Goal: Task Accomplishment & Management: Use online tool/utility

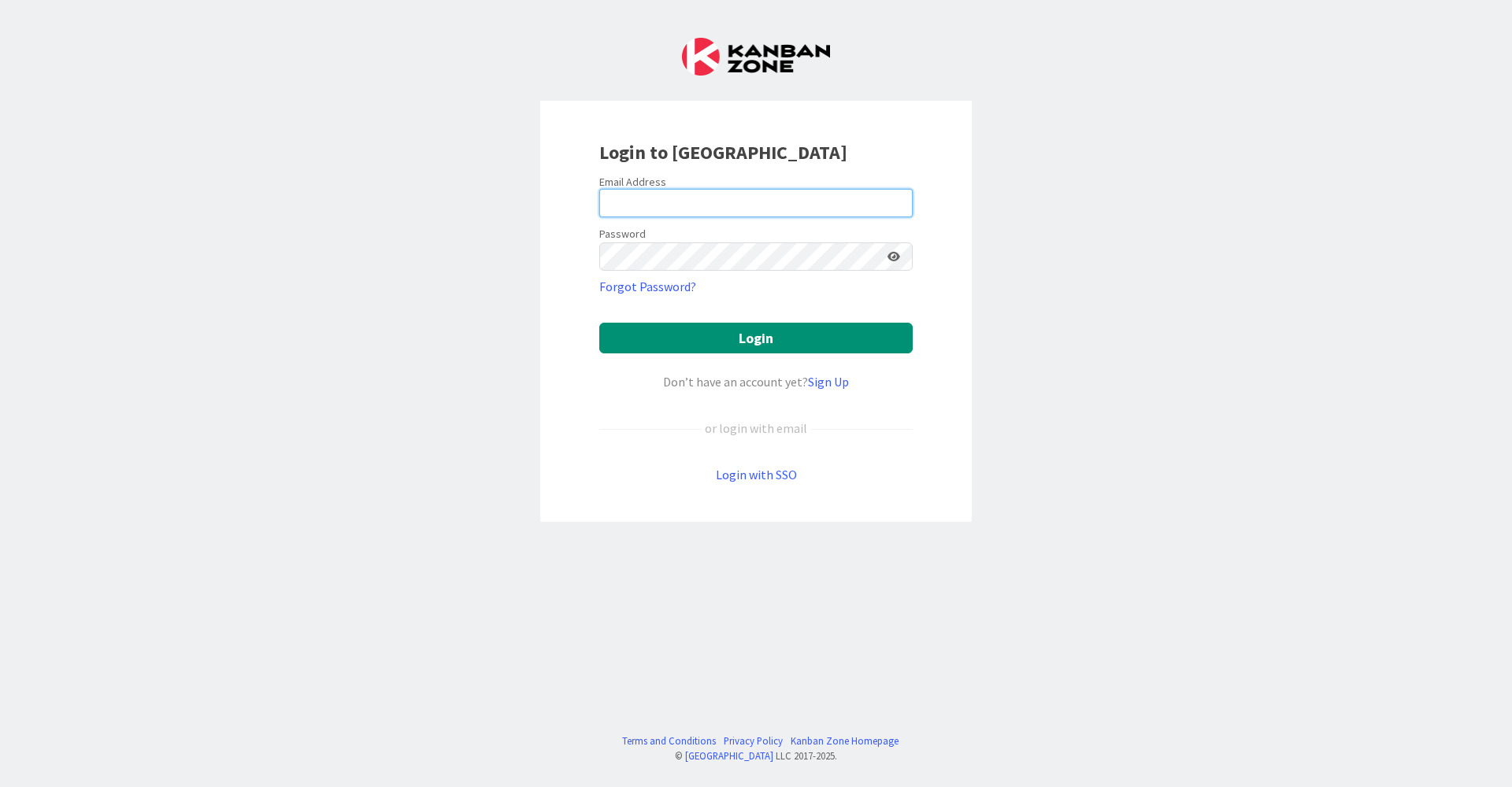
type input "[EMAIL_ADDRESS][DOMAIN_NAME]"
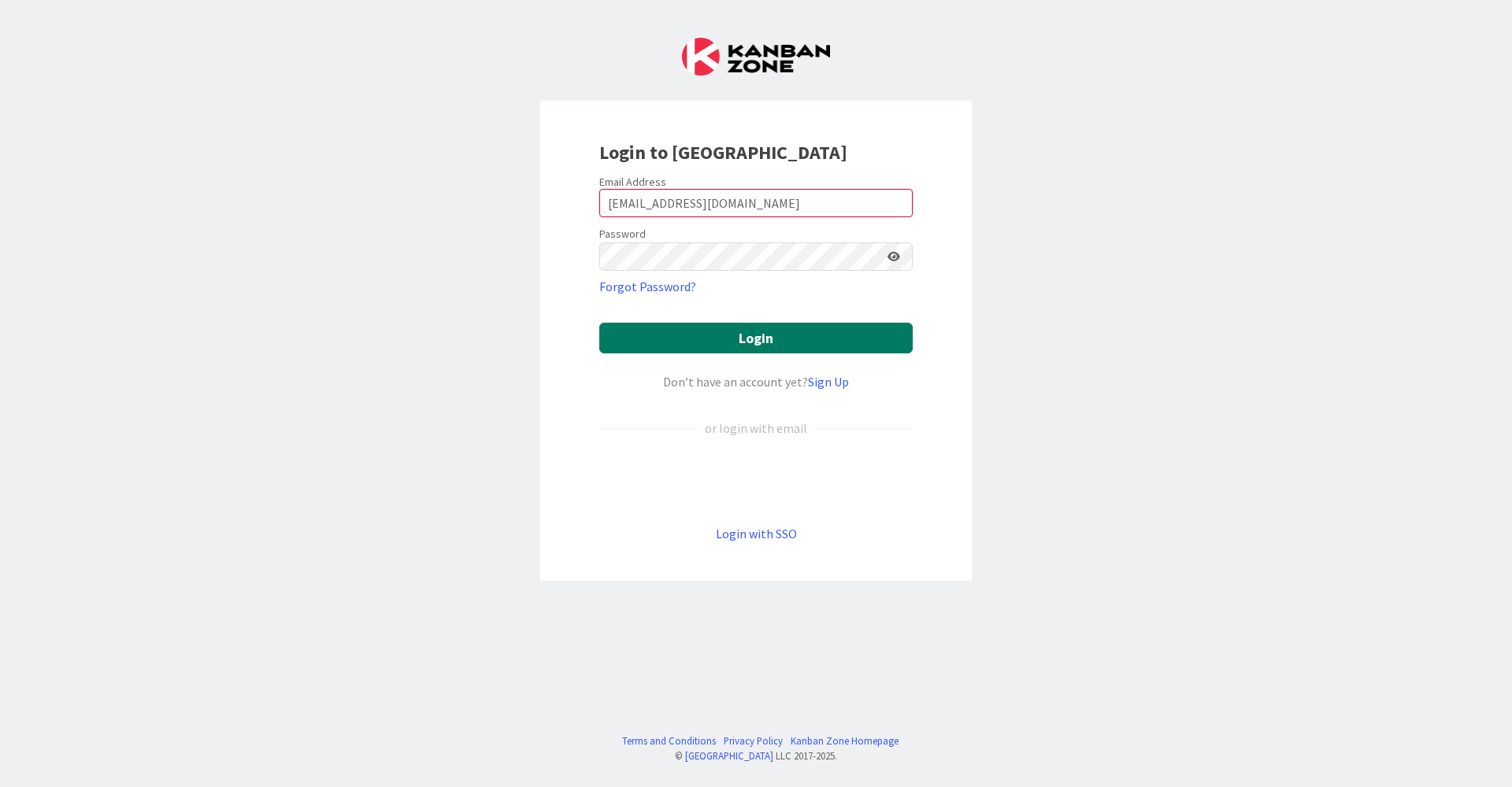
click at [742, 346] on button "Login" at bounding box center [756, 338] width 314 height 31
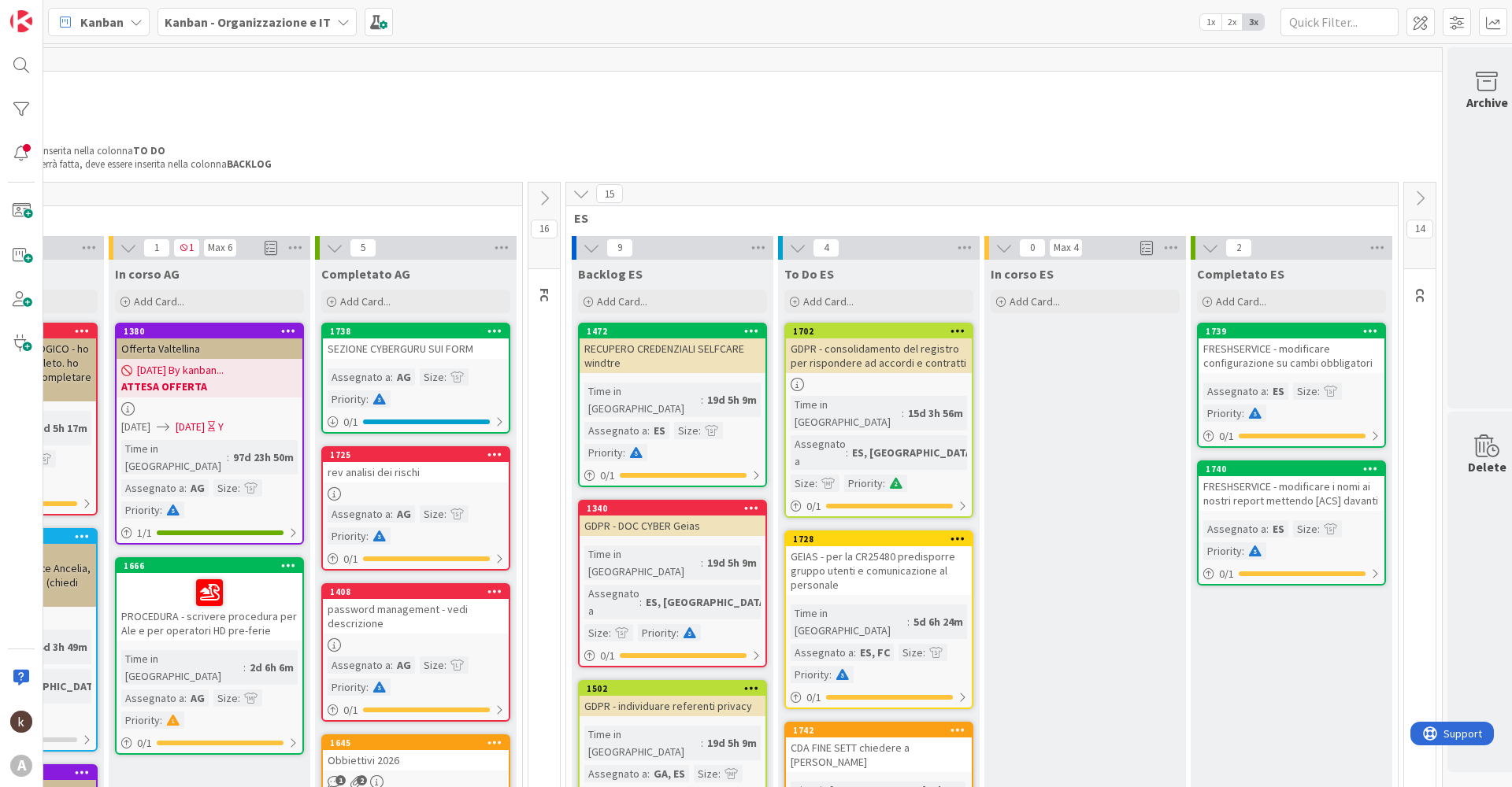
scroll to position [0, 435]
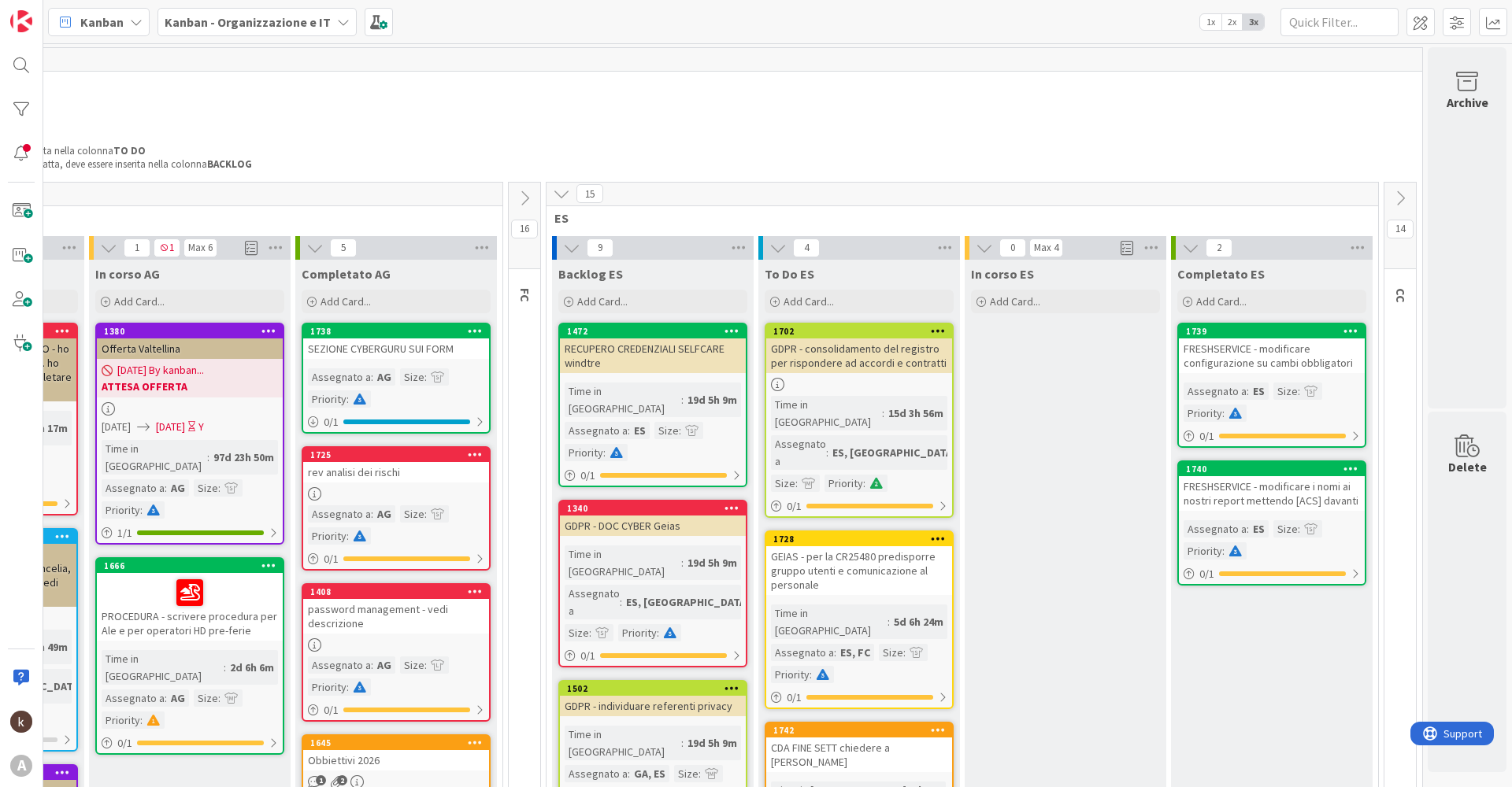
click at [761, 193] on icon at bounding box center [1400, 198] width 18 height 18
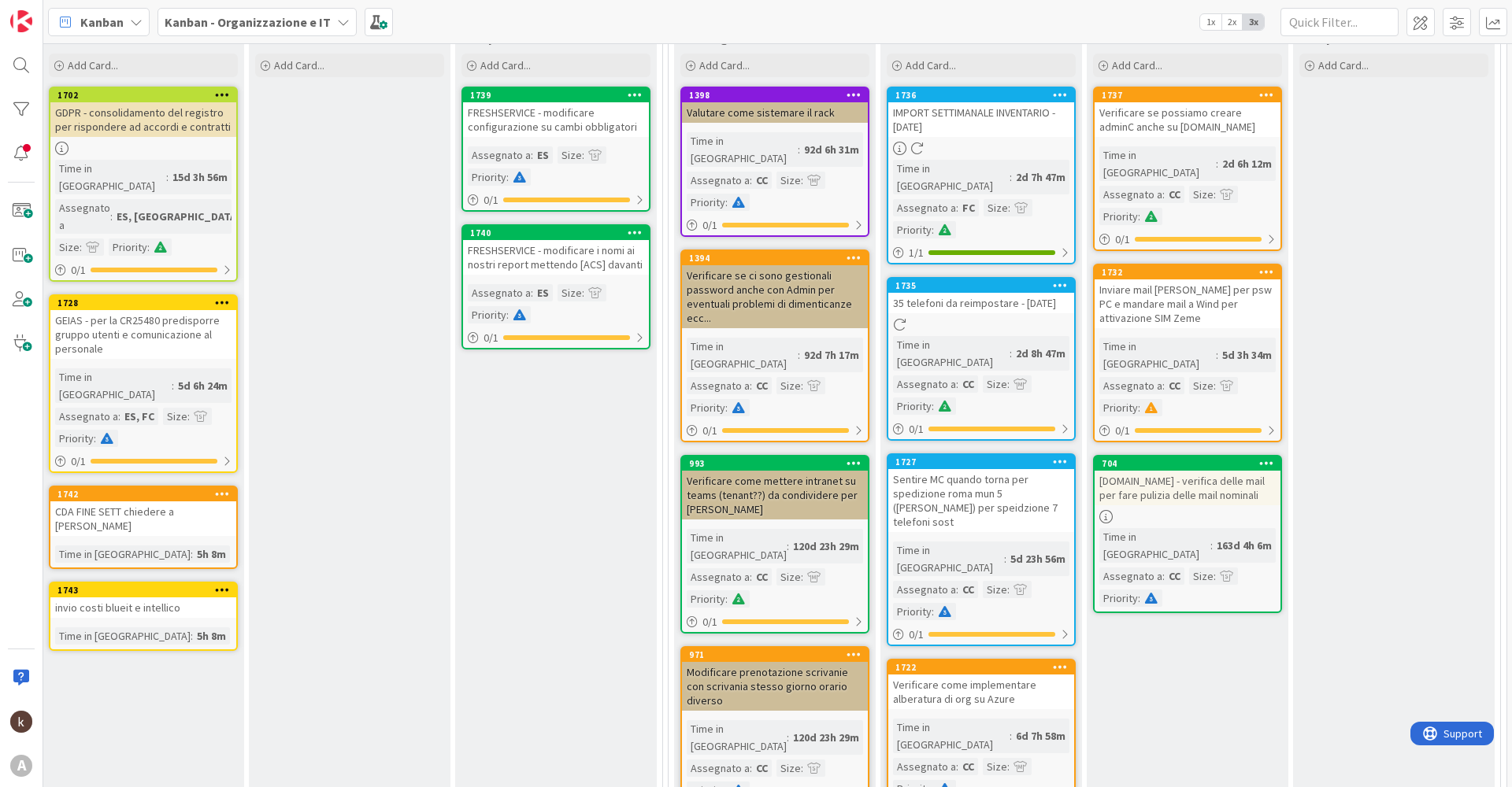
scroll to position [0, 1139]
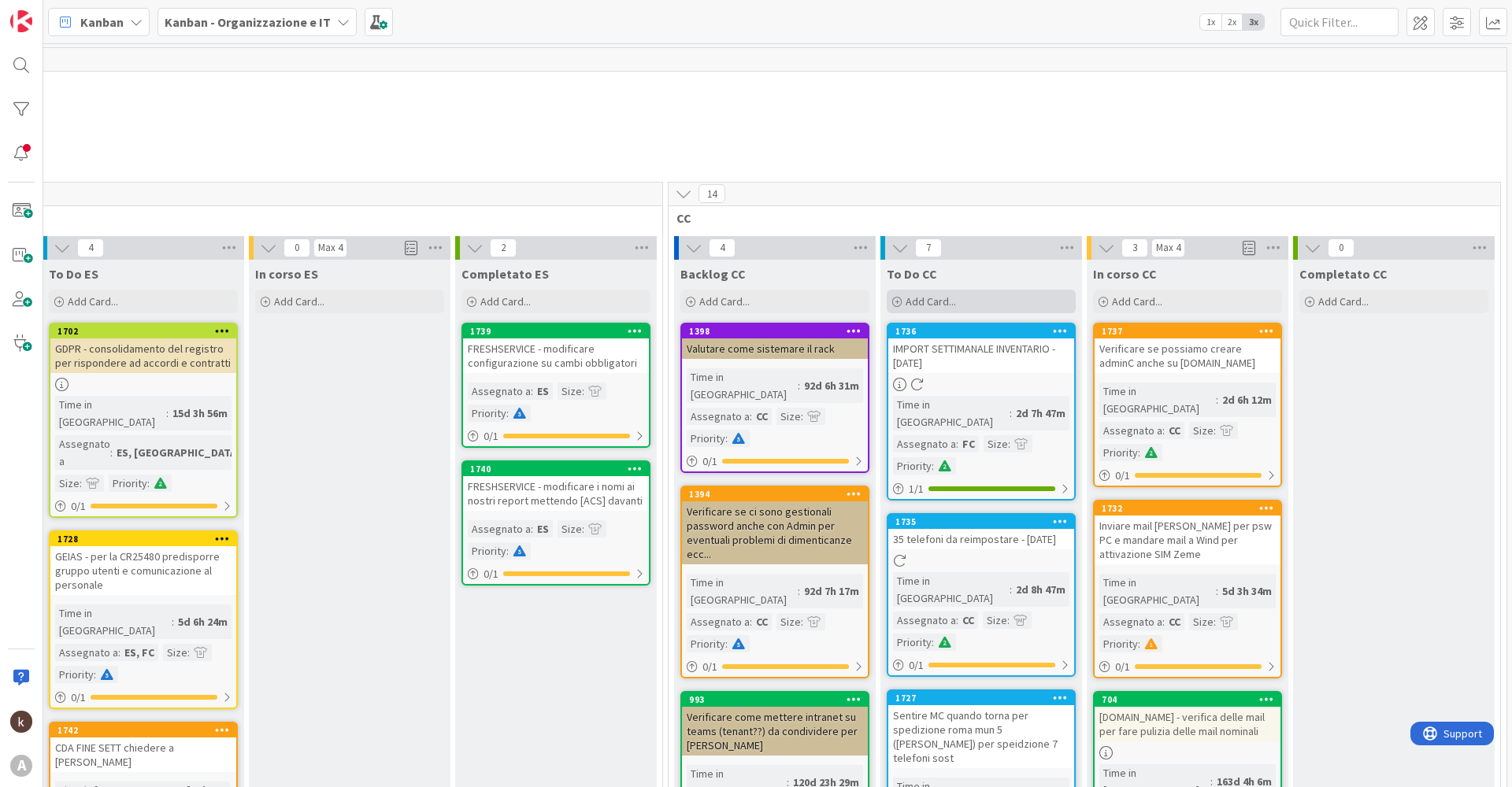
click at [761, 296] on span "Add Card..." at bounding box center [930, 301] width 50 height 14
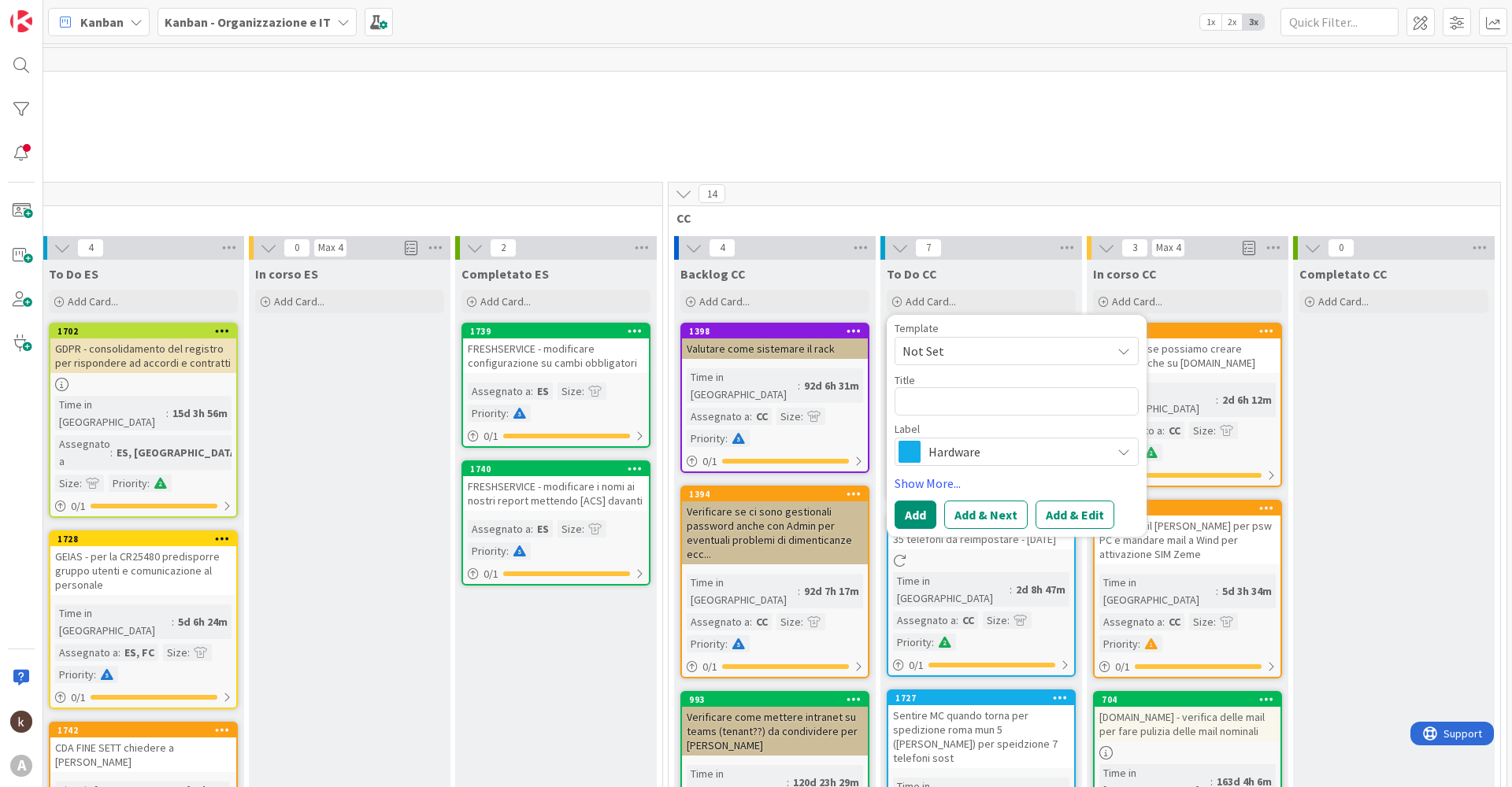
click at [761, 378] on span "Hardware" at bounding box center [1016, 452] width 175 height 22
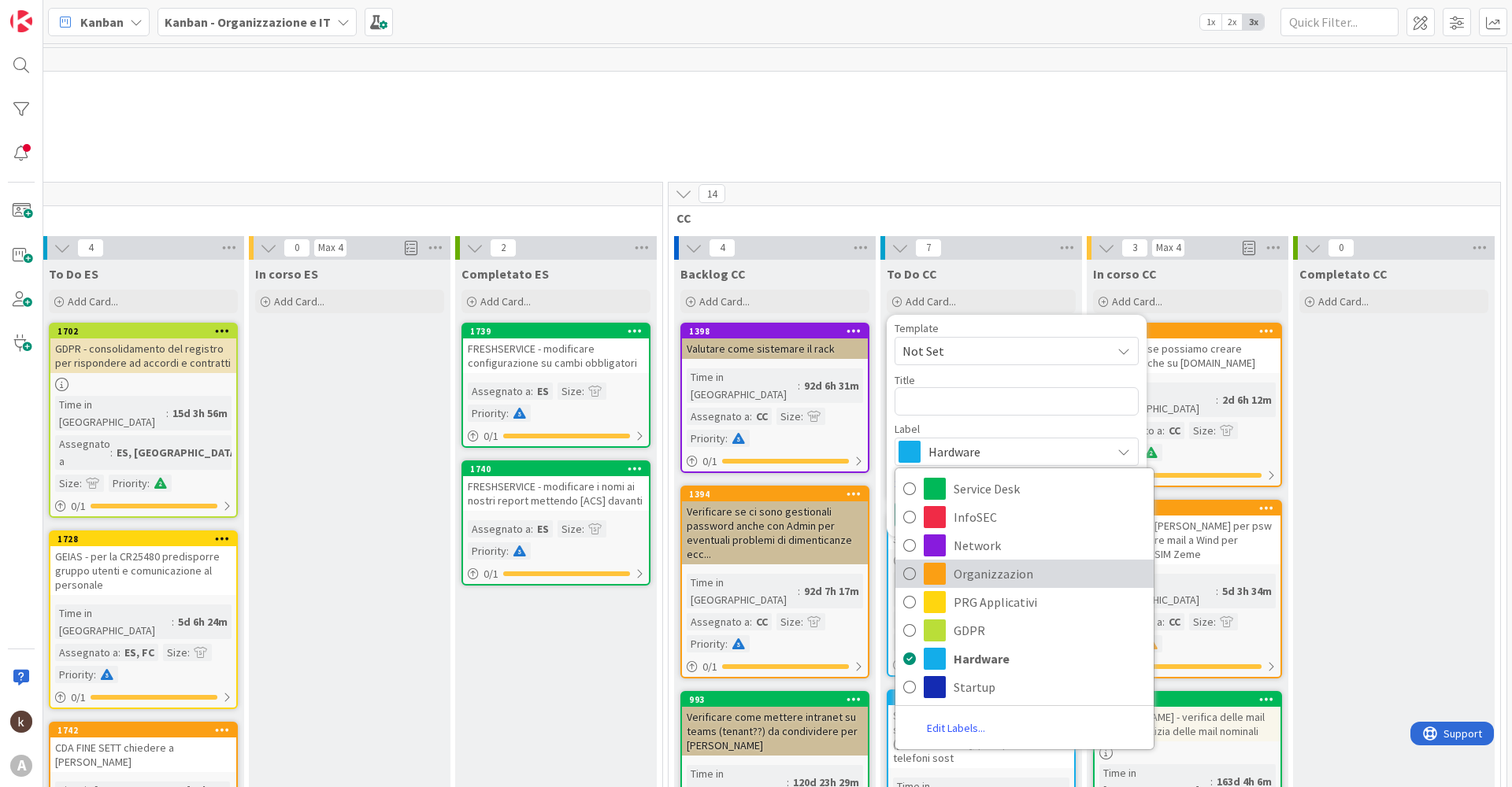
scroll to position [7, 1139]
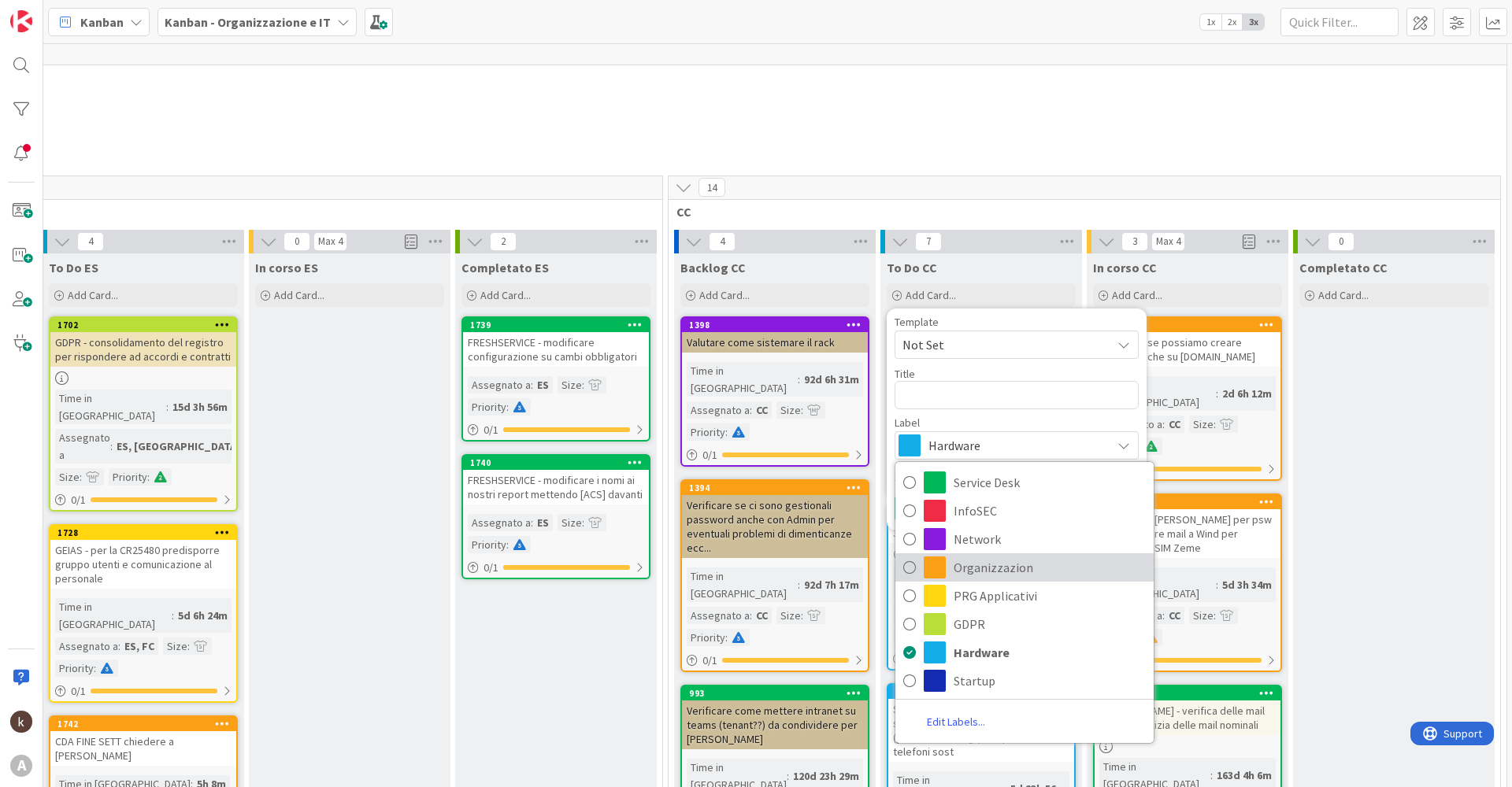
click at [761, 378] on span "Organizzazion" at bounding box center [1050, 567] width 193 height 23
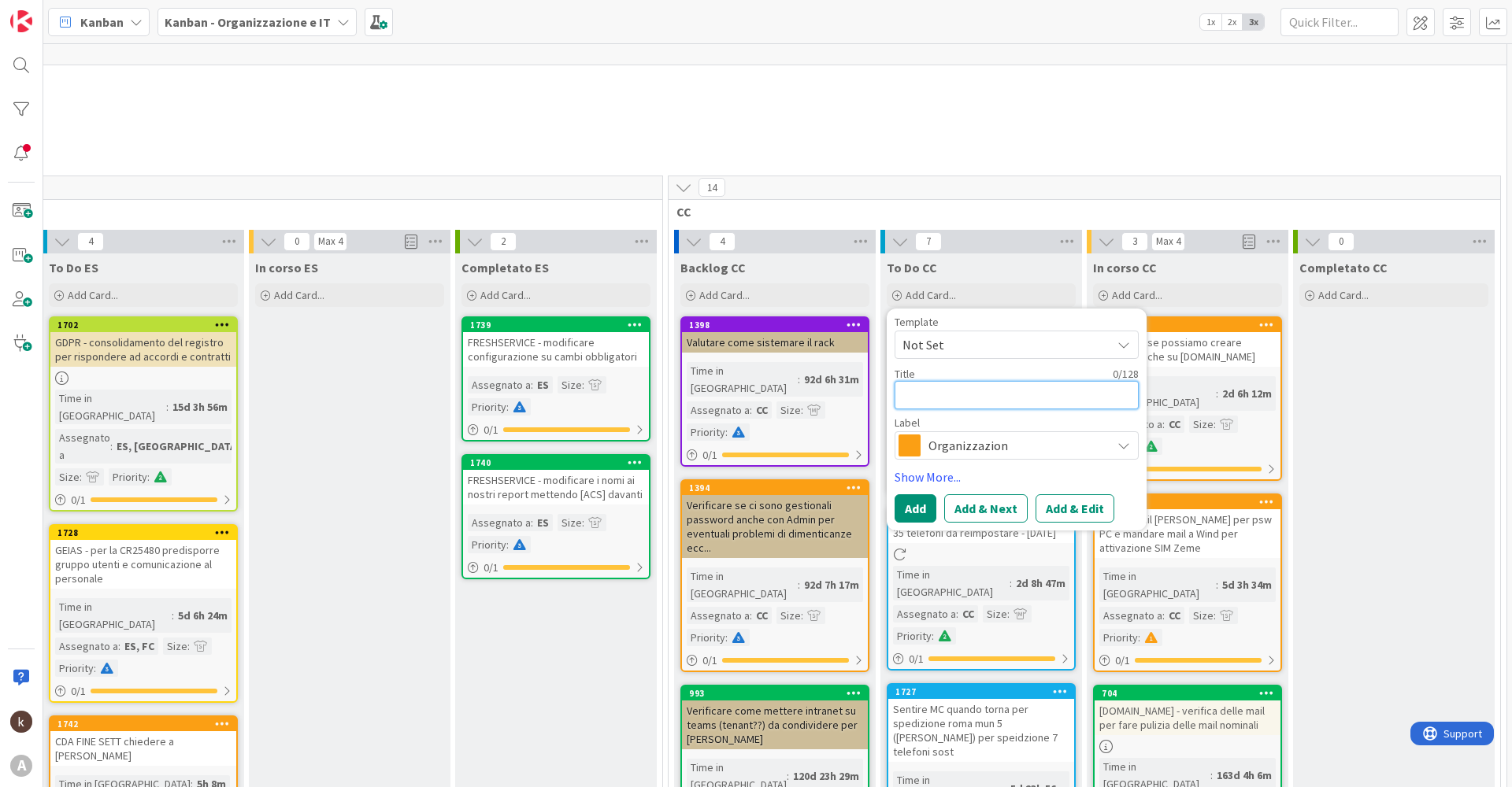
click at [761, 378] on textarea at bounding box center [1017, 395] width 244 height 28
type textarea "x"
type textarea "E"
type textarea "x"
type textarea "Esp"
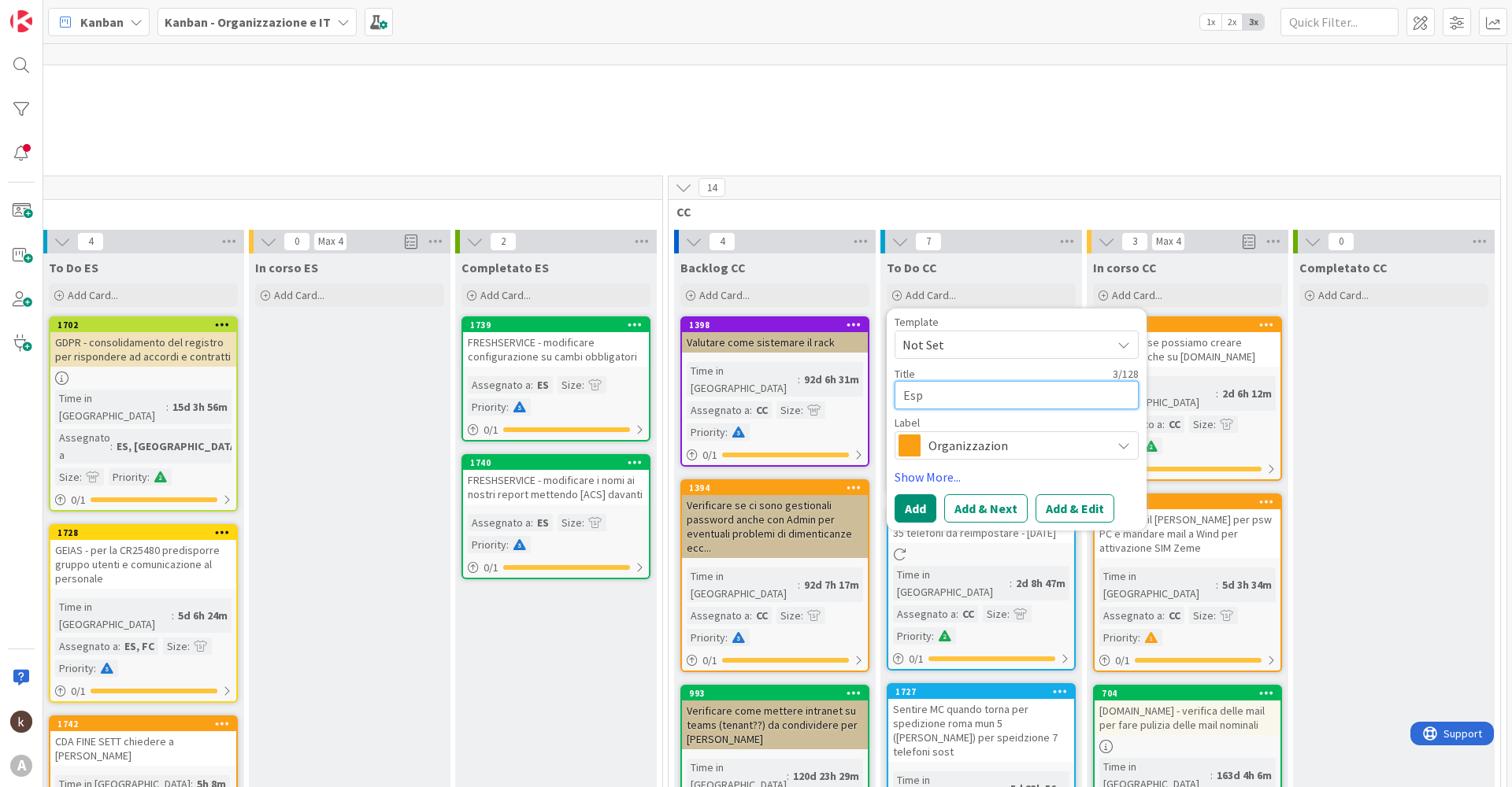
type textarea "x"
type textarea "Espo"
type textarea "x"
type textarea "Espor"
type textarea "x"
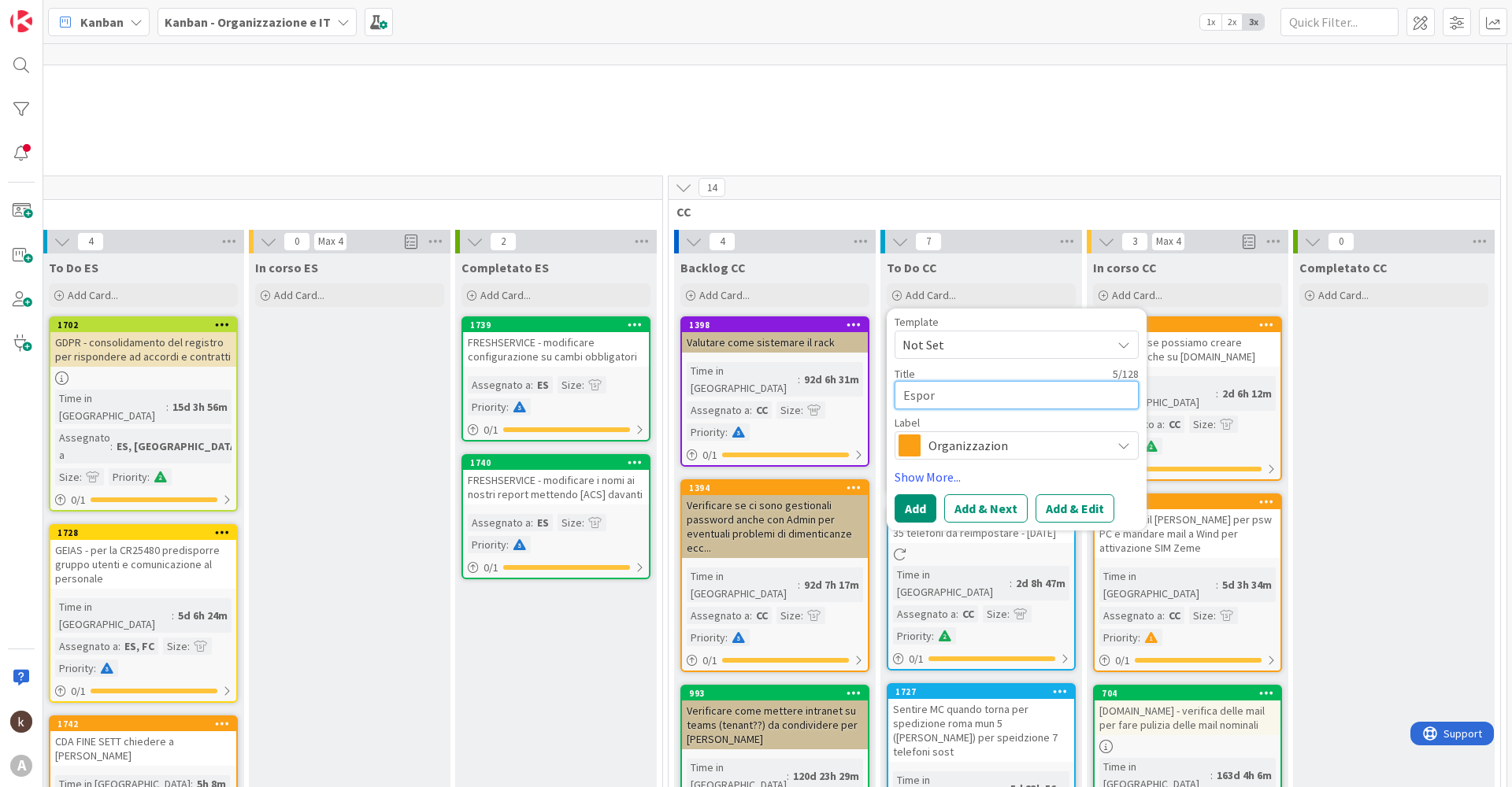
type textarea "Esport"
type textarea "x"
type textarea "Esporta"
type textarea "x"
type textarea "Esportar"
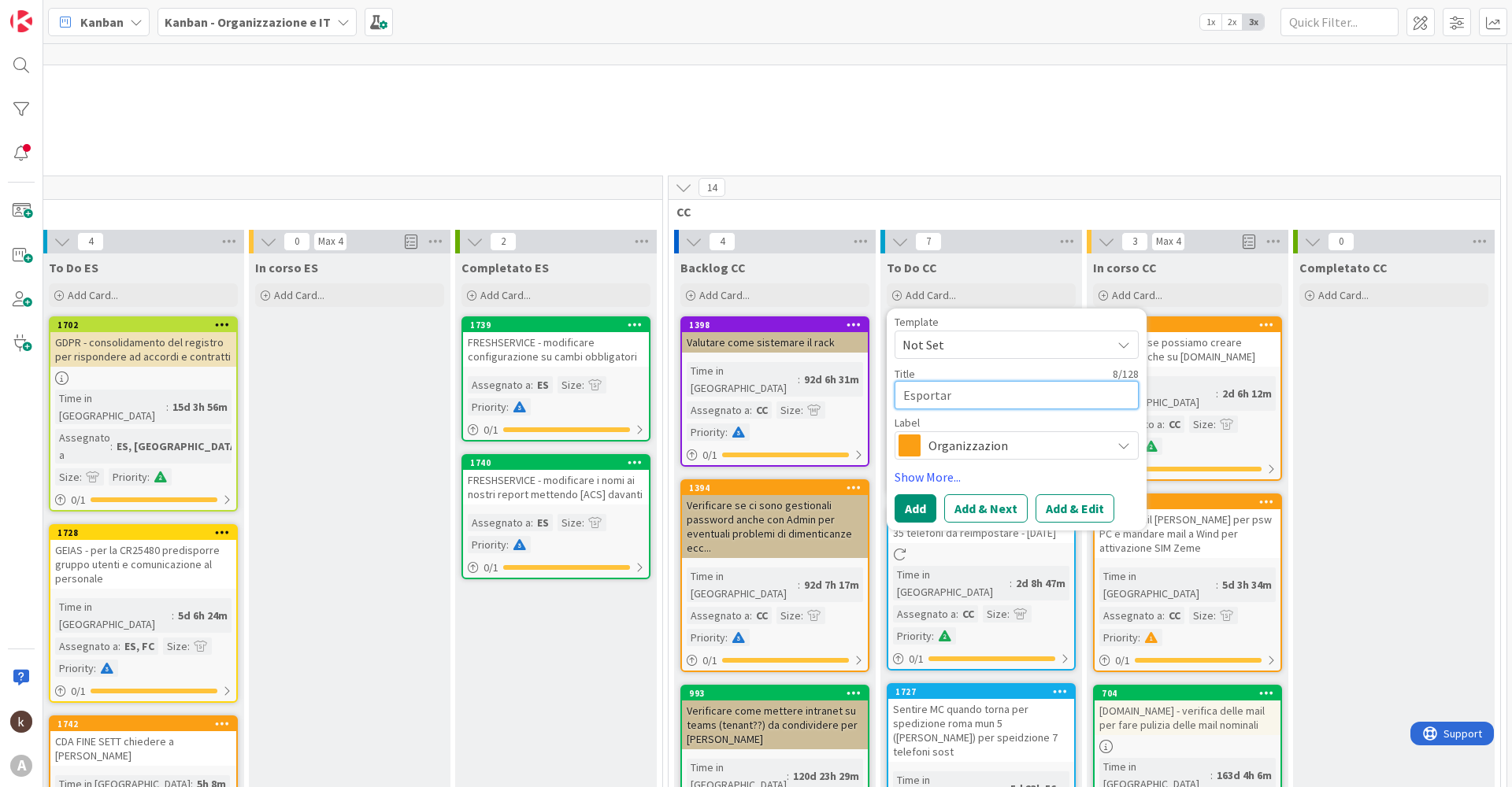
type textarea "x"
type textarea "Esportare"
type textarea "x"
type textarea "Esportare"
type textarea "x"
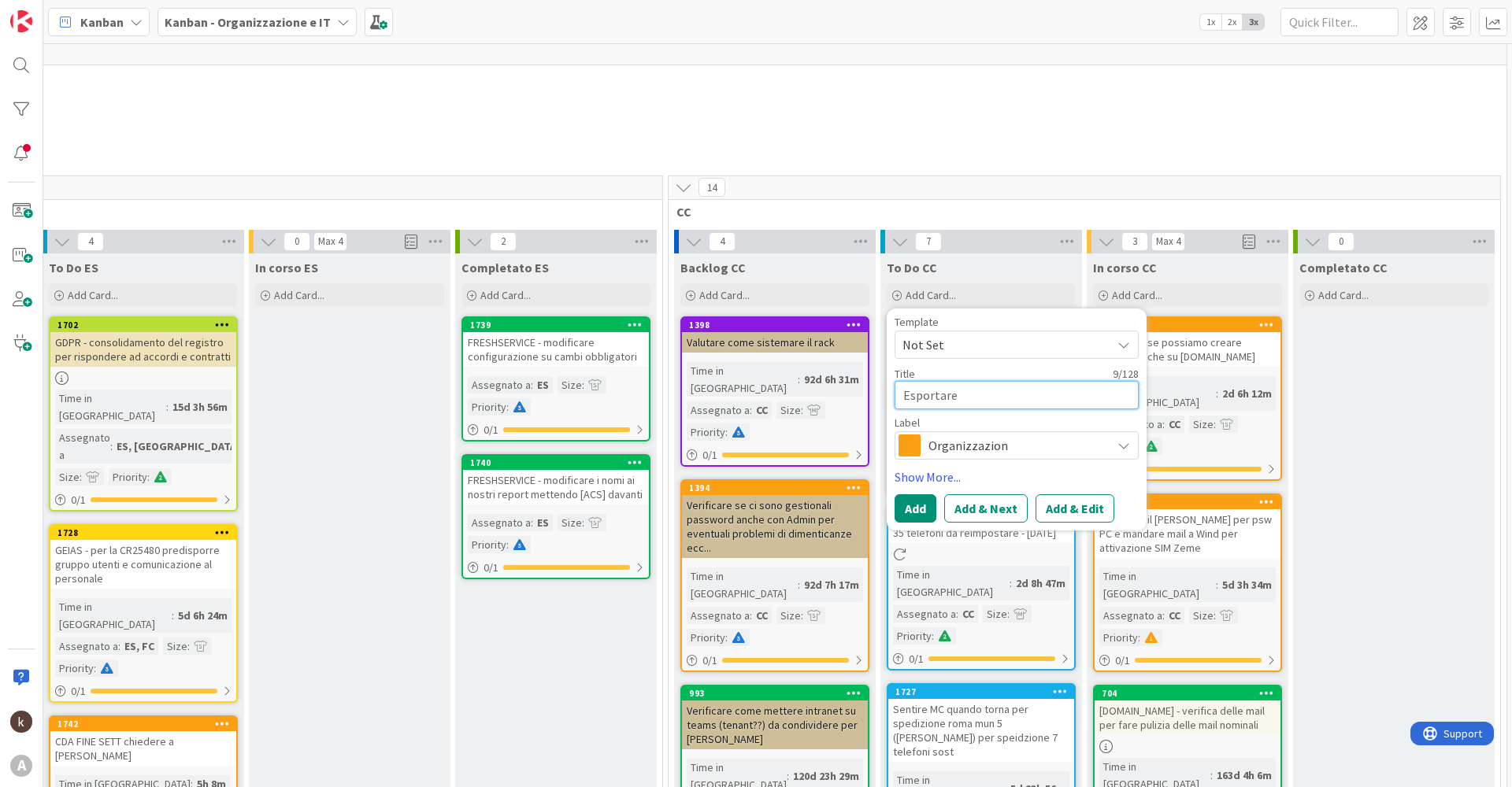
type textarea "Esportare t"
type textarea "x"
type textarea "Esportare tu"
type textarea "x"
type textarea "Esportare tut"
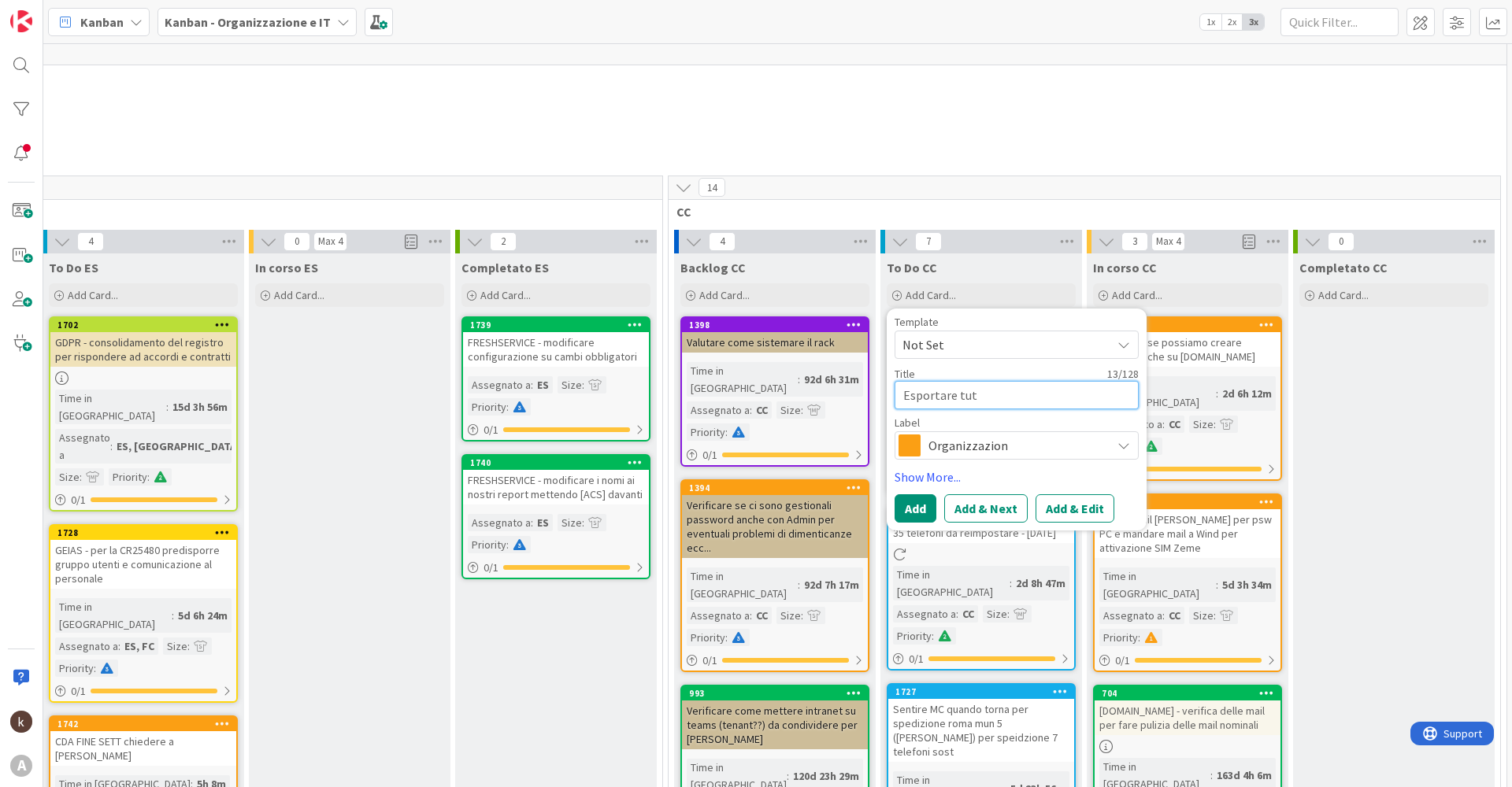
type textarea "x"
type textarea "Esportare tutt"
type textarea "x"
type textarea "Esportare tutti"
type textarea "x"
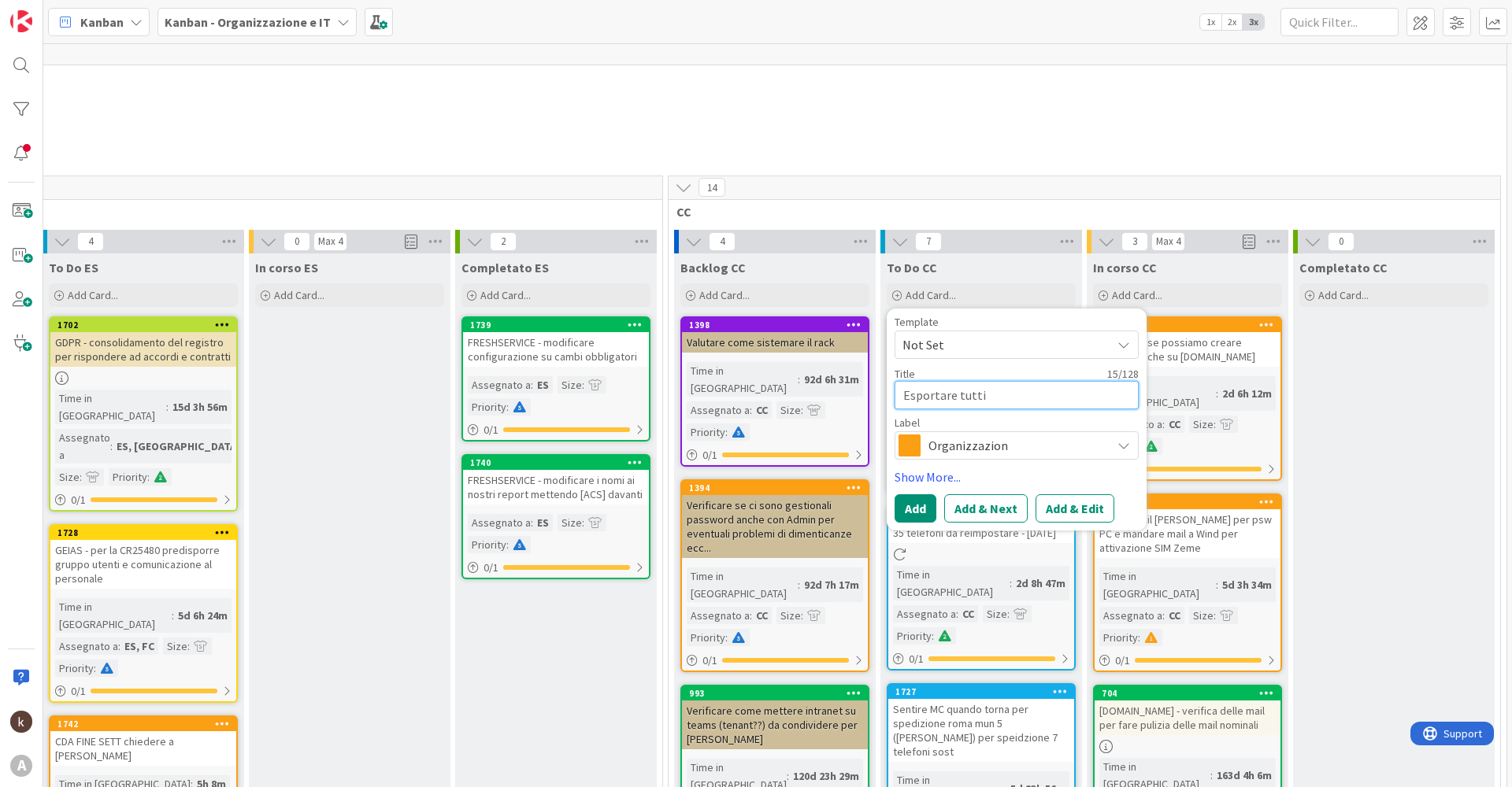
type textarea "Esportare tutti"
type textarea "x"
type textarea "Esportare tutti i"
type textarea "x"
type textarea "Esportare tutti i"
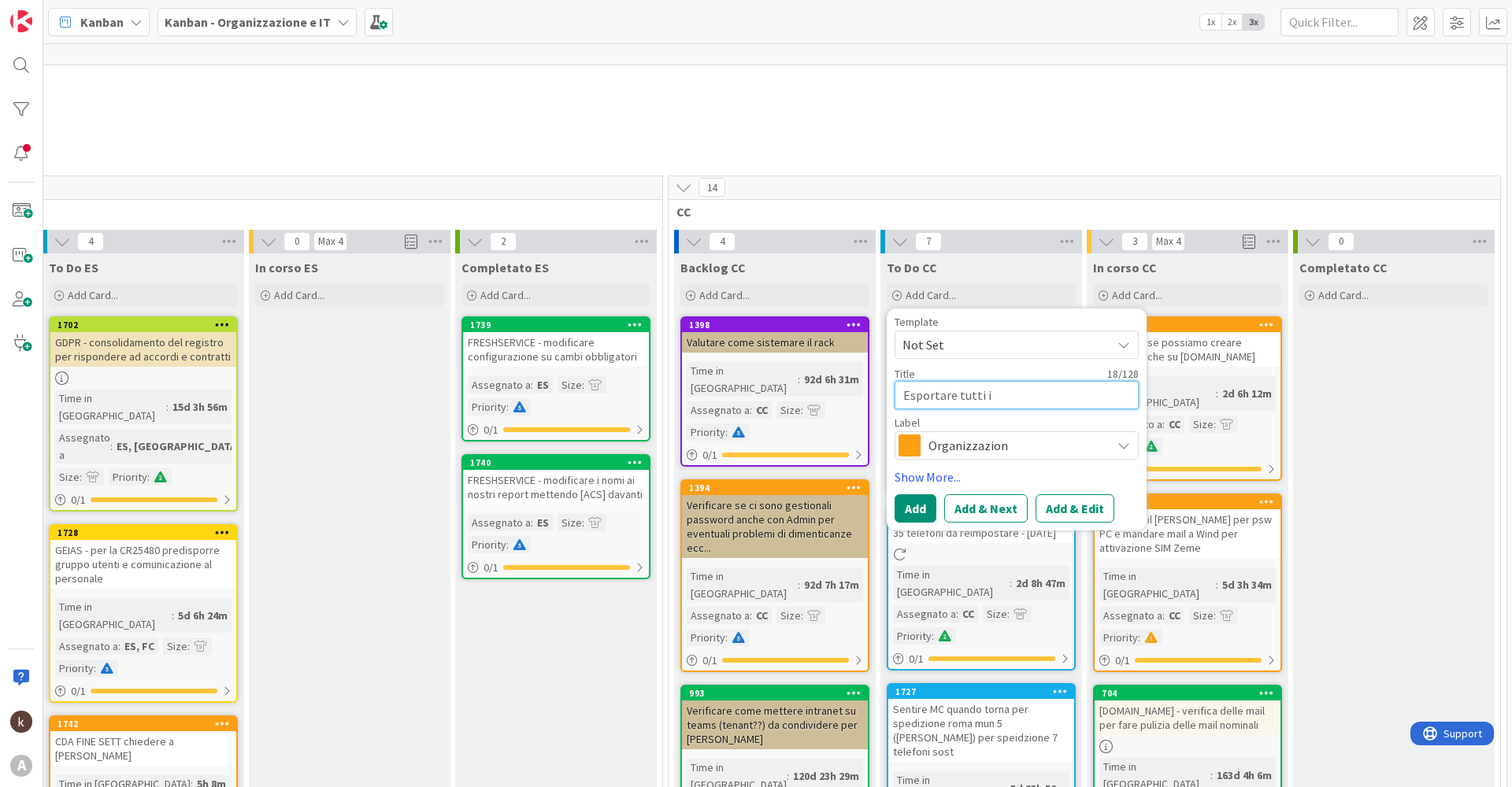
type textarea "x"
type textarea "Esportare tutti i"
type textarea "x"
type textarea "Esportare tutti"
type textarea "x"
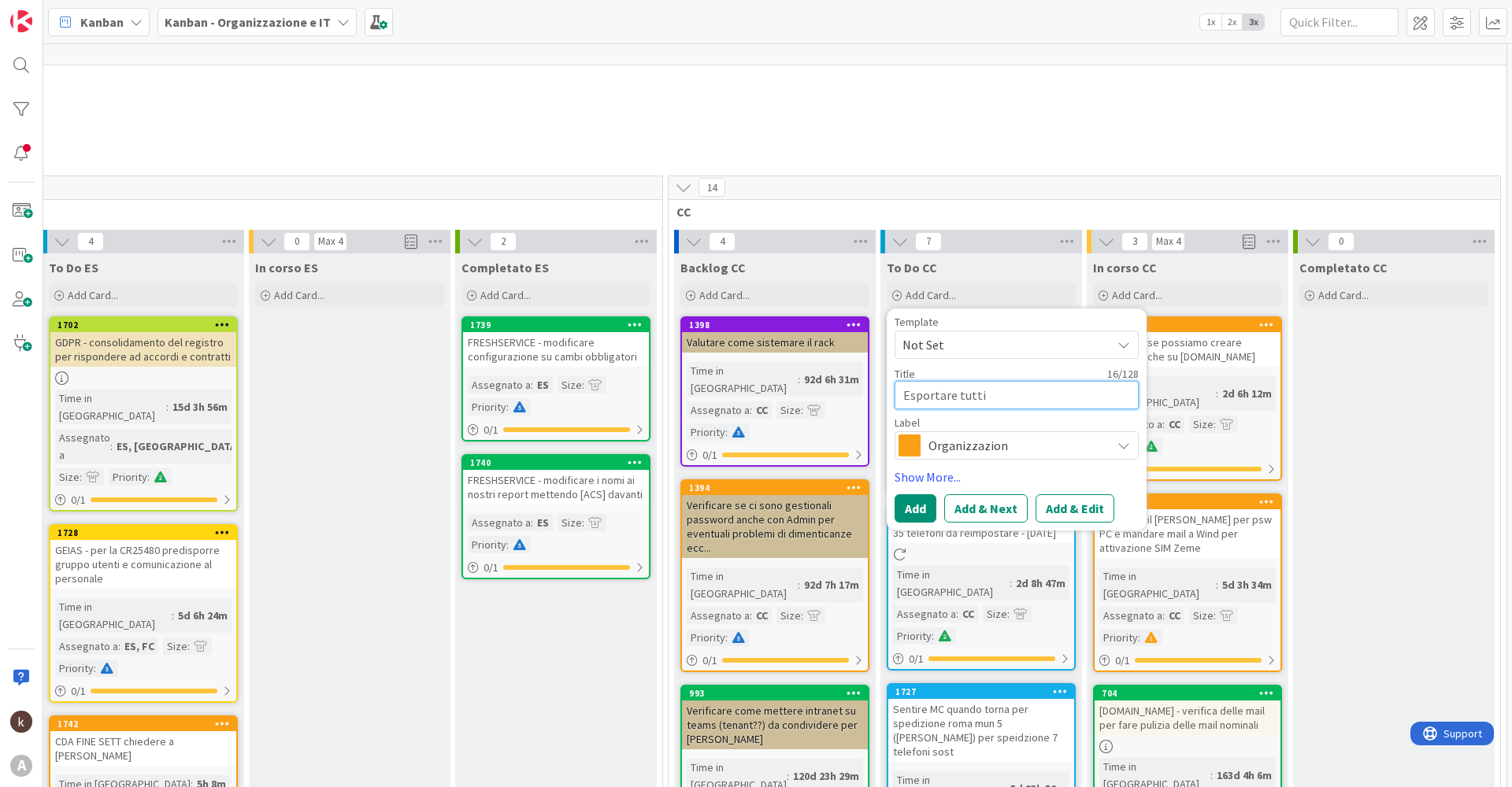
type textarea "Esportare tutti i"
type textarea "x"
type textarea "Esportare tutti i"
type textarea "x"
type textarea "Esportare tutti i"
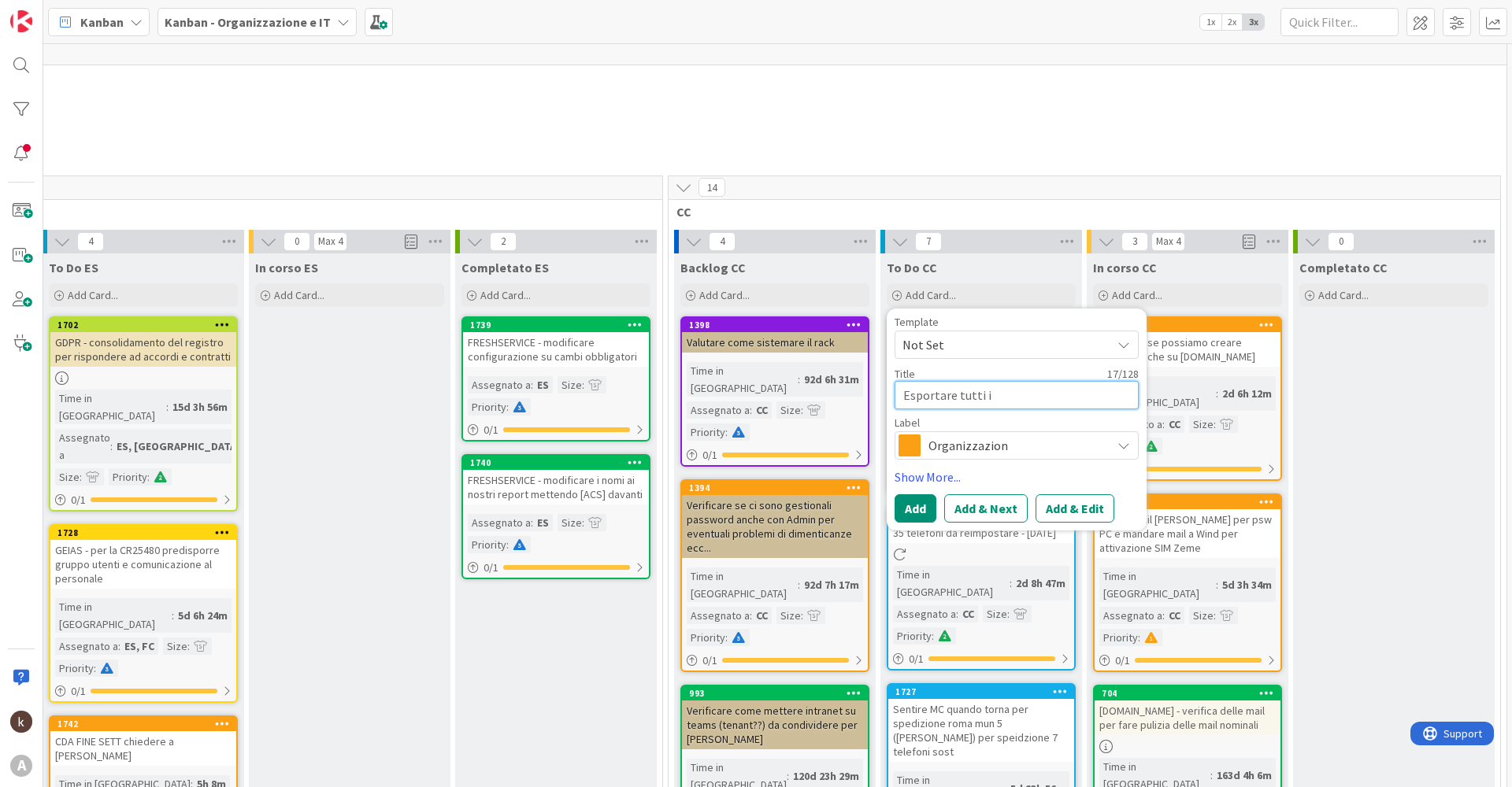
type textarea "x"
type textarea "Esportare tutti"
type textarea "x"
type textarea "Esportare tutti"
type textarea "x"
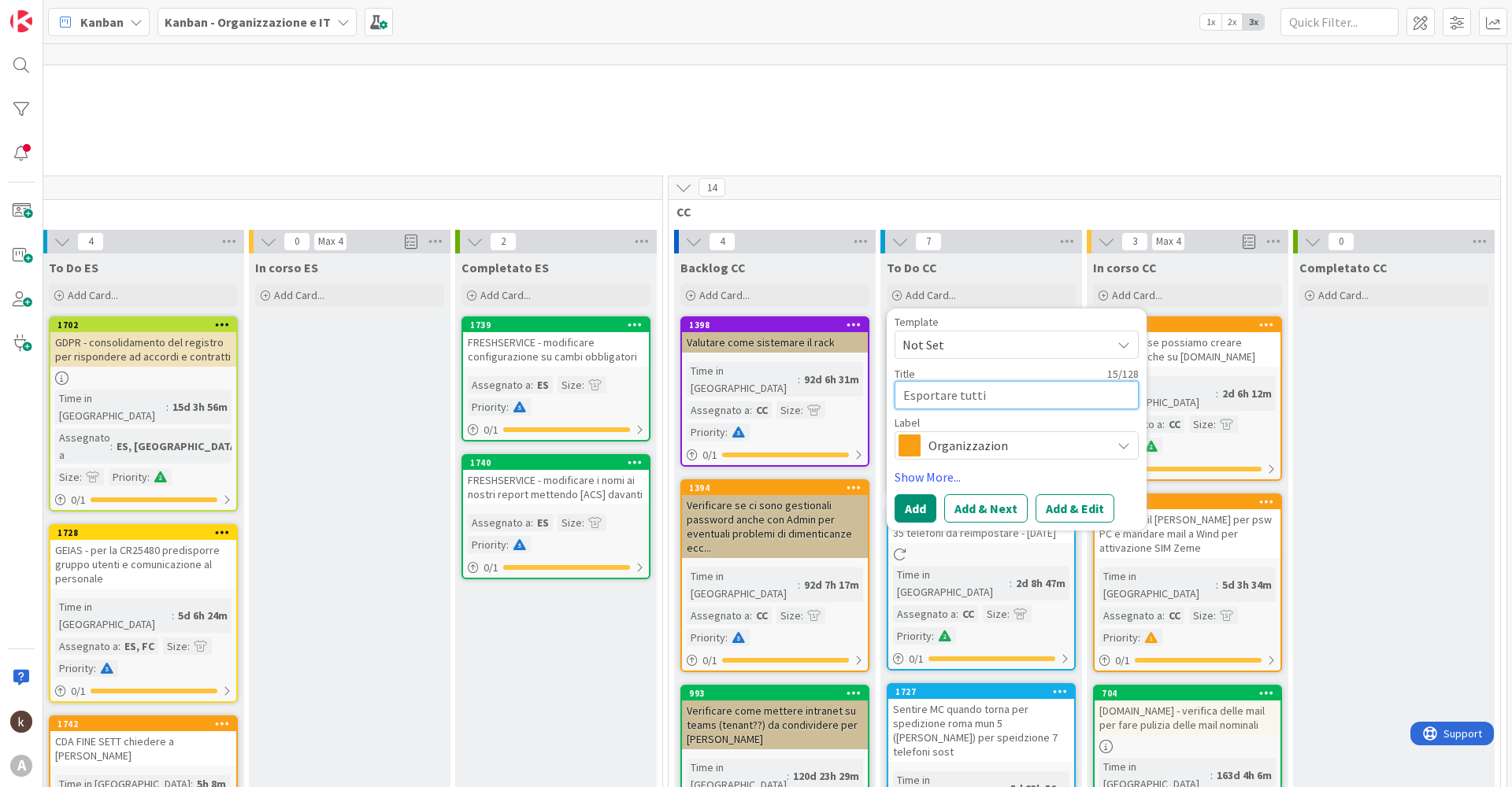
type textarea "Esportare tutt"
type textarea "x"
type textarea "Esportare tut"
type textarea "x"
type textarea "Esportare tu"
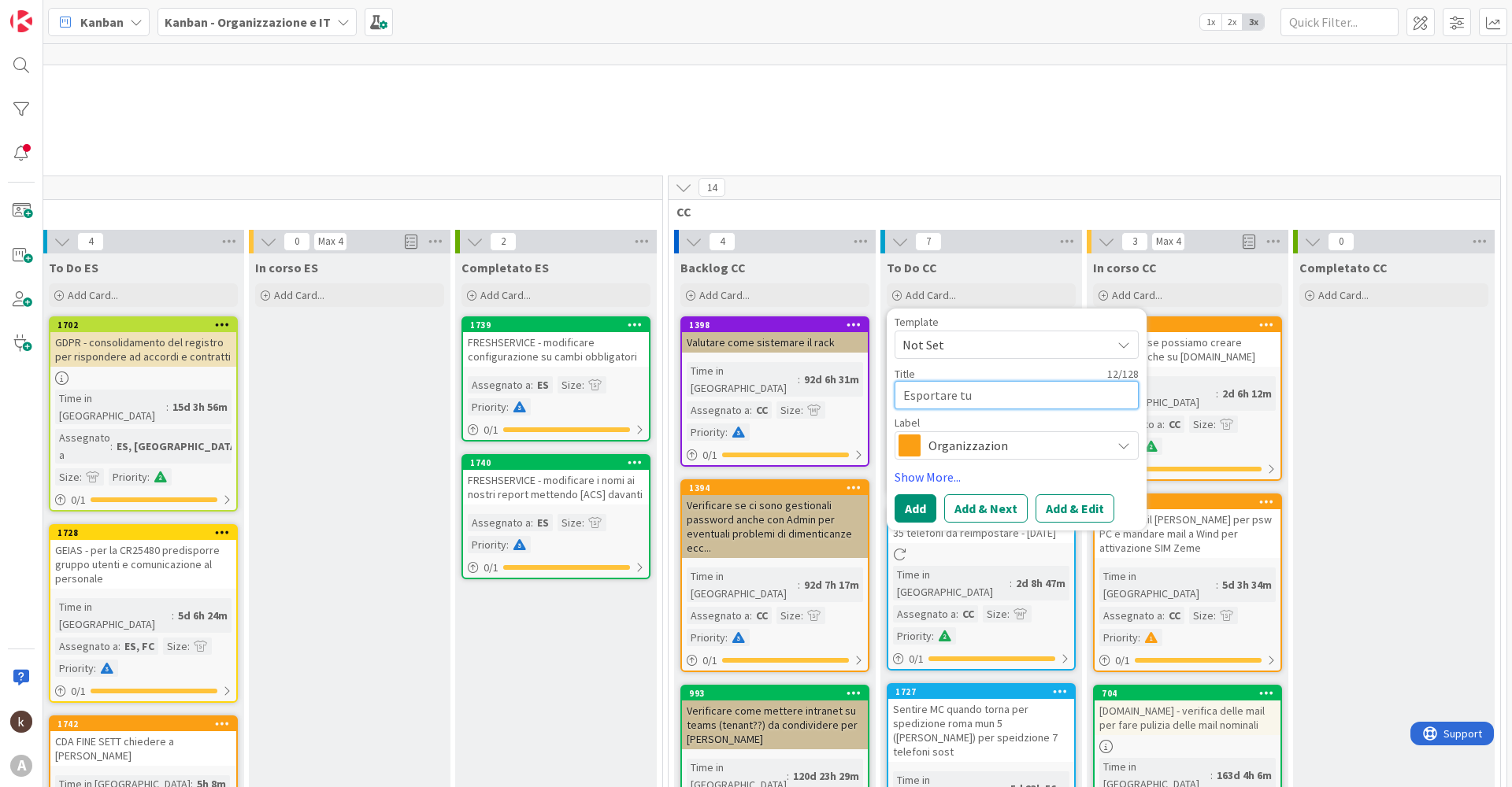
type textarea "x"
type textarea "Esportare t"
type textarea "x"
type textarea "Esportare"
type textarea "x"
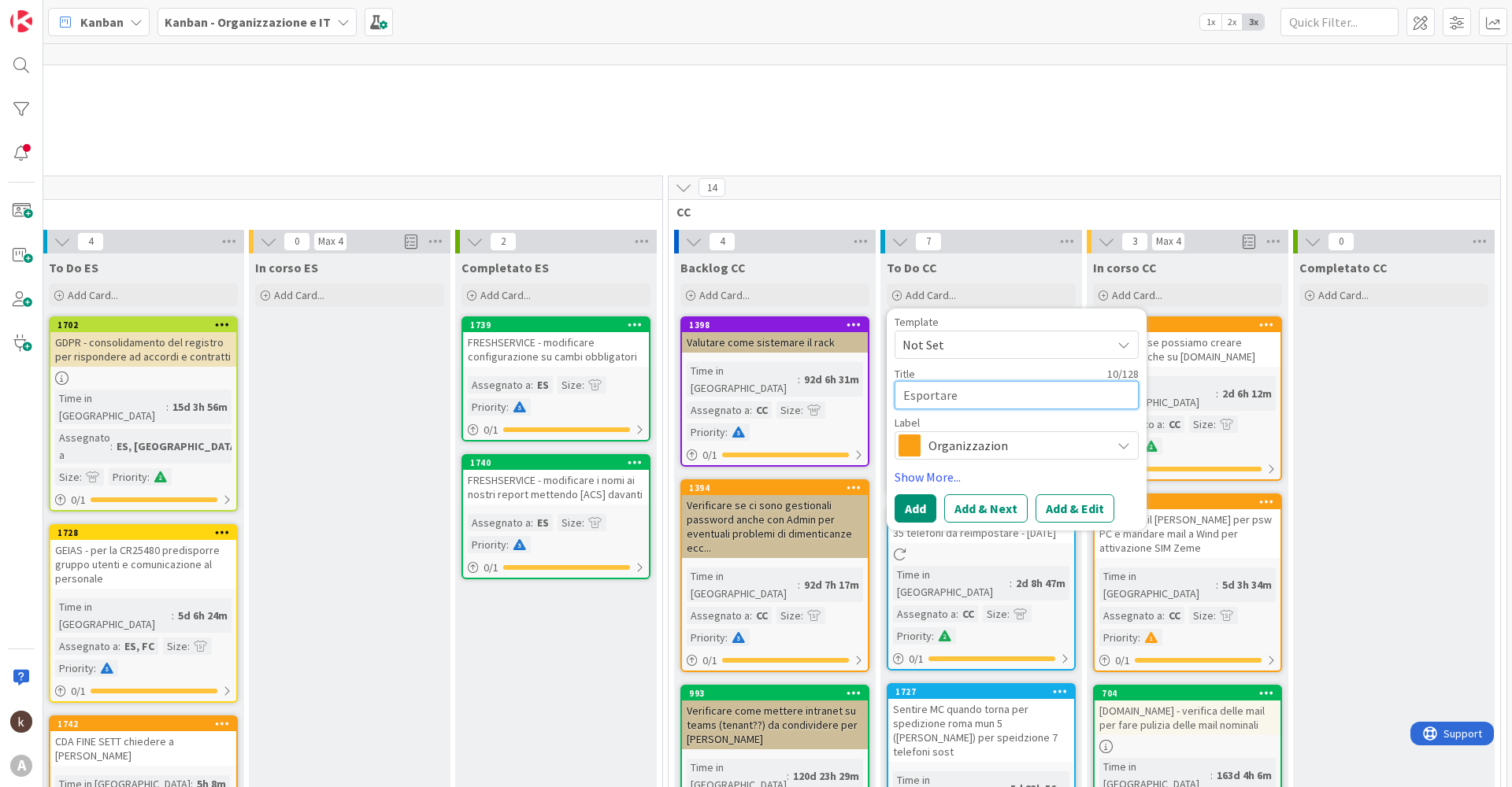
type textarea "Esportare d"
type textarea "x"
type textarea "Esportare da"
type textarea "x"
type textarea "Esportare da"
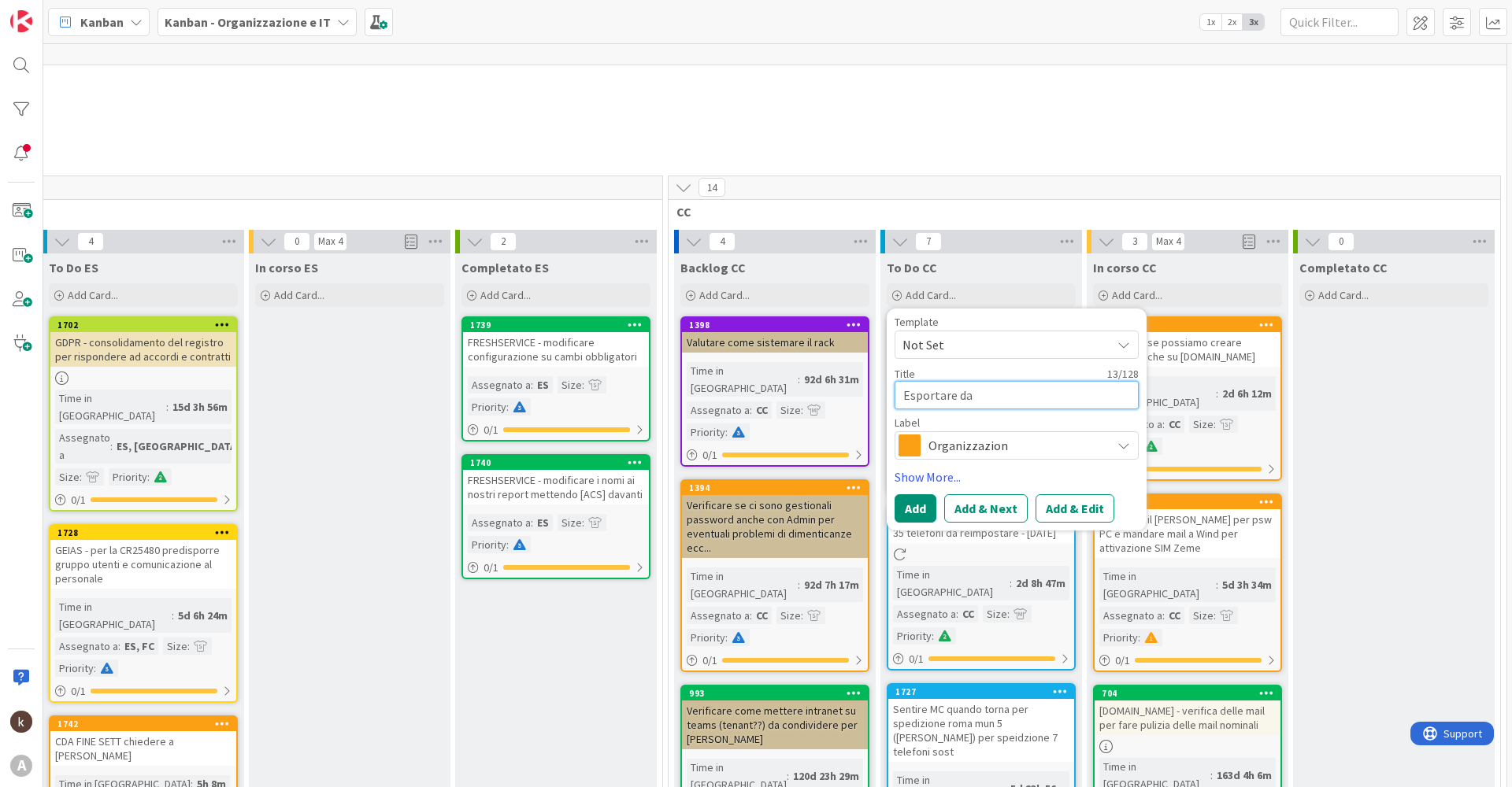
type textarea "x"
type textarea "Esportare da G"
type textarea "x"
type textarea "Esportare da GE"
type textarea "x"
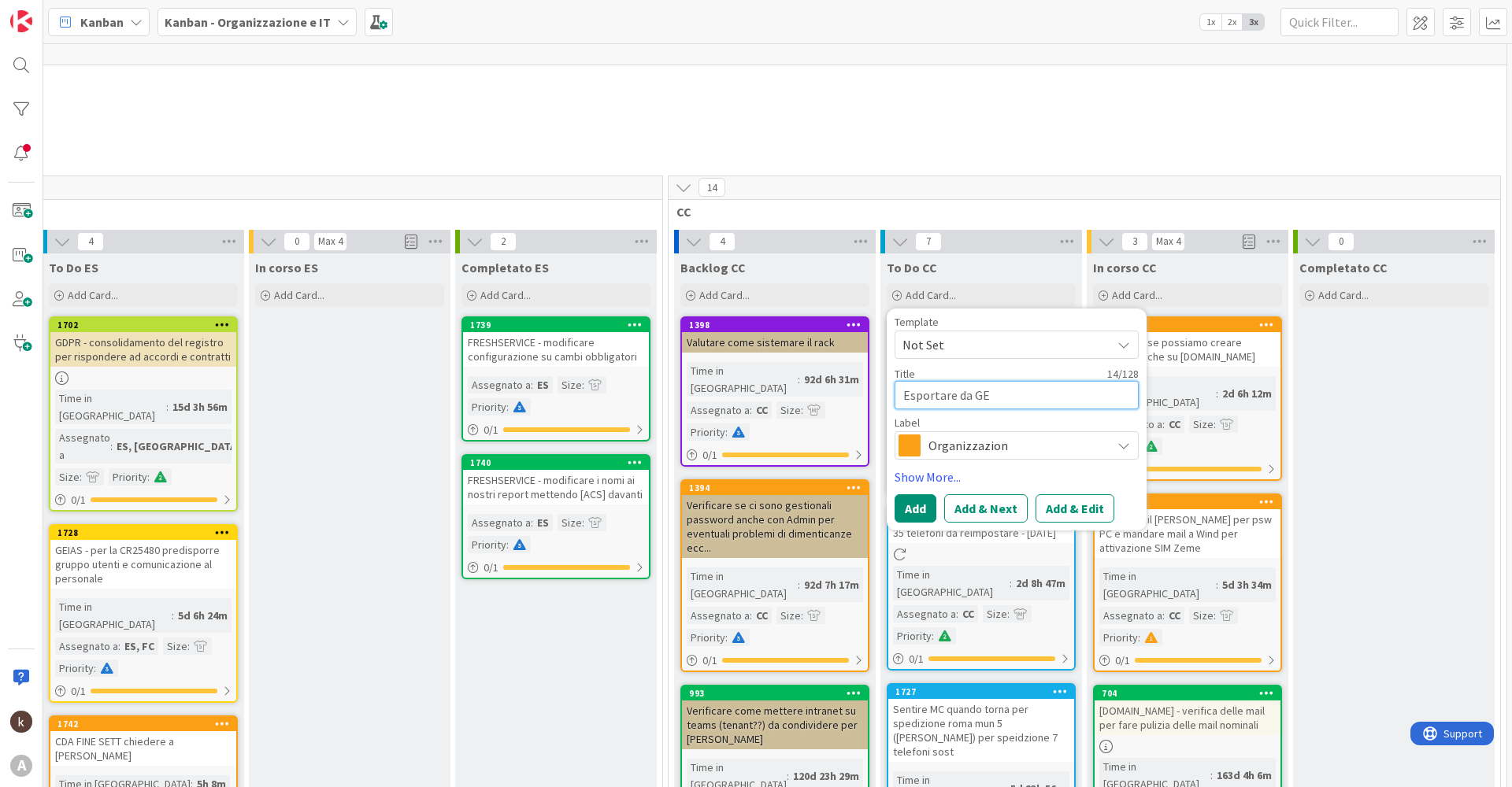
type textarea "Esportare da GEI"
type textarea "x"
type textarea "Esportare da GEIA"
type textarea "x"
type textarea "Esportare da GEIAS"
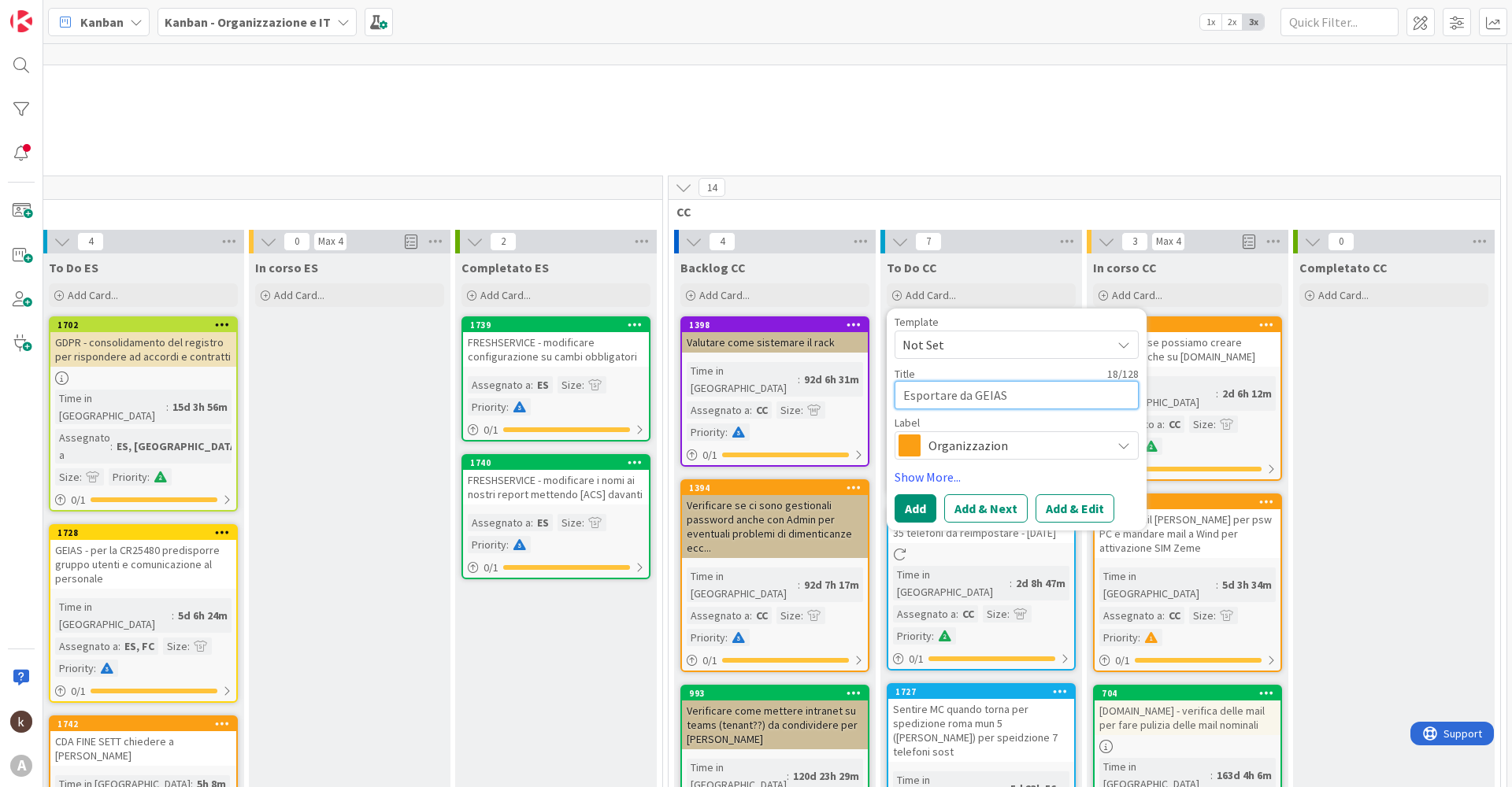
type textarea "x"
type textarea "Esportare da GEIAS"
type textarea "x"
type textarea "Esportare da GEIAS c"
type textarea "x"
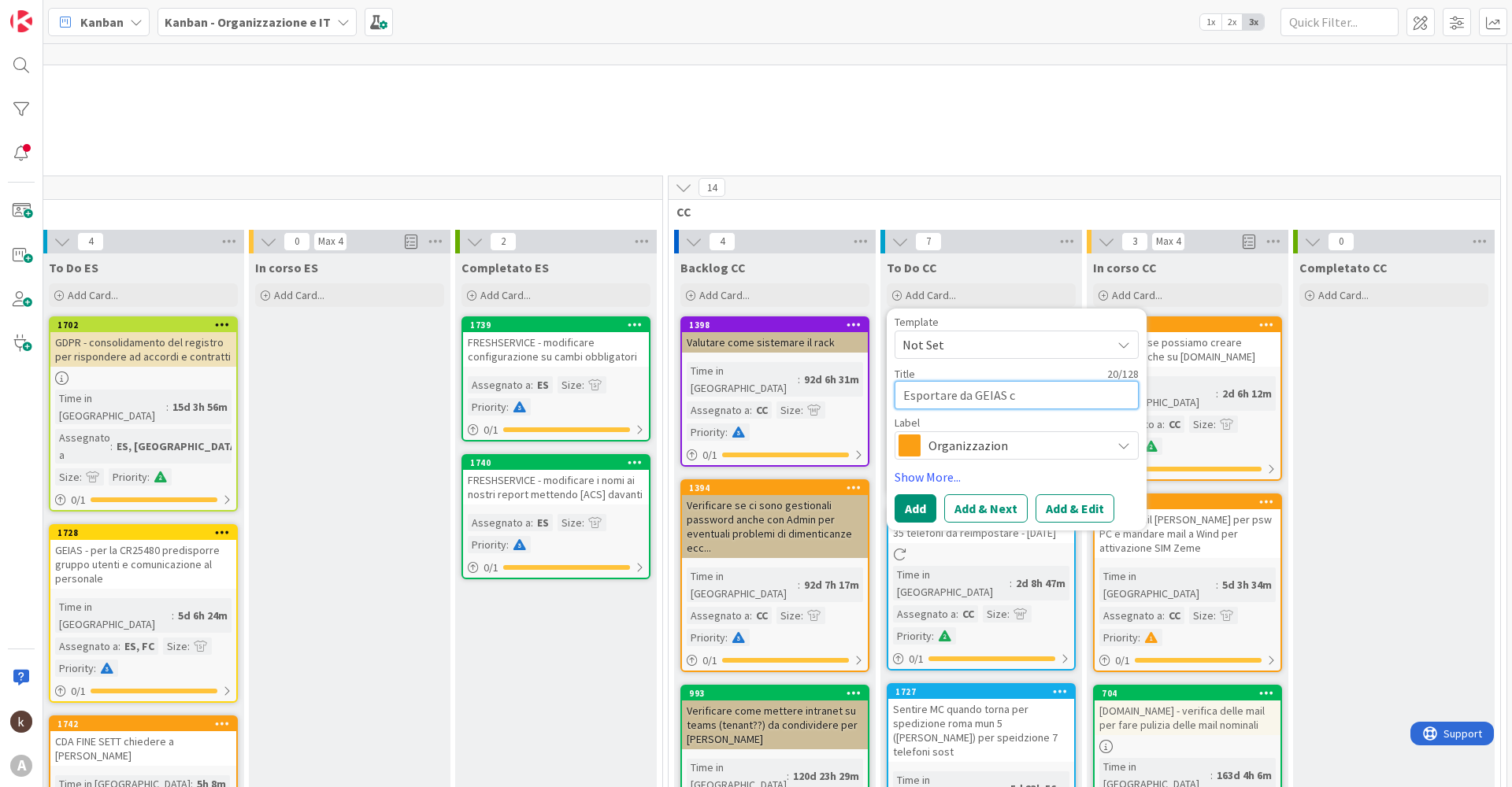
type textarea "Esportare da GEIAS"
type textarea "x"
type textarea "Esportare da GEIAS l"
type textarea "x"
type textarea "Esportare da GEIAS le"
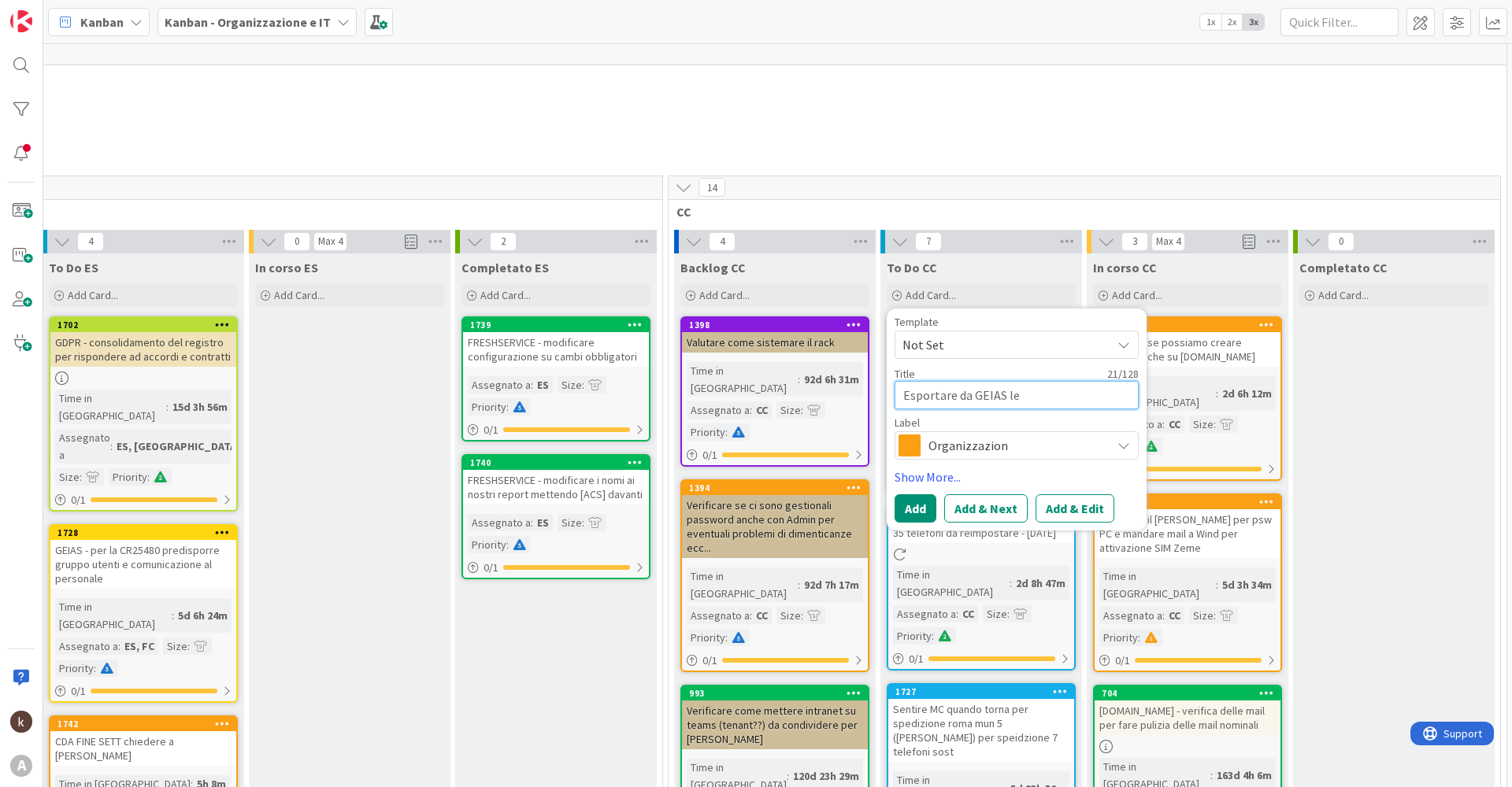
type textarea "x"
type textarea "Esportare da GEIAS le"
type textarea "x"
type textarea "Esportare da GEIAS le c"
type textarea "x"
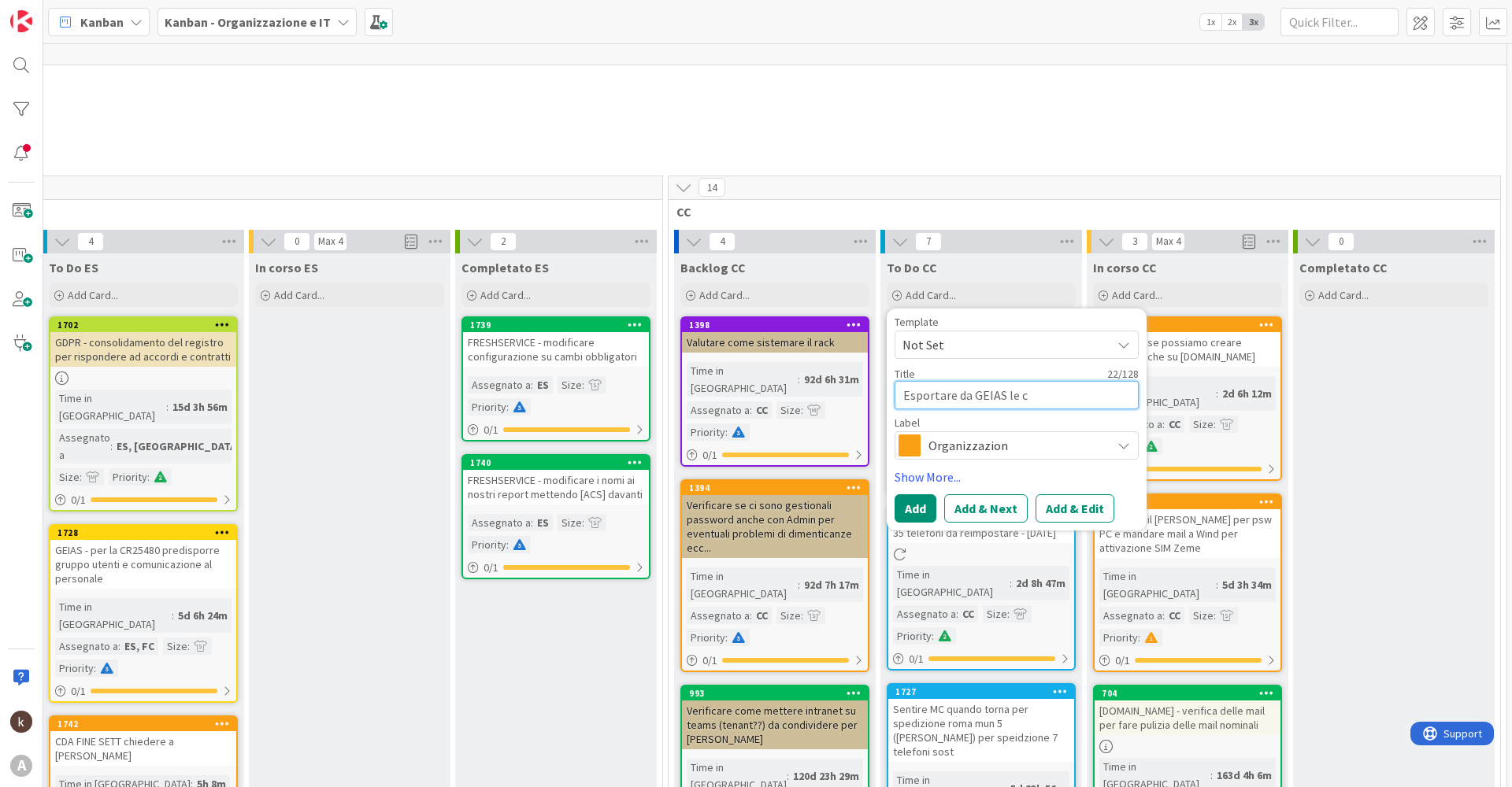
type textarea "Esportare da GEIAS le co"
type textarea "x"
type textarea "Esportare da GEIAS le con"
type textarea "x"
type textarea "Esportare da GEIAS le co"
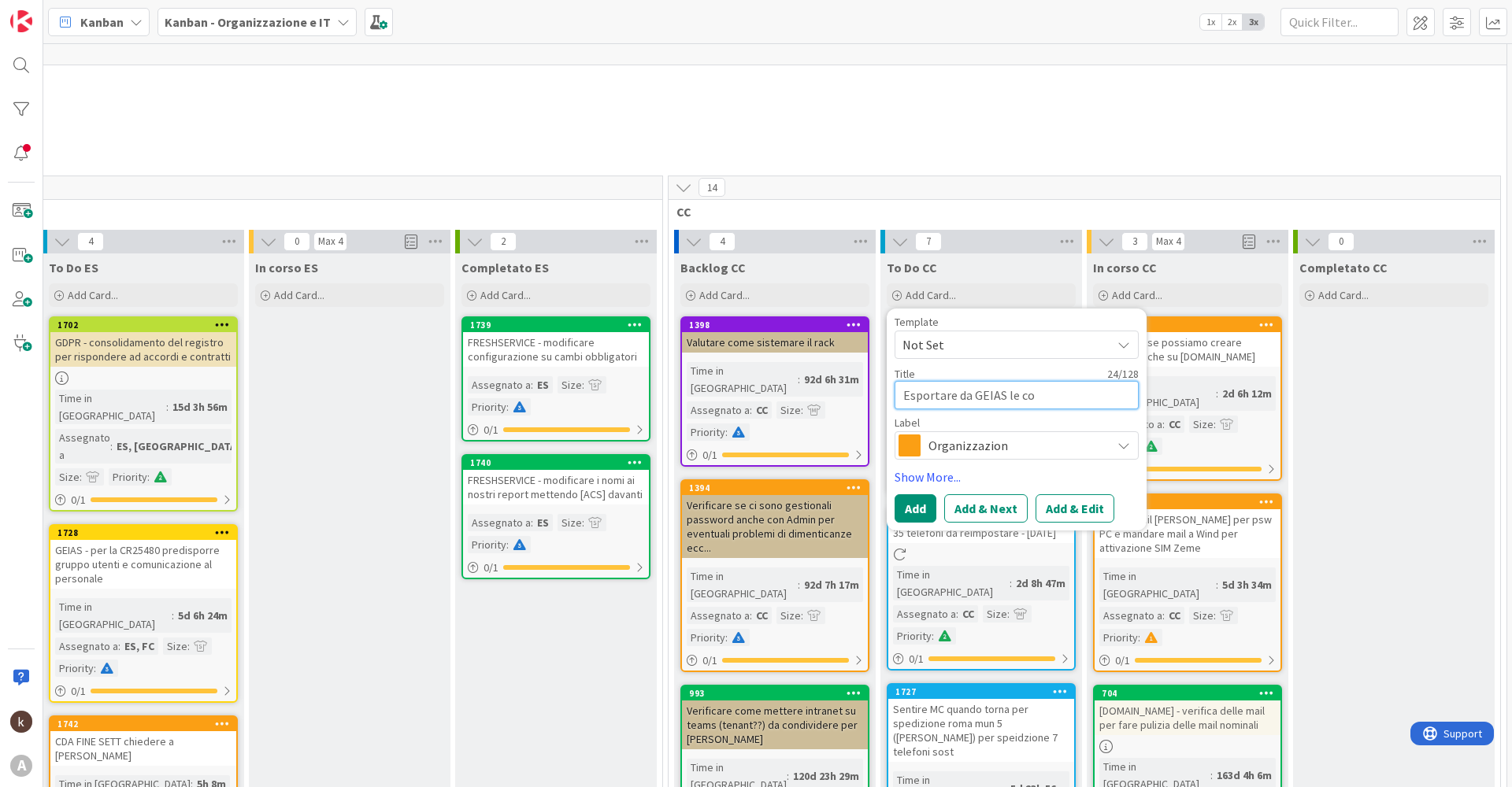
type textarea "x"
type textarea "Esportare da GEIAS le c"
type textarea "x"
type textarea "Esportare da GEIAS le"
type textarea "x"
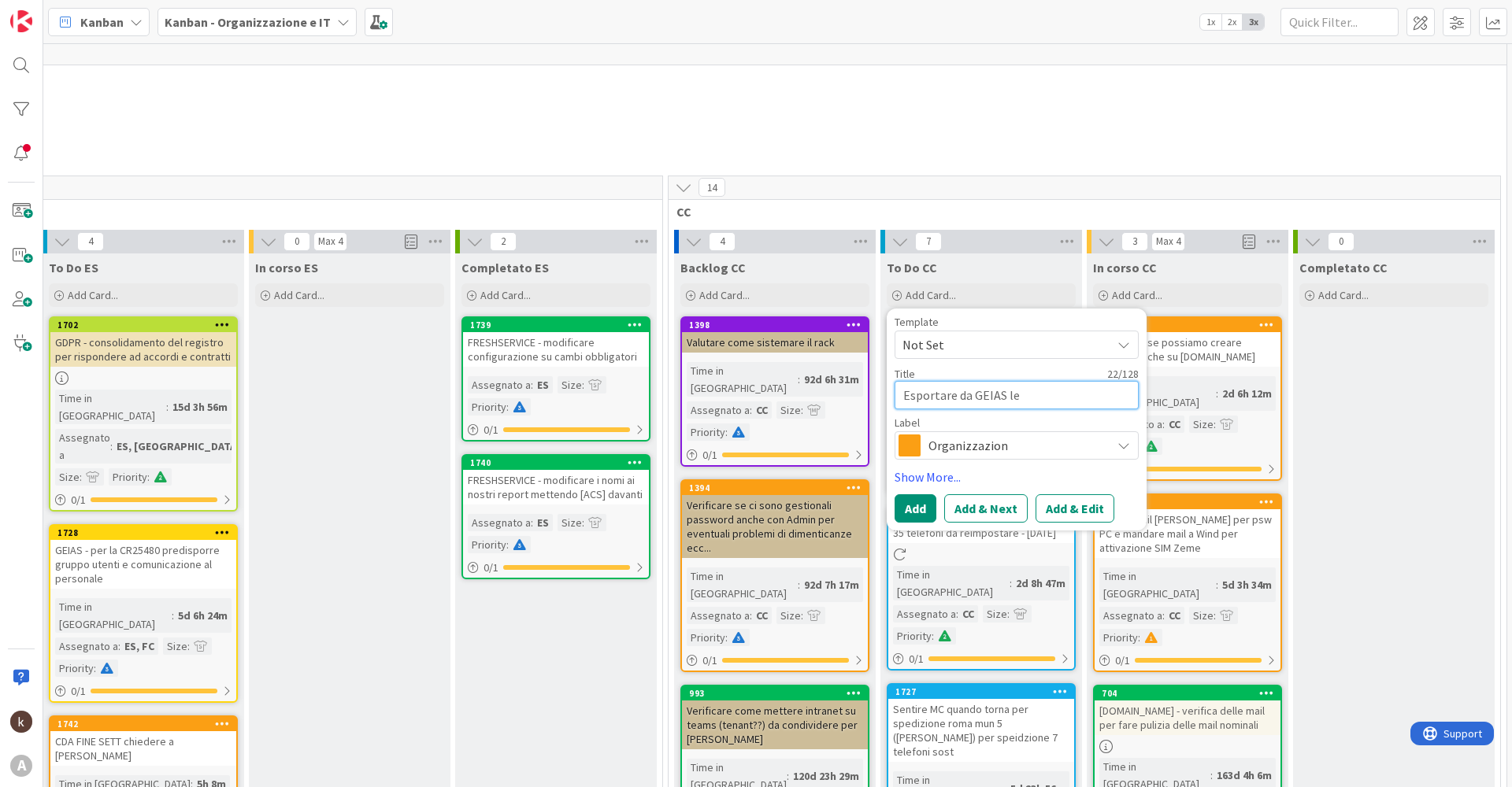
type textarea "Esportare da GEIAS le d"
type textarea "x"
type textarea "Esportare da GEIAS le do"
type textarea "x"
type textarea "Esportare da GEIAS le dot"
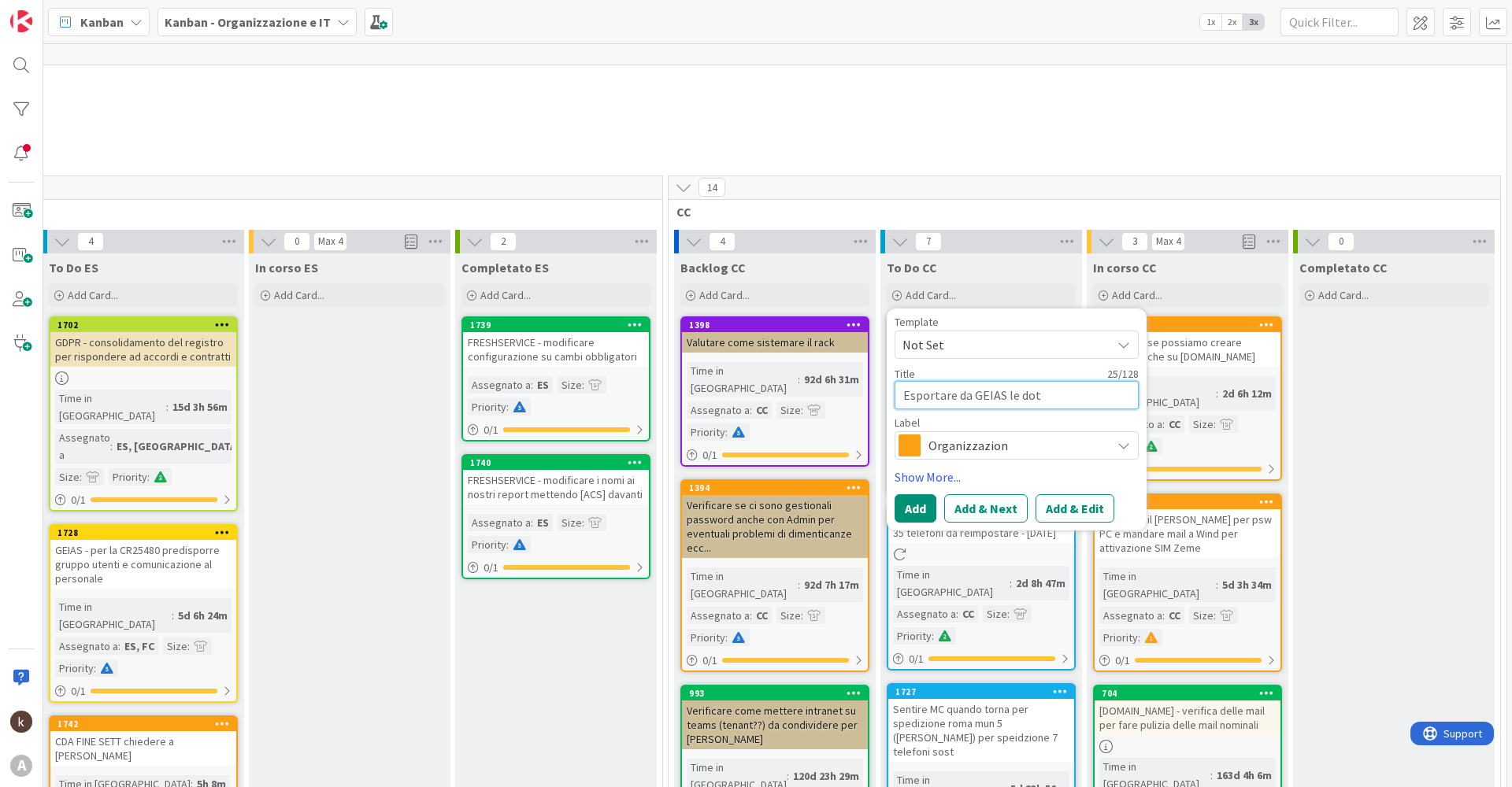
type textarea "x"
type textarea "Esportare da GEIAS le dota"
type textarea "x"
type textarea "Esportare da GEIAS le dotaz"
type textarea "x"
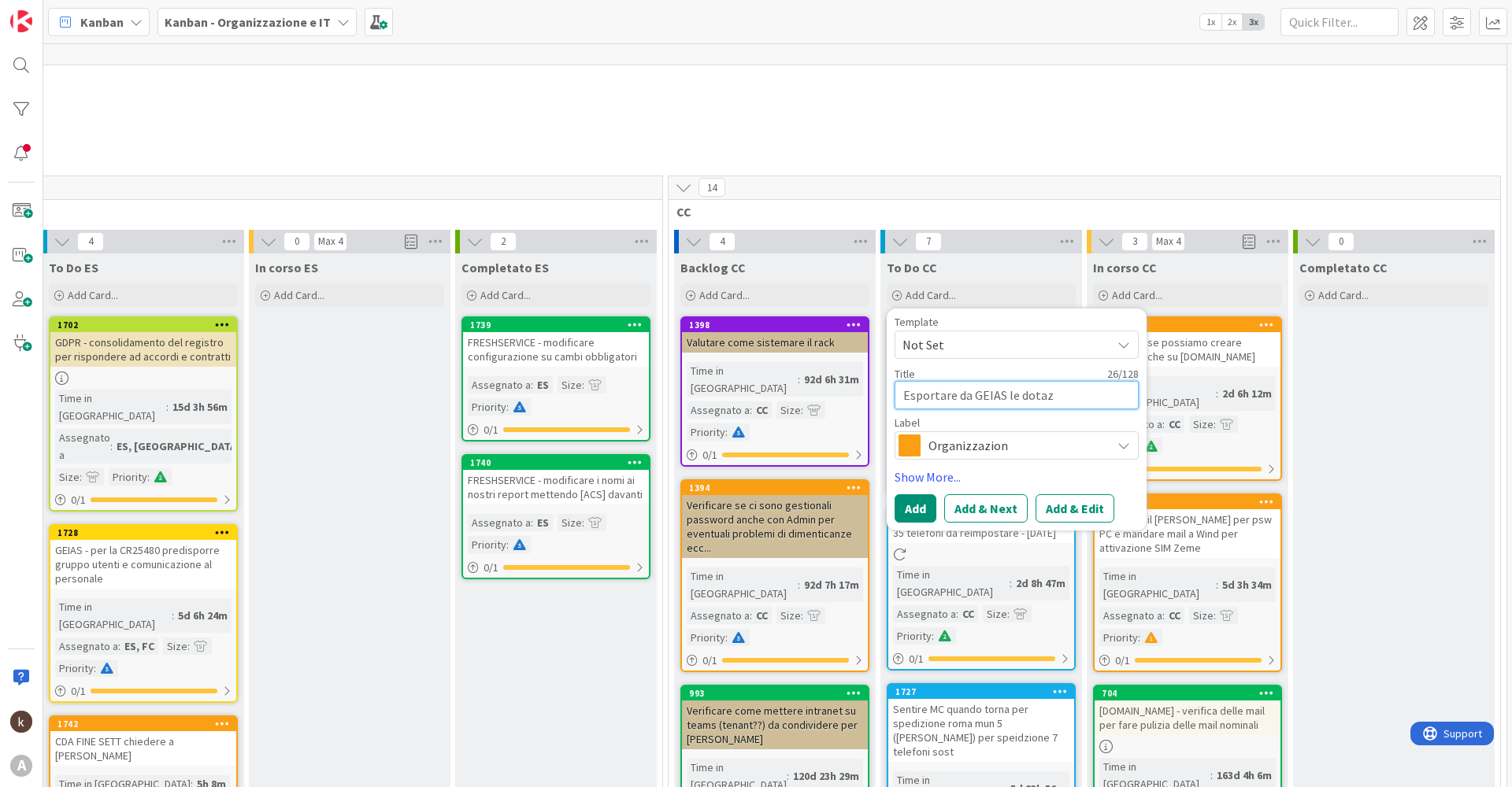
type textarea "Esportare da GEIAS le dotazi"
type textarea "x"
type textarea "Esportare da GEIAS le dotazio"
type textarea "x"
type textarea "Esportare da GEIAS le dotazion"
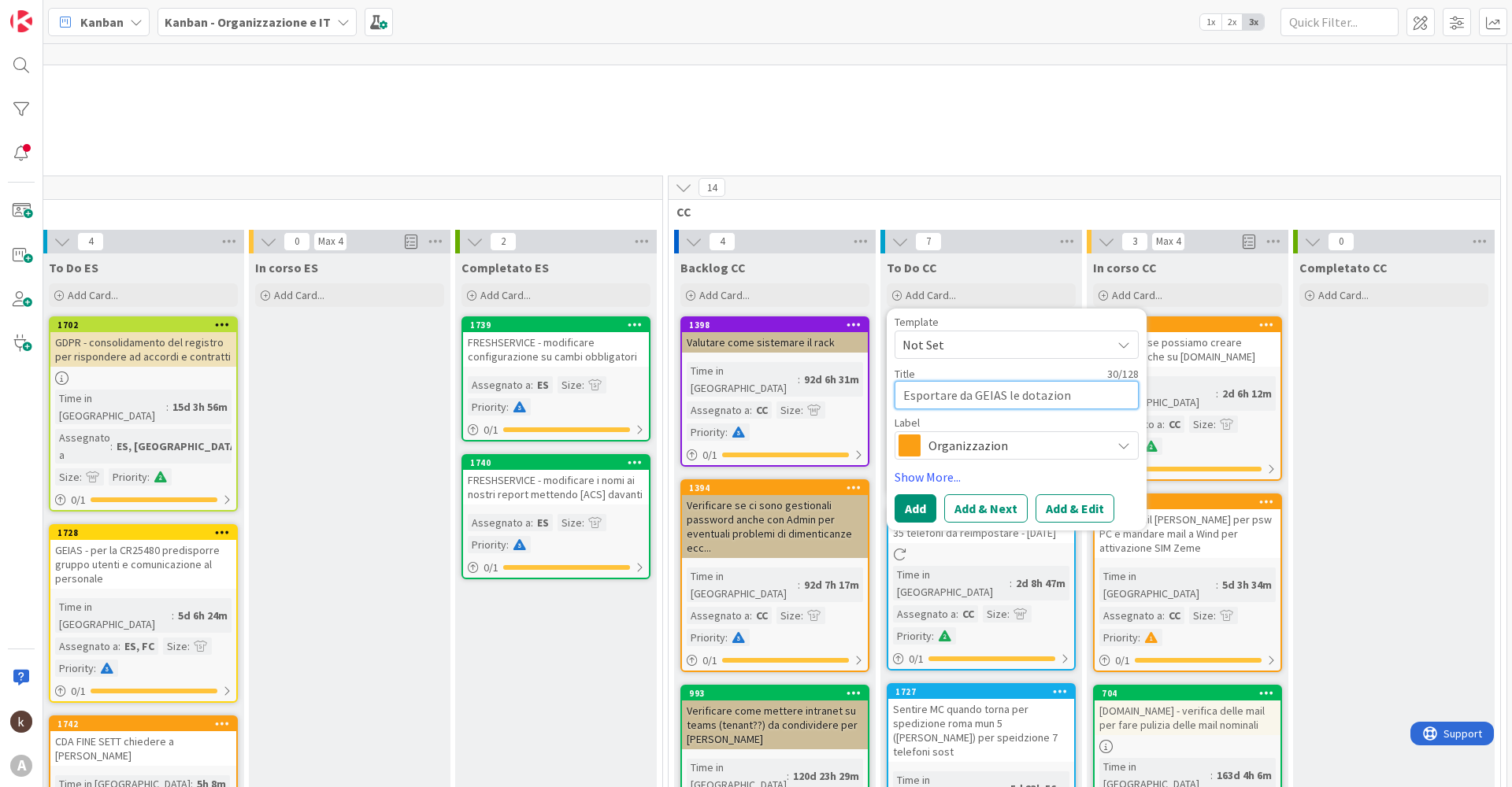
type textarea "x"
type textarea "Esportare da GEIAS le dotazioni"
type textarea "x"
type textarea "Esportare da GEIAS le dotazioni"
type textarea "x"
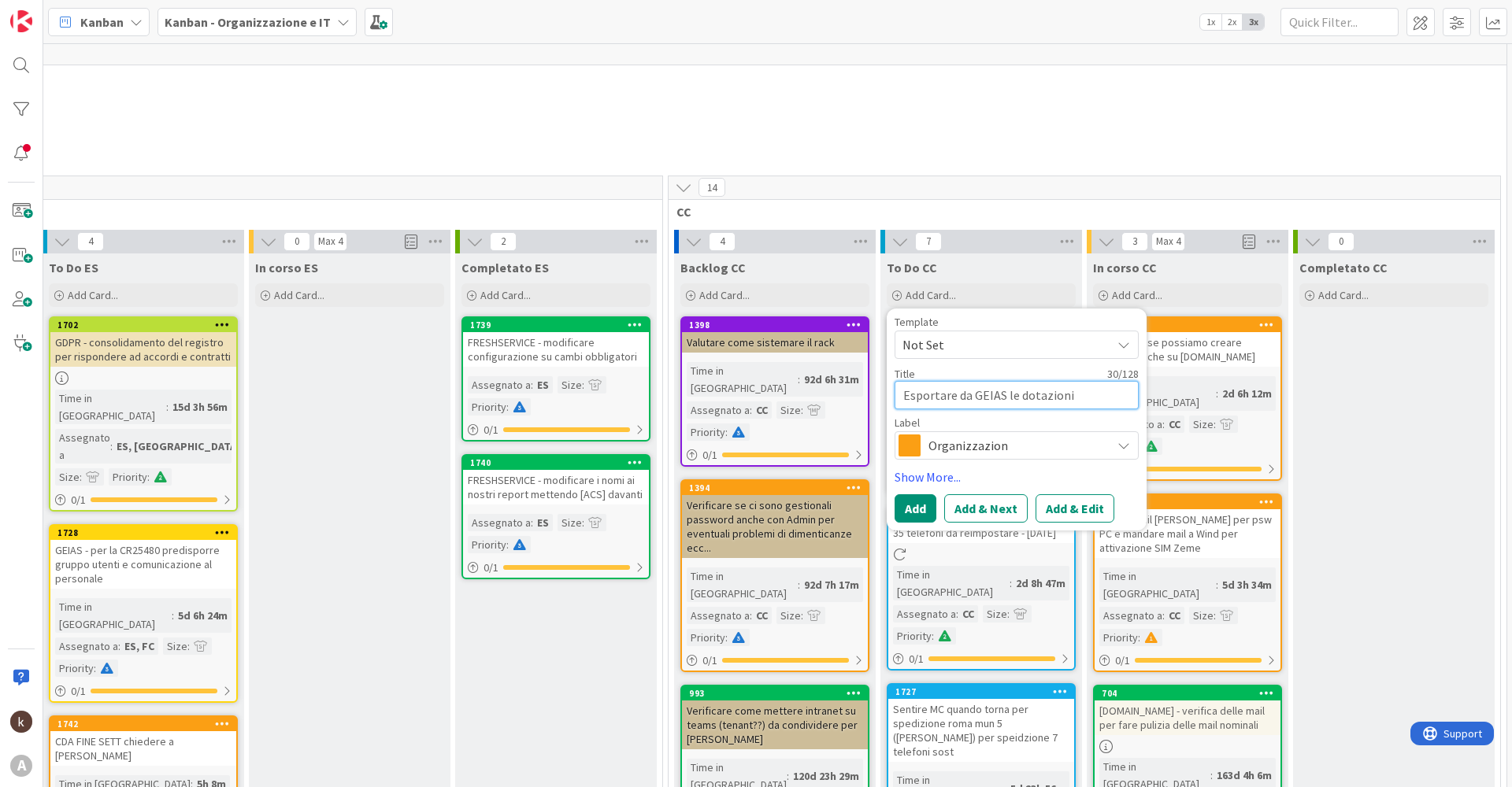
type textarea "Esportare da GEIAS le dotazioni i"
type textarea "x"
type textarea "Esportare da GEIAS le dotazioni in"
type textarea "x"
type textarea "Esportare da GEIAS le dotazioni inf"
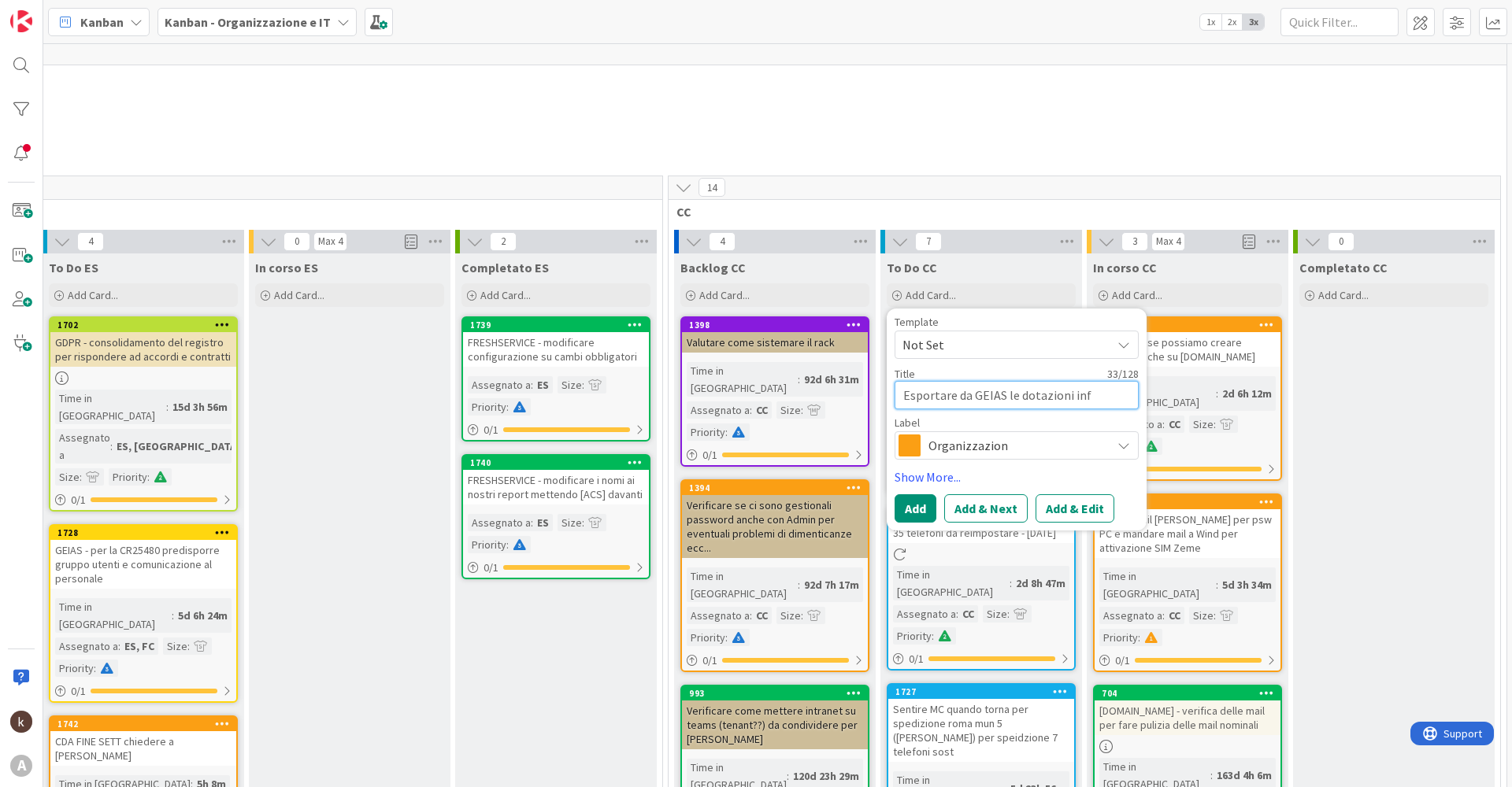
type textarea "x"
type textarea "Esportare da GEIAS le dotazioni info"
type textarea "x"
type textarea "Esportare da GEIAS le dotazioni infor"
type textarea "x"
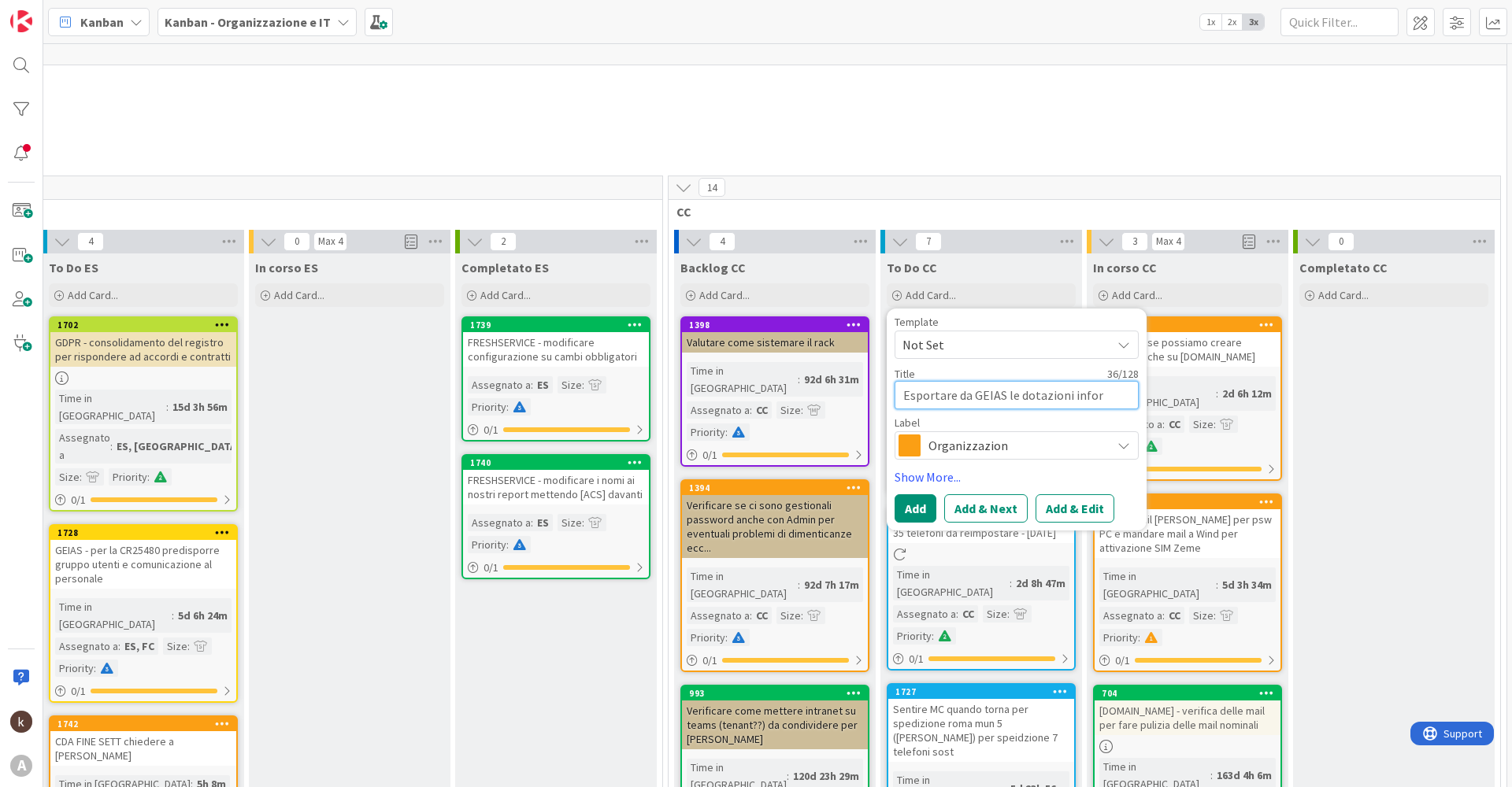
type textarea "Esportare da GEIAS le dotazioni inform"
type textarea "x"
type textarea "Esportare da GEIAS le dotazioni informa"
type textarea "x"
type textarea "Esportare da GEIAS le dotazioni informat"
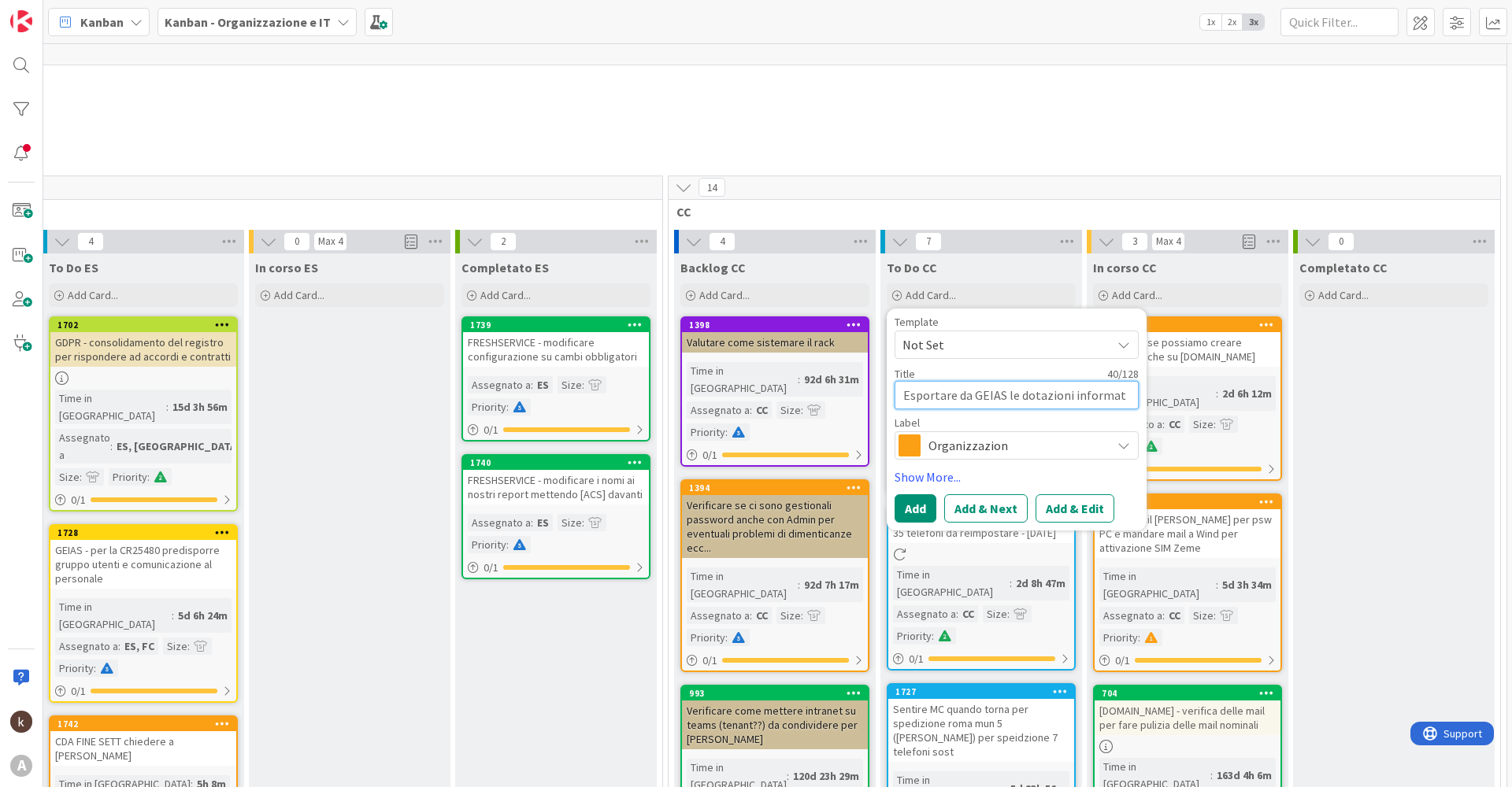
type textarea "x"
type textarea "Esportare da GEIAS le dotazioni informati"
type textarea "x"
type textarea "Esportare da GEIAS le dotazioni informatich"
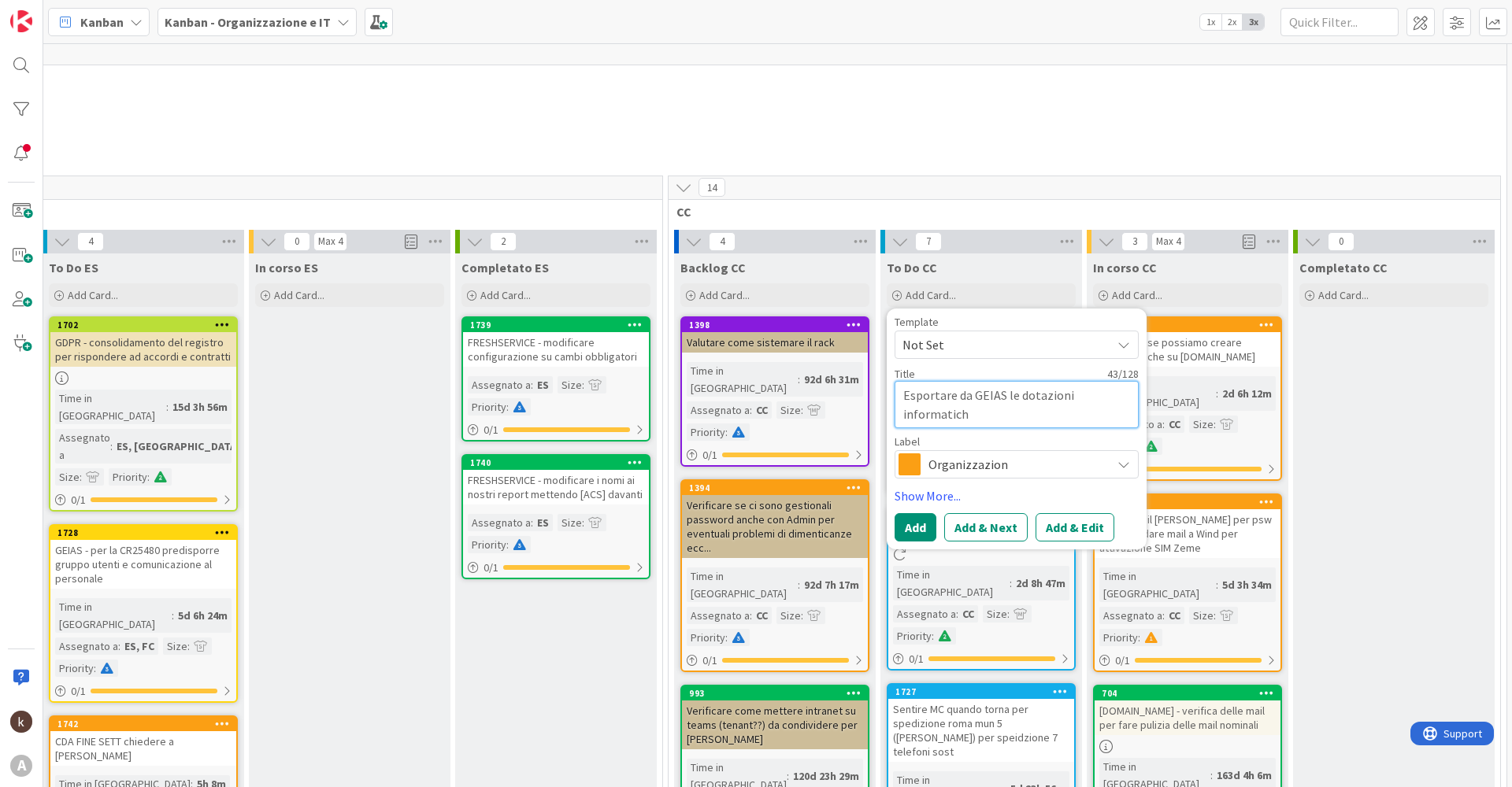
type textarea "x"
type textarea "Esportare da GEIAS le dotazioni informatiche"
type textarea "x"
type textarea "Esportare da GEIAS le dotazioni informatiche"
type textarea "x"
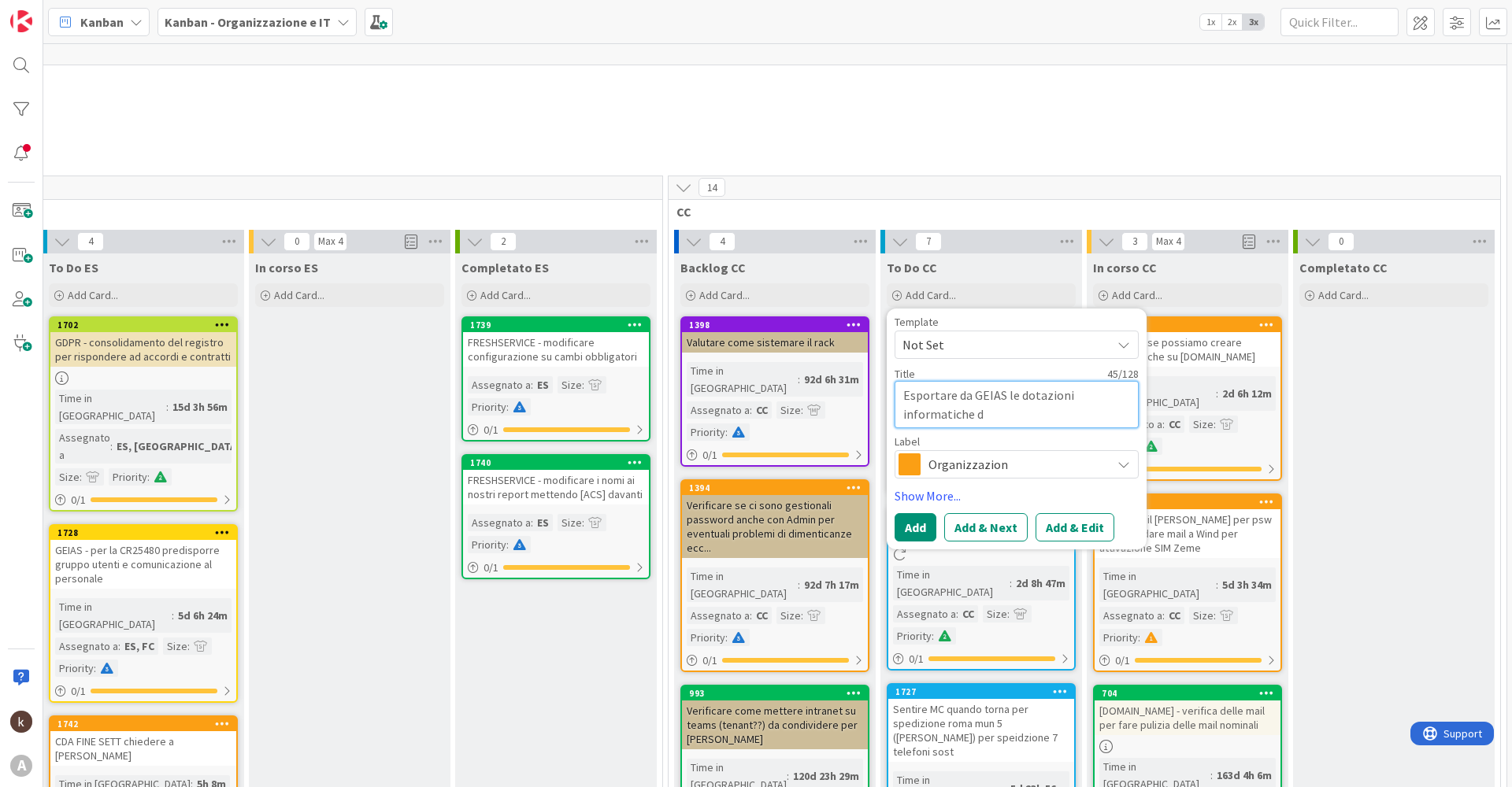
type textarea "Esportare da GEIAS le dotazioni informatiche di"
type textarea "x"
type textarea "Esportare da GEIAS le dotazioni informatiche di"
type textarea "x"
type textarea "Esportare da GEIAS le dotazioni informatiche di tu"
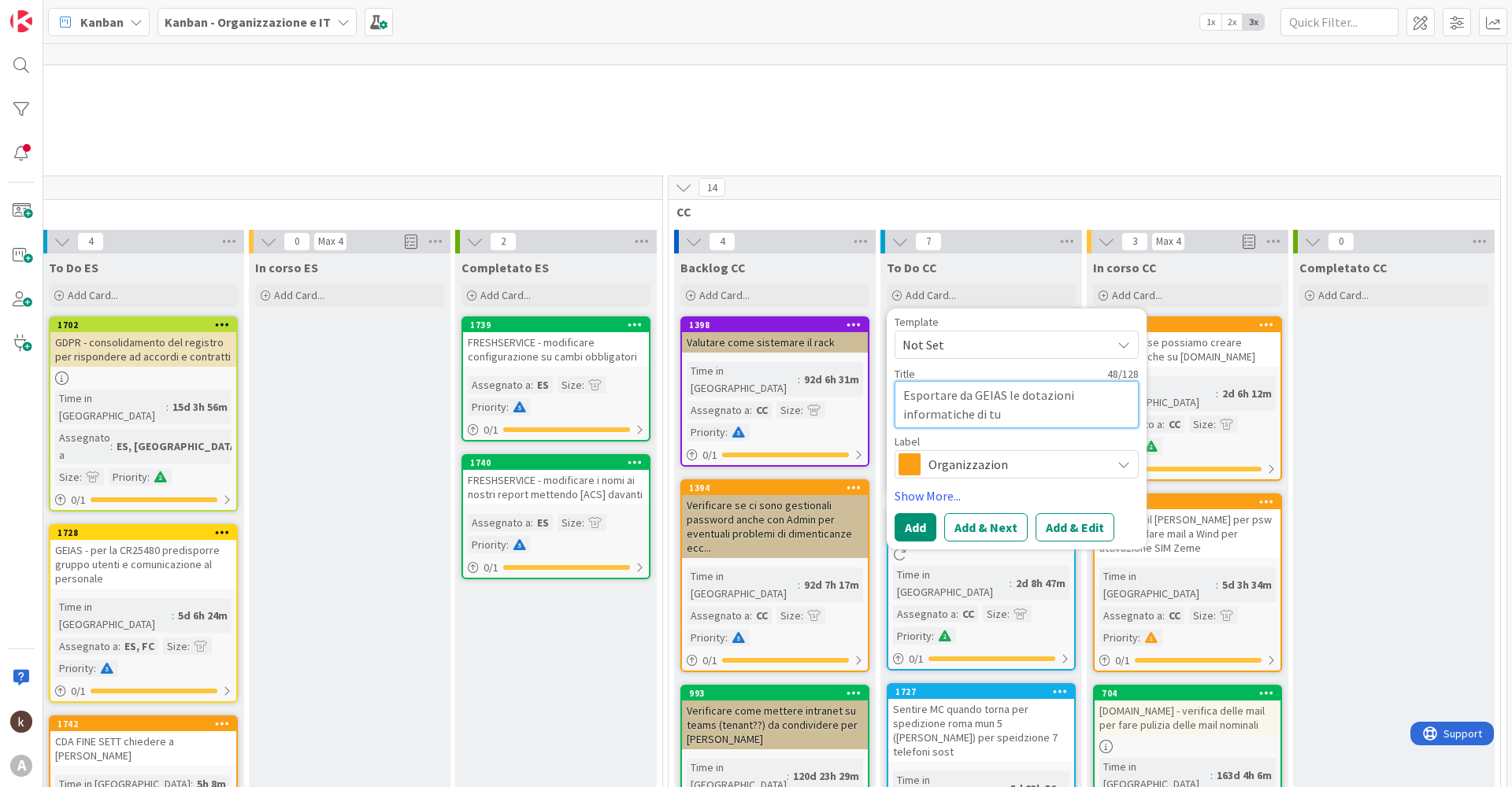
type textarea "x"
type textarea "Esportare da GEIAS le dotazioni informatiche di tut"
type textarea "x"
type textarea "Esportare da GEIAS le dotazioni informatiche di tutti"
type textarea "x"
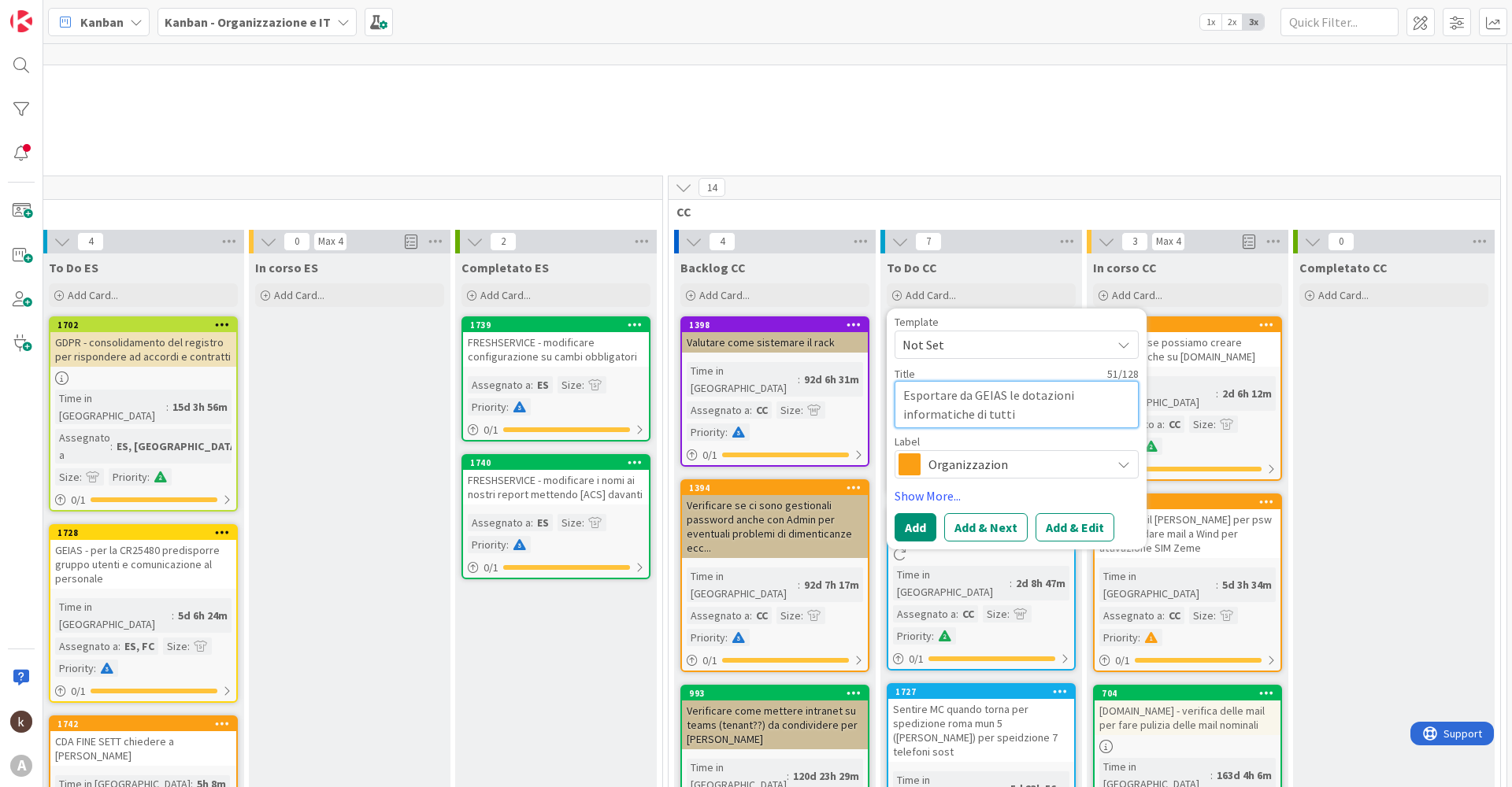
type textarea "Esportare da GEIAS le dotazioni informatiche di tutti"
type textarea "x"
type textarea "Esportare da GEIAS le dotazioni informatiche di tutti i"
type textarea "x"
type textarea "Esportare da GEIAS le dotazioni informatiche di tutti i"
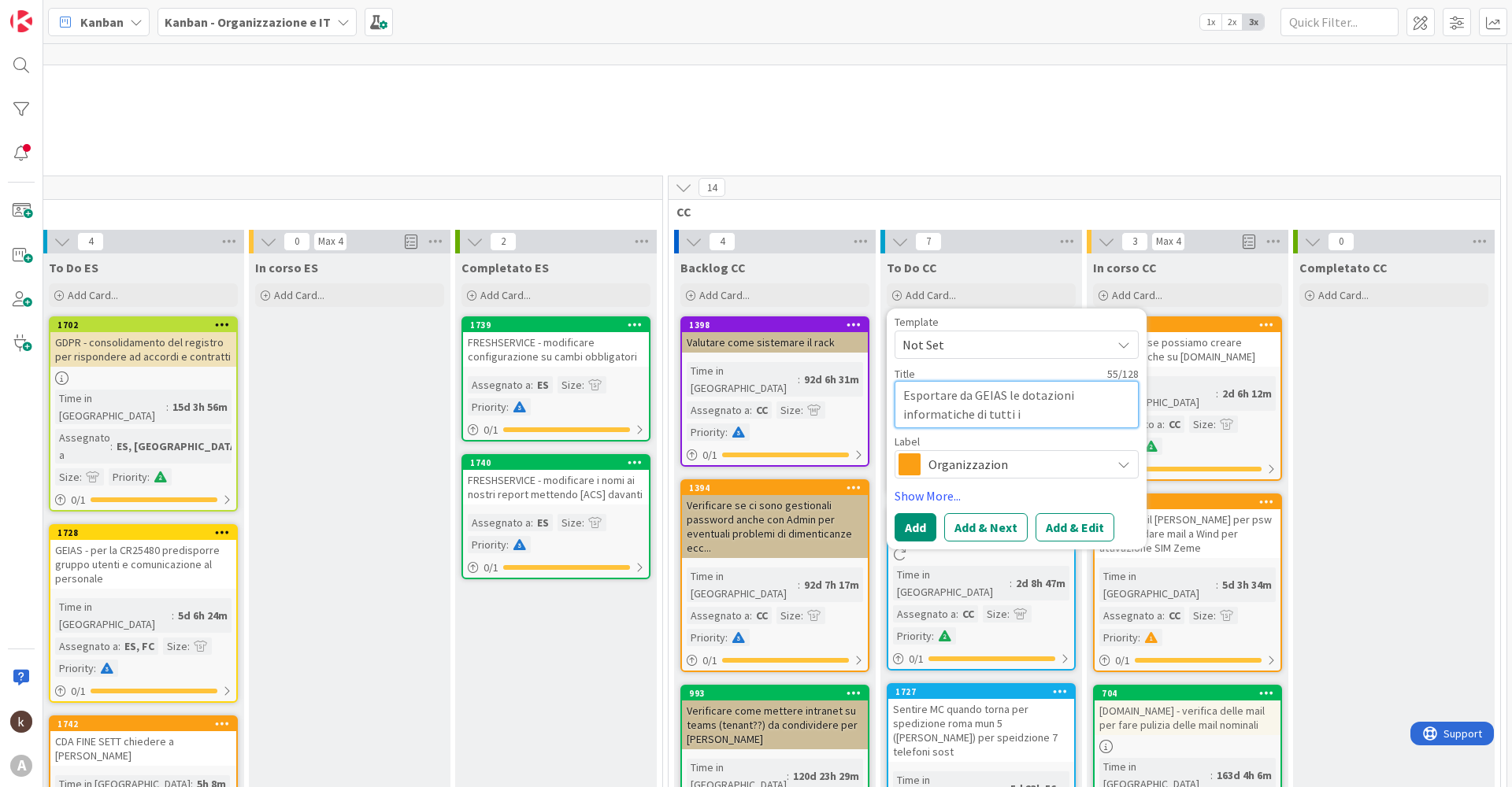
type textarea "x"
type textarea "Esportare da GEIAS le dotazioni informatiche di tutti i di"
type textarea "x"
type textarea "Esportare da GEIAS le dotazioni informatiche di tutti i dip"
type textarea "x"
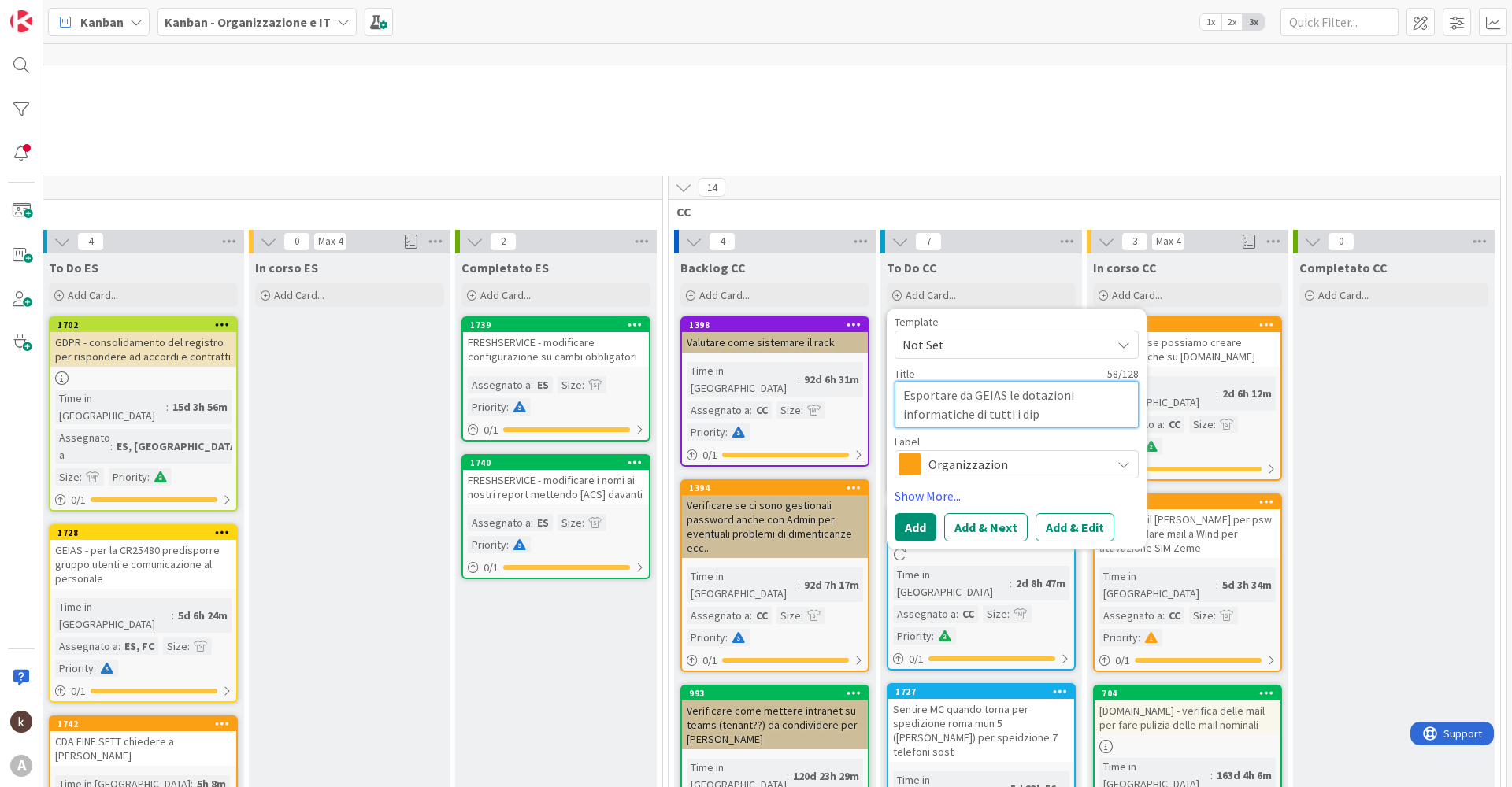
type textarea "Esportare da GEIAS le dotazioni informatiche di tutti i dipe"
type textarea "x"
type textarea "Esportare da GEIAS le dotazioni informatiche di tutti i dipen"
type textarea "x"
type textarea "Esportare da GEIAS le dotazioni informatiche di tutti i dipend"
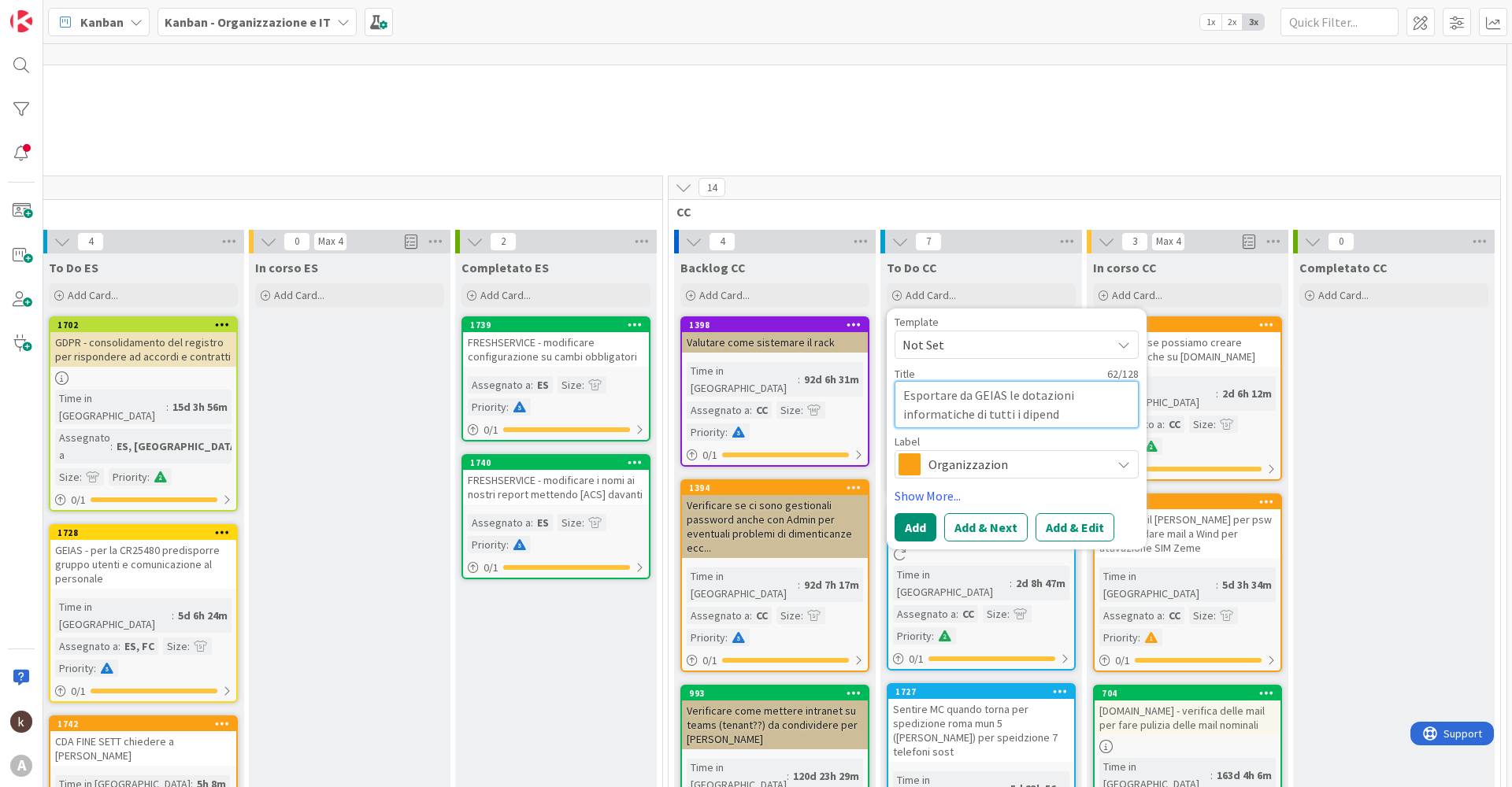
type textarea "x"
type textarea "Esportare da GEIAS le dotazioni informatiche di tutti i dipende"
type textarea "x"
type textarea "Esportare da GEIAS le dotazioni informatiche di tutti i dipenden"
type textarea "x"
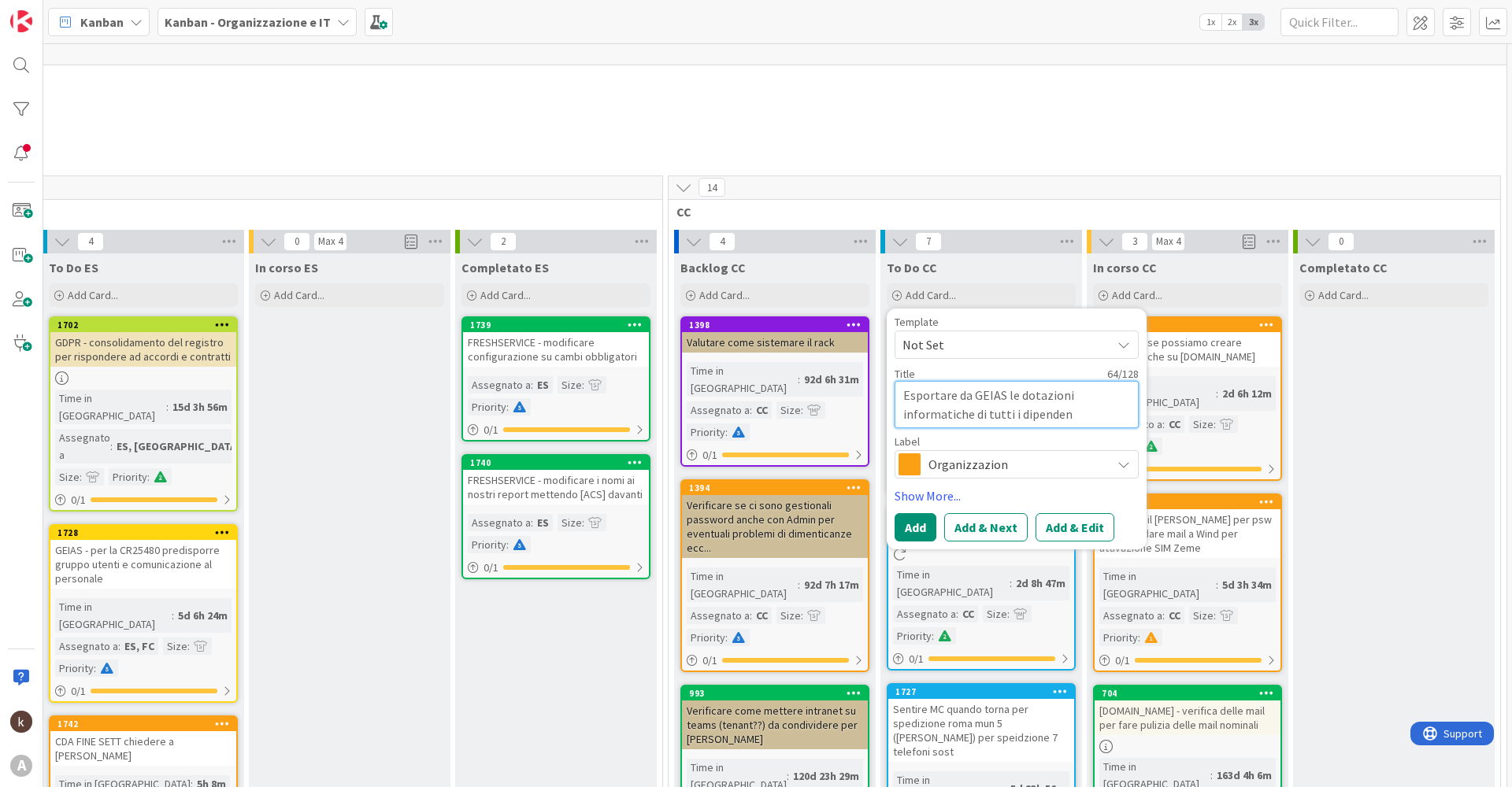
type textarea "Esportare da GEIAS le dotazioni informatiche di tutti i dipendent"
type textarea "x"
type textarea "Esportare da GEIAS le dotazioni informatiche di tutti i dipendenti"
type textarea "x"
type textarea "Esportare da GEIAS le dotazioni informatiche di tutti i dipendenti"
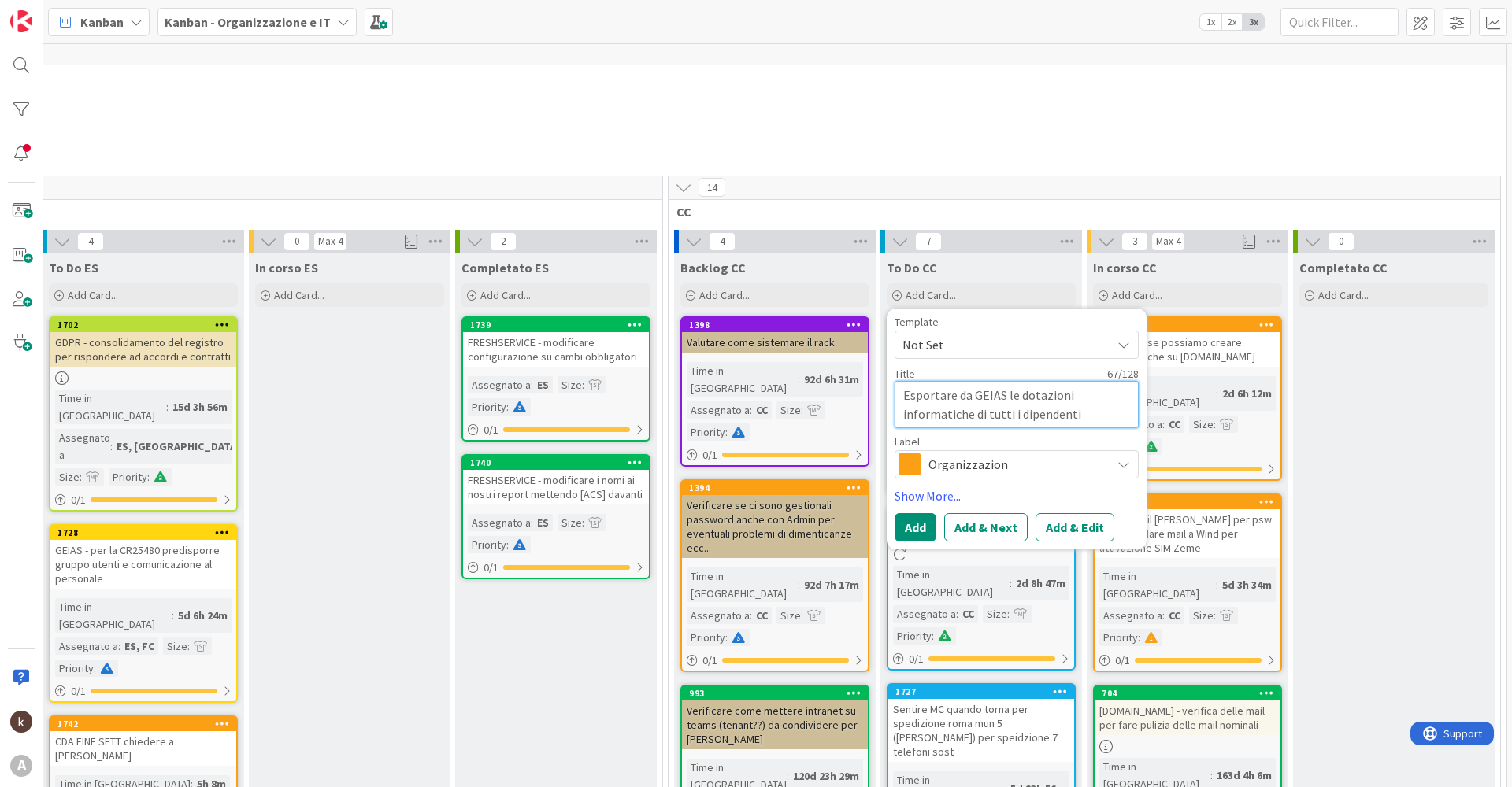
type textarea "x"
type textarea "Esportare da GEIAS le dotazioni informatiche di tutti i dipendenti p"
type textarea "x"
type textarea "Esportare da GEIAS le dotazioni informatiche di tutti i dipendenti pe"
type textarea "x"
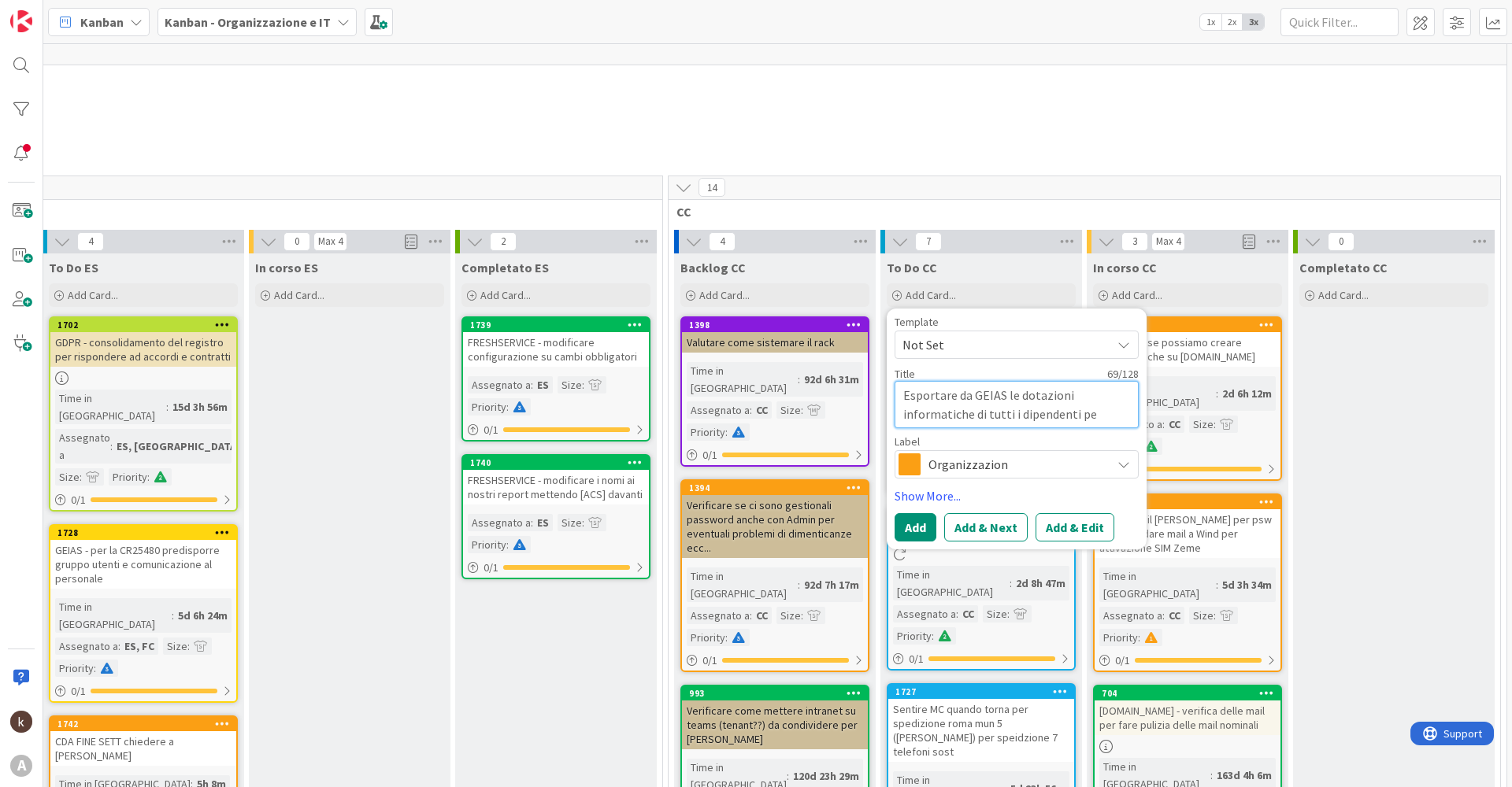
type textarea "Esportare da GEIAS le dotazioni informatiche di tutti i dipendenti per"
type textarea "x"
type textarea "Esportare da GEIAS le dotazioni informatiche di tutti i dipendenti per"
type textarea "x"
type textarea "Esportare da GEIAS le dotazioni informatiche di tutti i dipendenti per v"
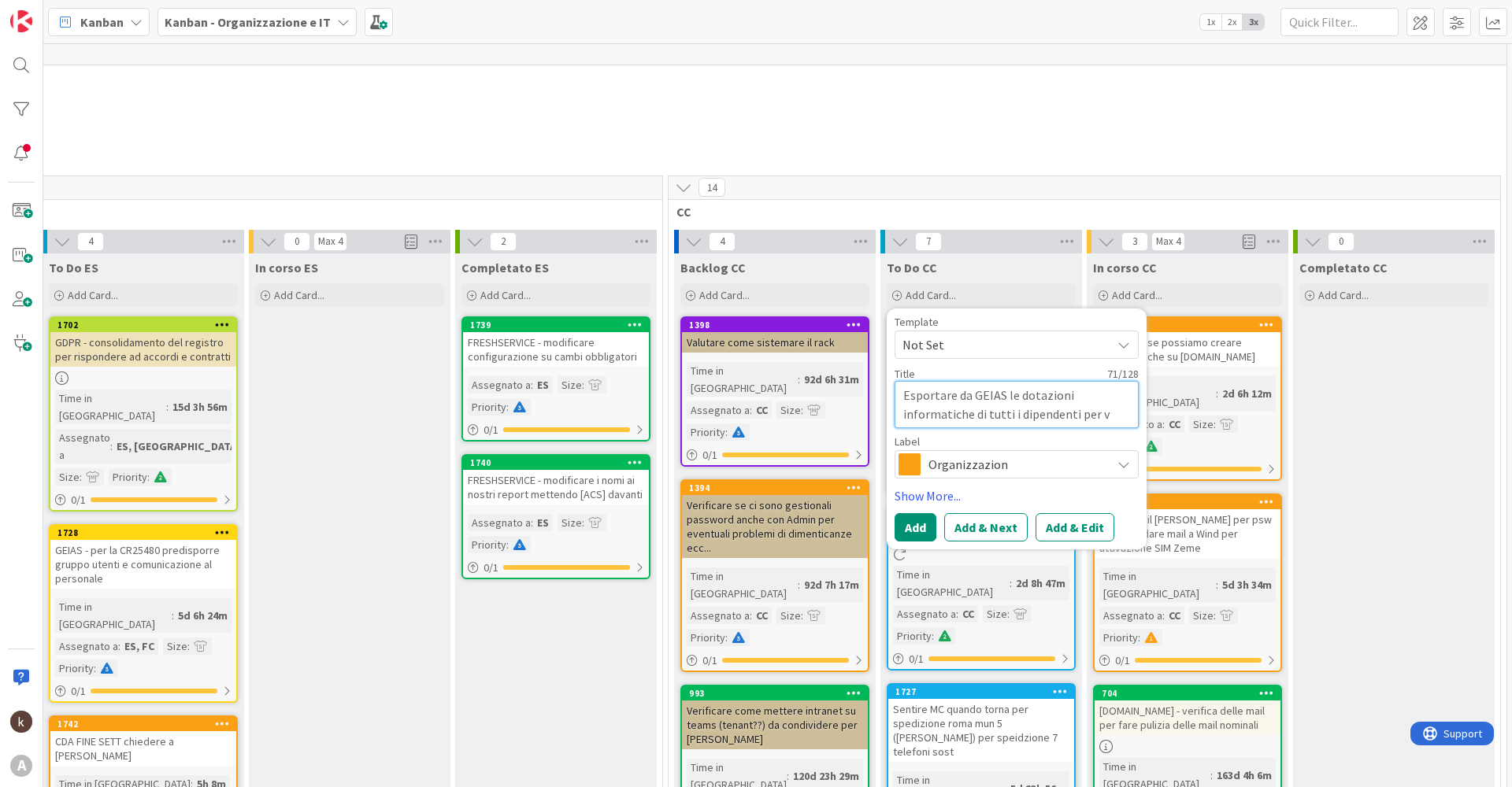
type textarea "x"
type textarea "Esportare da GEIAS le dotazioni informatiche di tutti i dipendenti per ve"
type textarea "x"
type textarea "Esportare da GEIAS le dotazioni informatiche di tutti i dipendenti per ver"
type textarea "x"
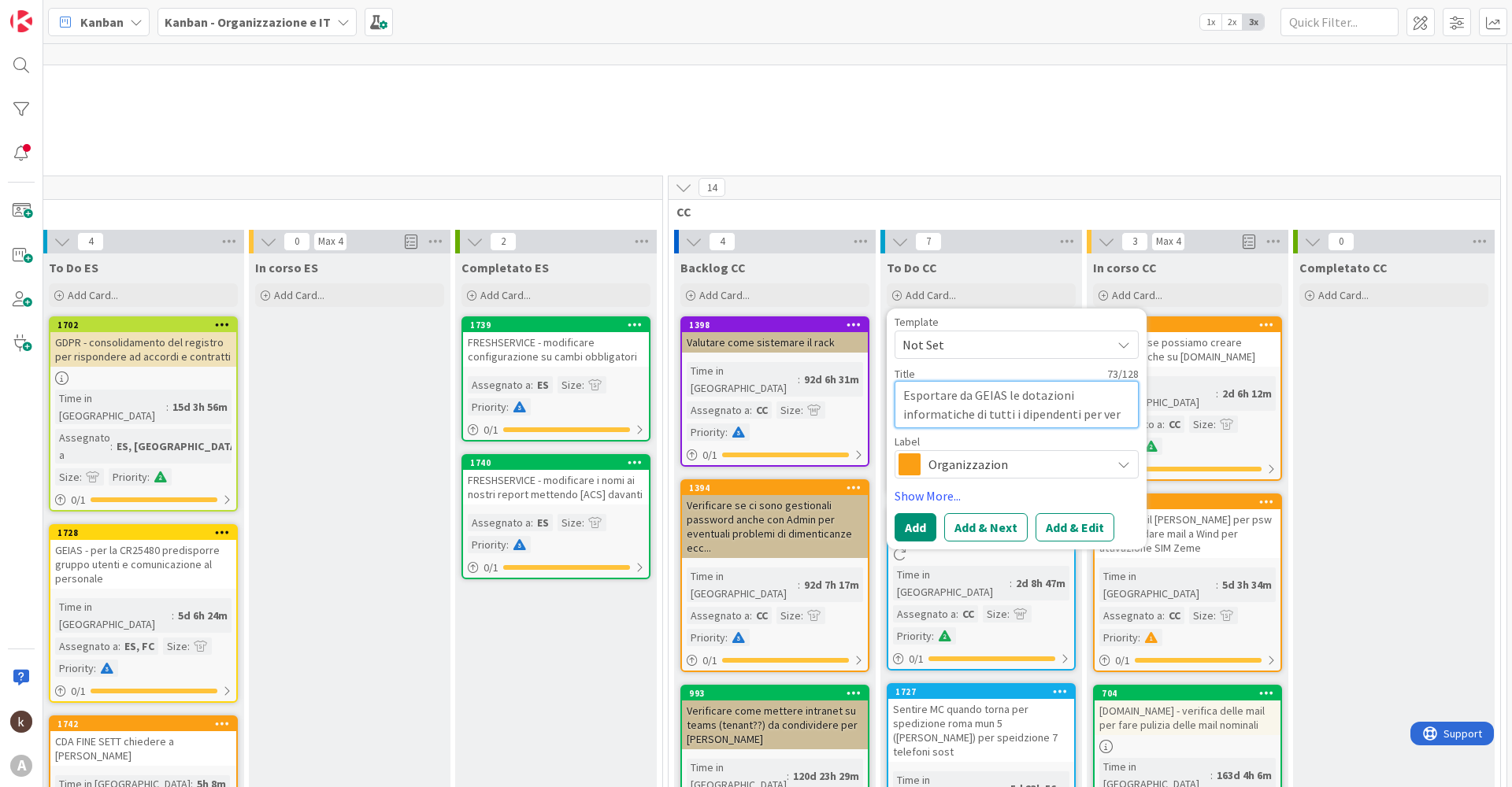
type textarea "Esportare da GEIAS le dotazioni informatiche di tutti i dipendenti per veri"
type textarea "x"
type textarea "Esportare da GEIAS le dotazioni informatiche di tutti i dipendenti per verif"
type textarea "x"
type textarea "Esportare da GEIAS le dotazioni informatiche di tutti i dipendenti per verific"
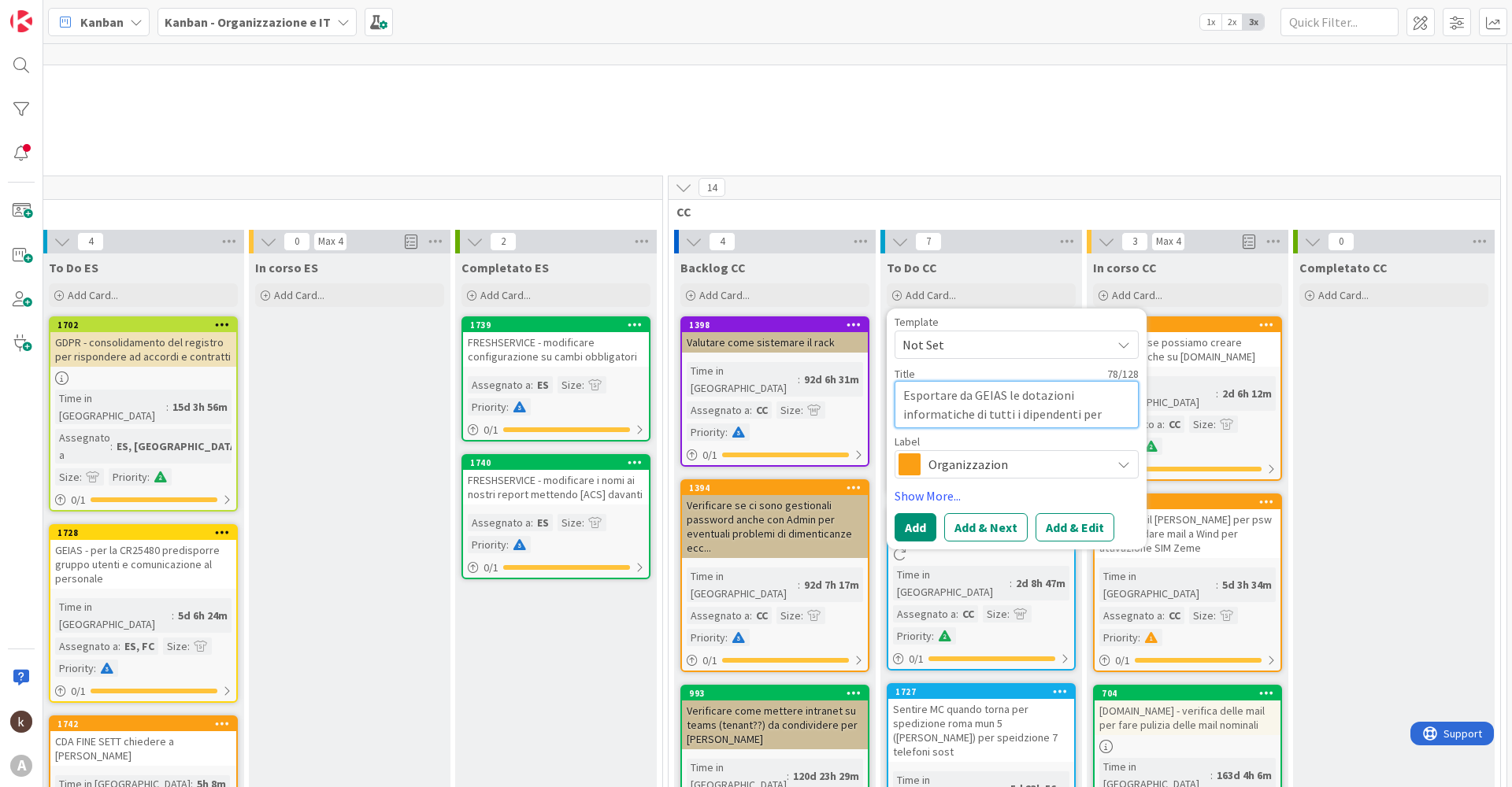
type textarea "x"
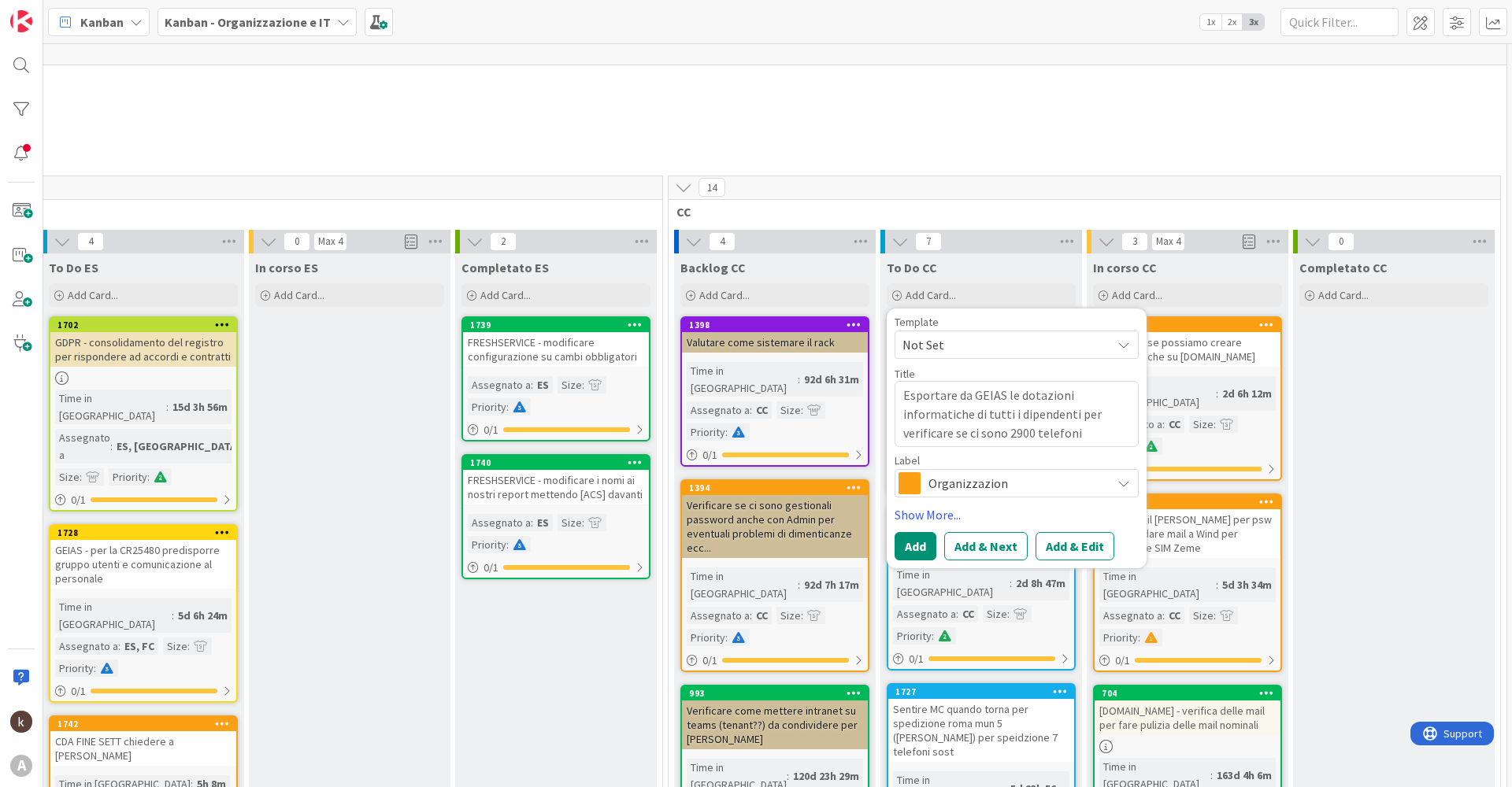
click at [761, 378] on span "Organizzazion" at bounding box center [1016, 484] width 175 height 22
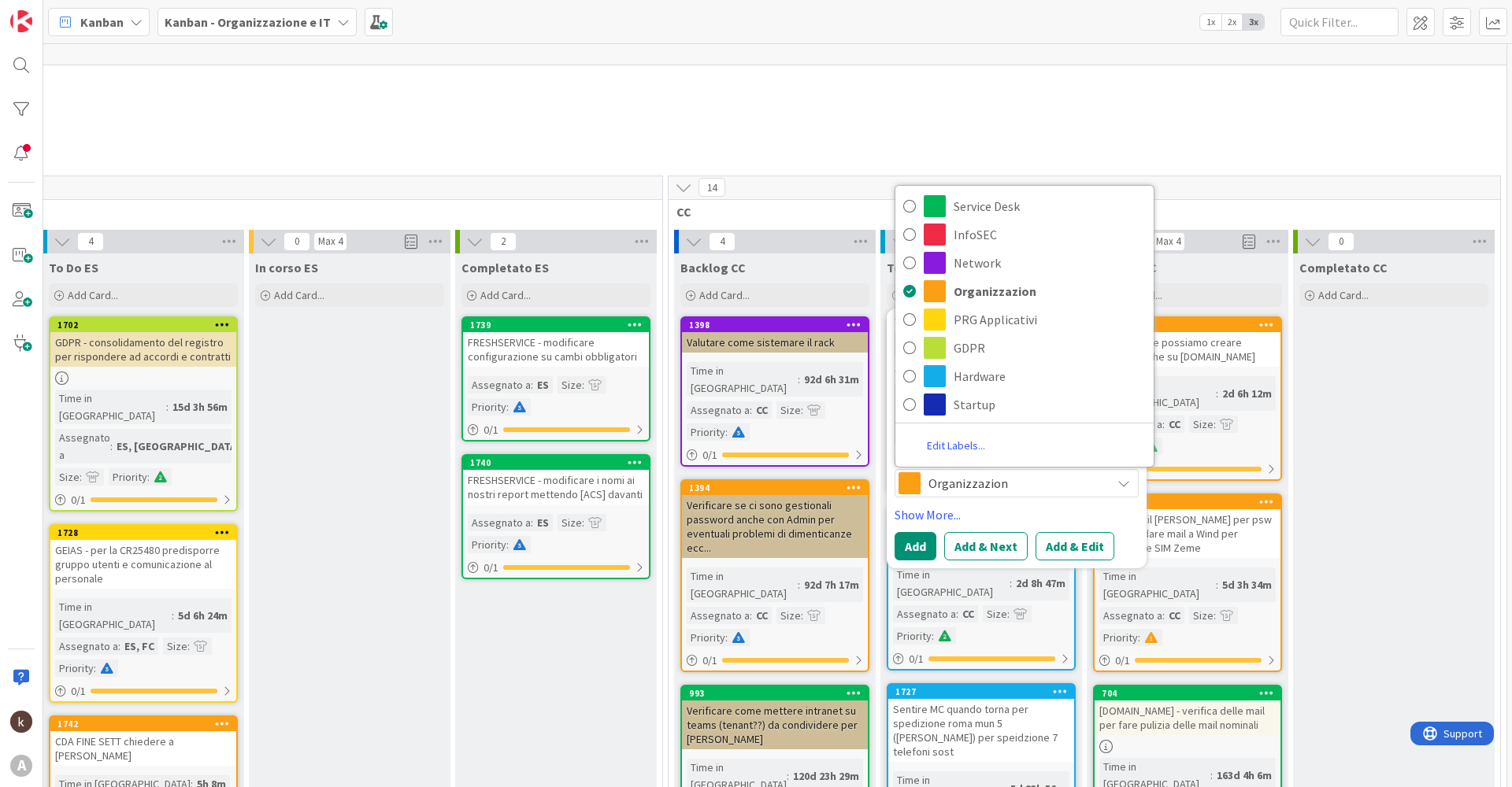
click at [761, 378] on span "Organizzazion" at bounding box center [1016, 484] width 175 height 22
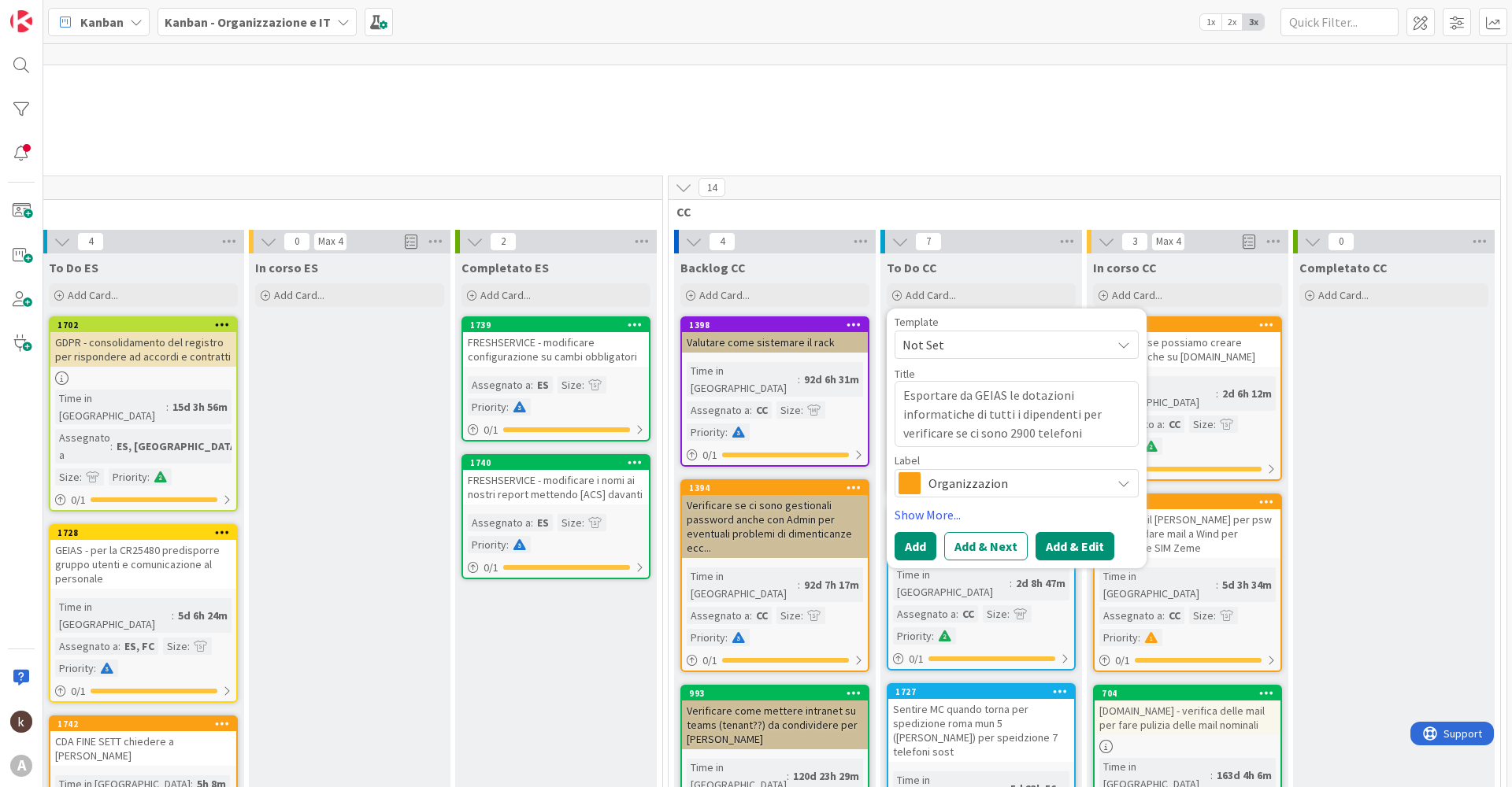
click at [761, 378] on button "Add & Edit" at bounding box center [1075, 546] width 79 height 28
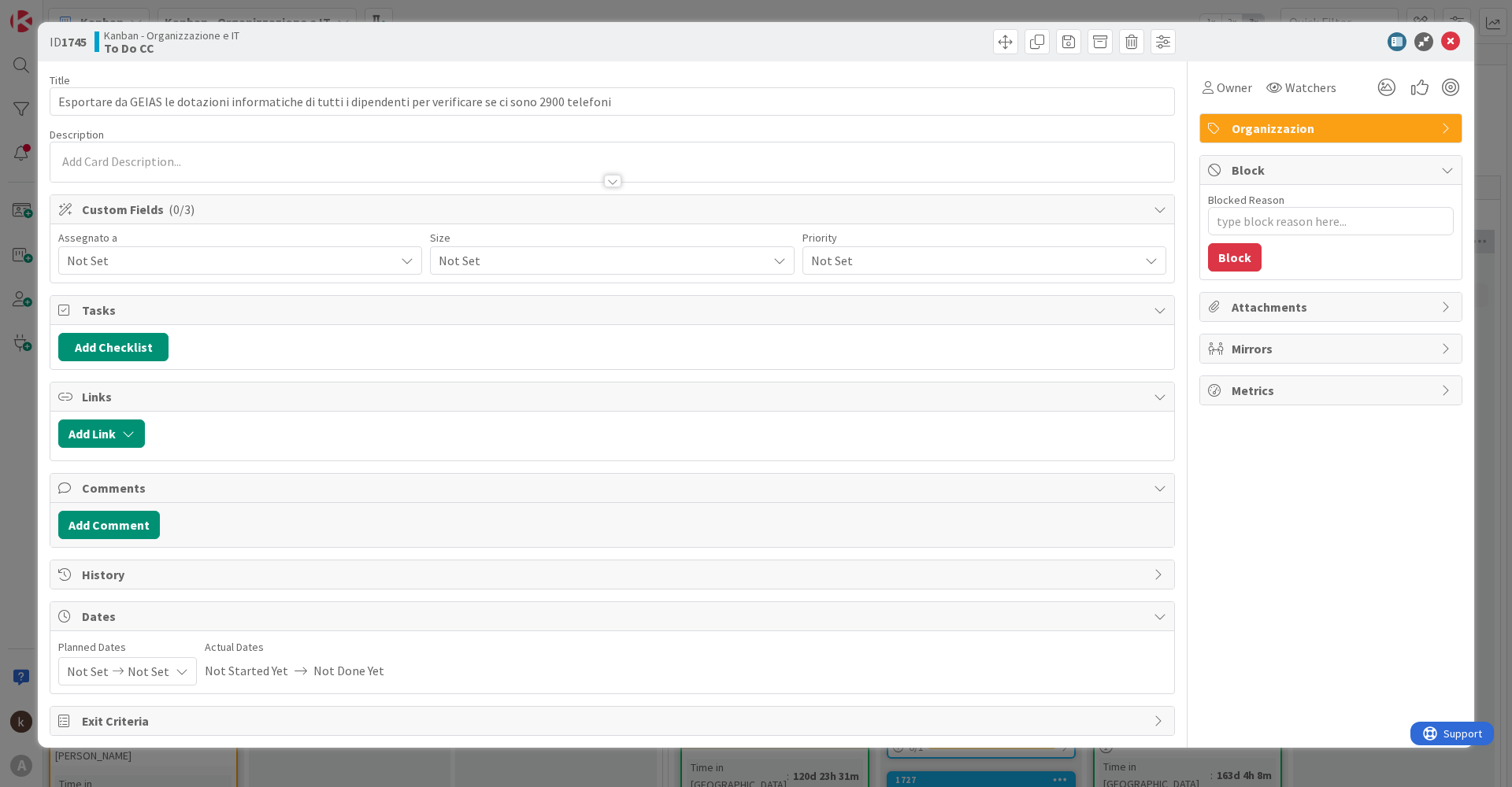
click at [138, 254] on span "Not Set" at bounding box center [231, 260] width 328 height 19
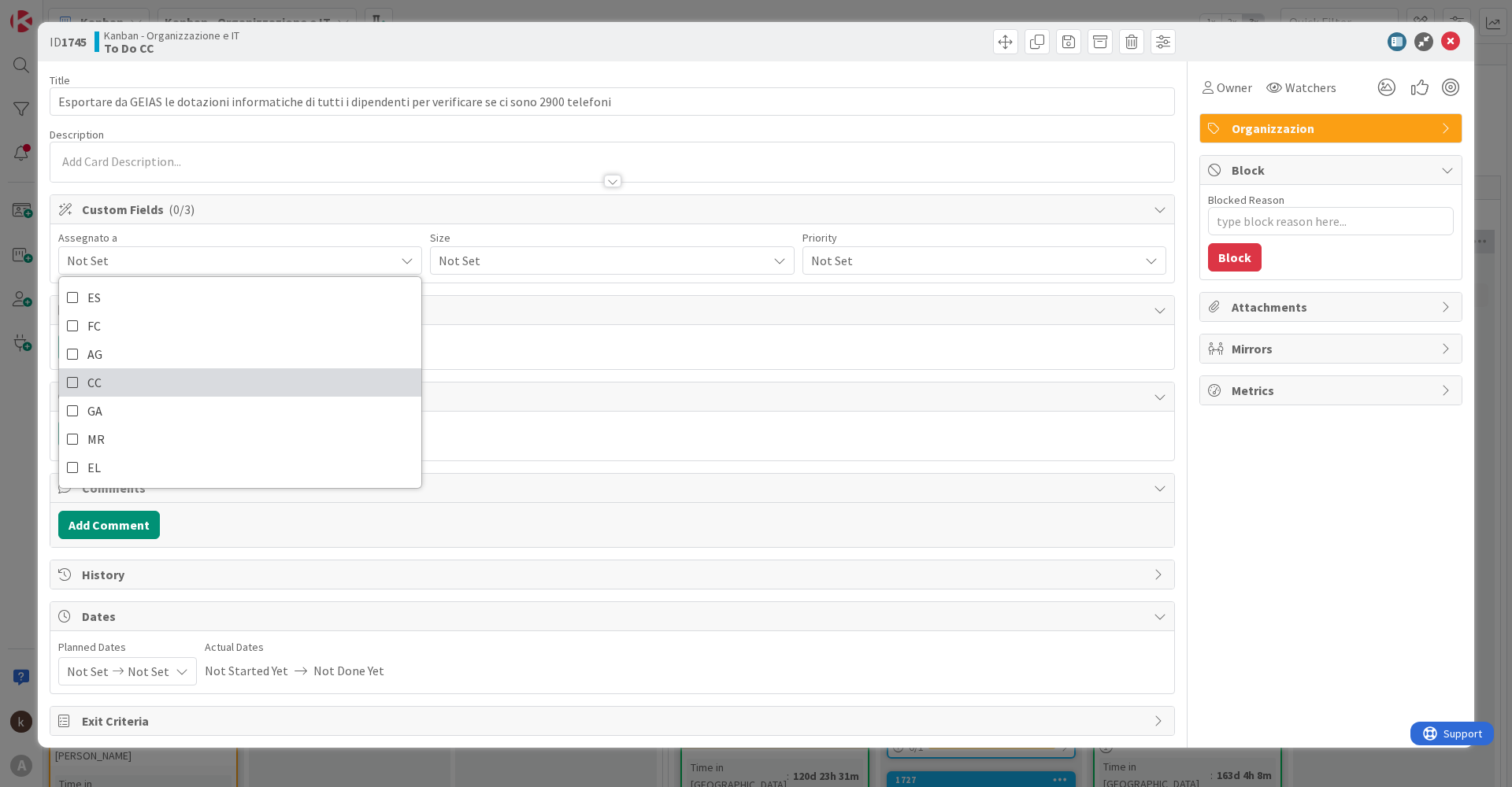
click at [138, 378] on link "CC" at bounding box center [239, 382] width 362 height 28
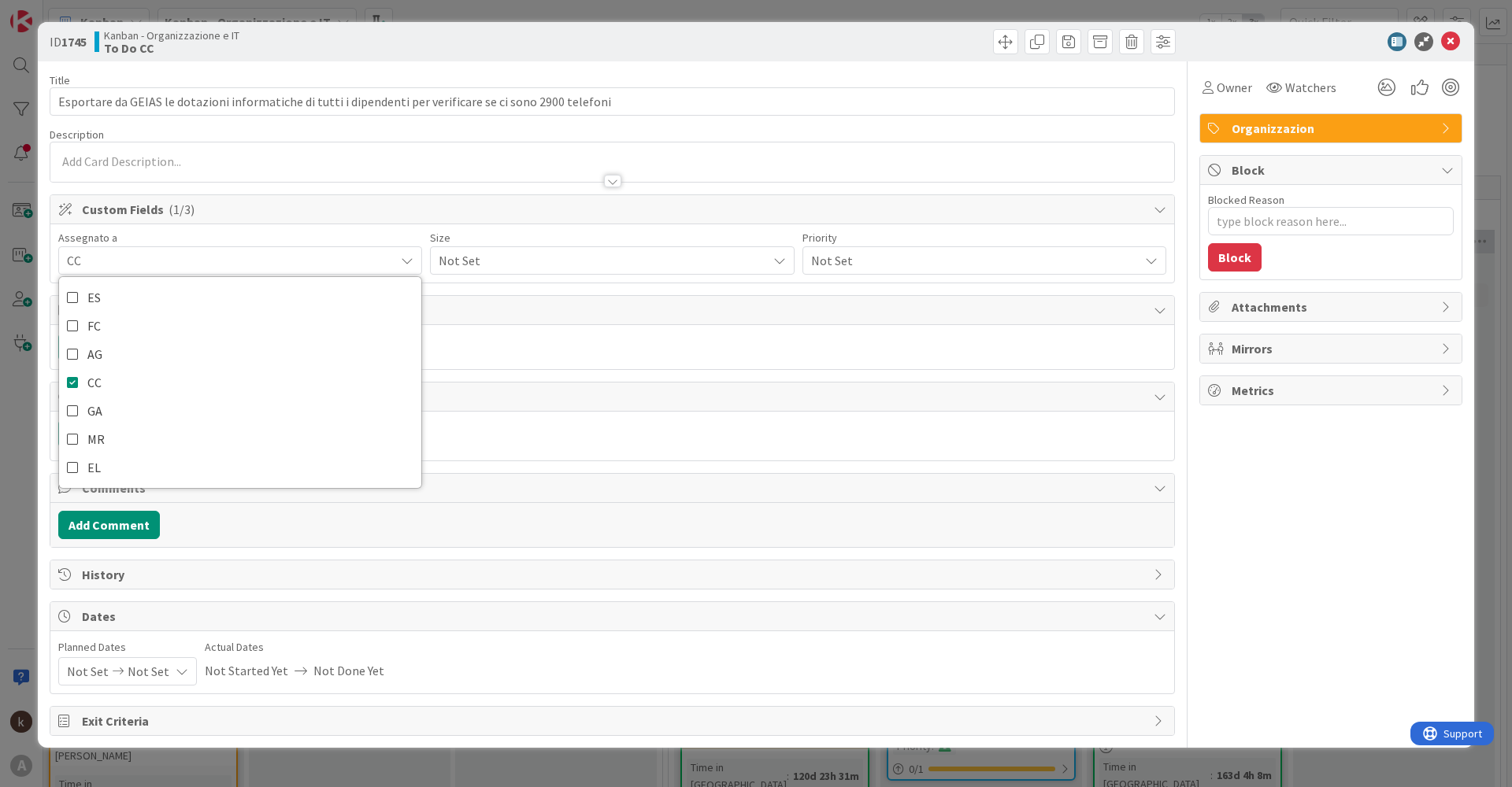
click at [448, 264] on span "Not Set" at bounding box center [598, 260] width 320 height 22
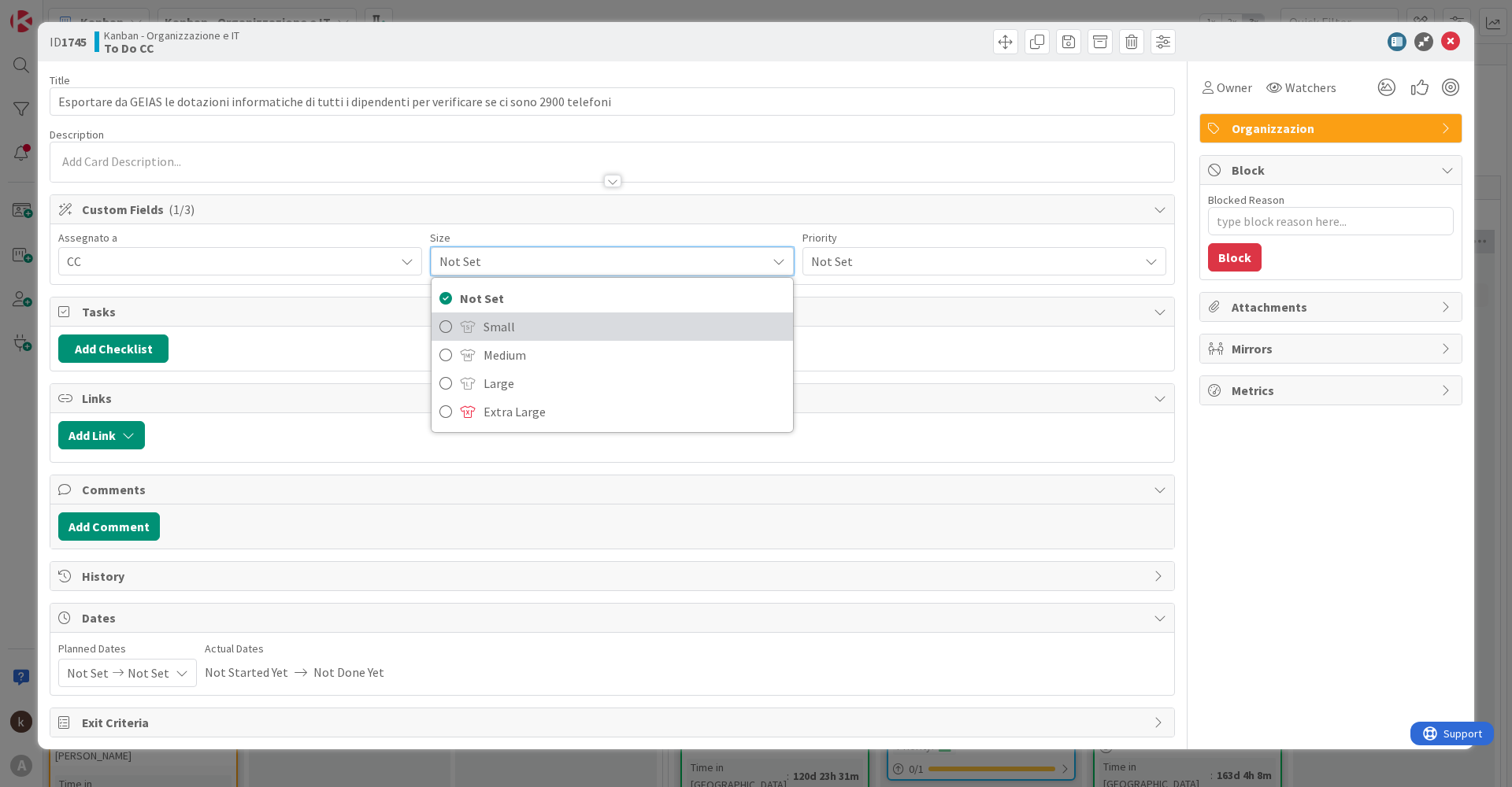
click at [499, 330] on span "Small" at bounding box center [634, 327] width 301 height 23
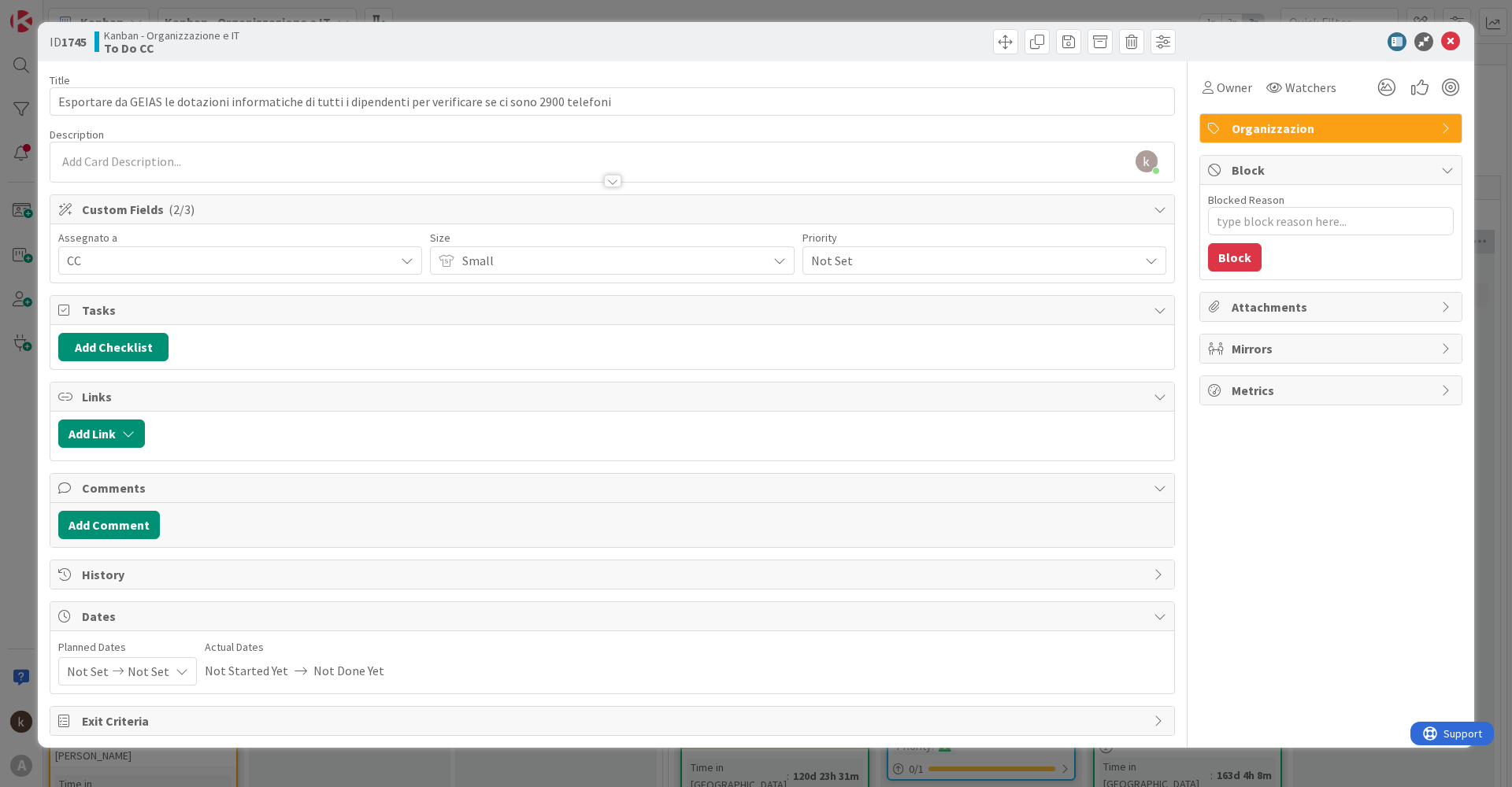
click at [761, 266] on span "Not Set" at bounding box center [971, 260] width 320 height 22
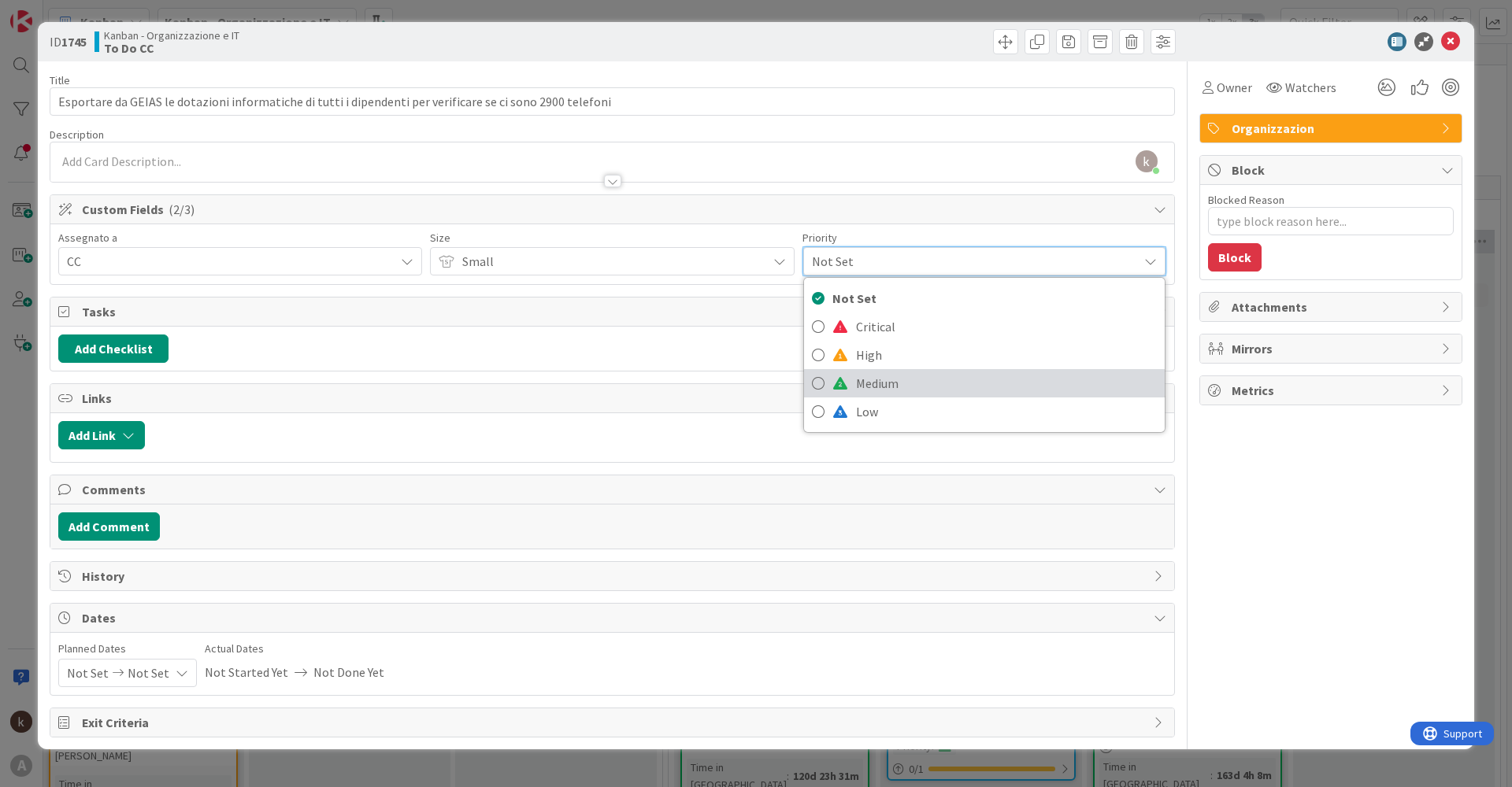
click at [761, 378] on span "Medium" at bounding box center [1006, 383] width 301 height 23
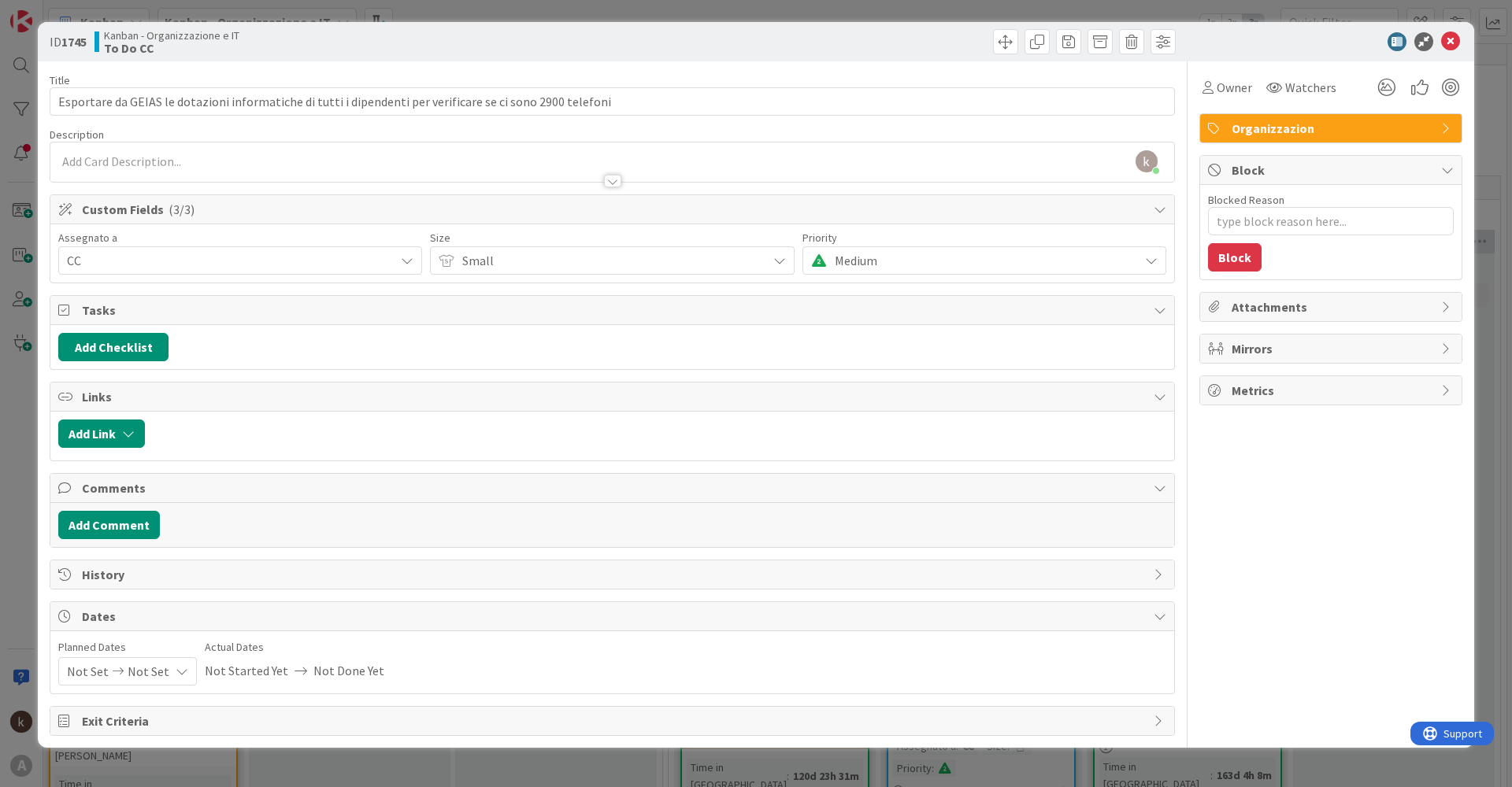
click at [602, 264] on span "Small" at bounding box center [610, 260] width 296 height 22
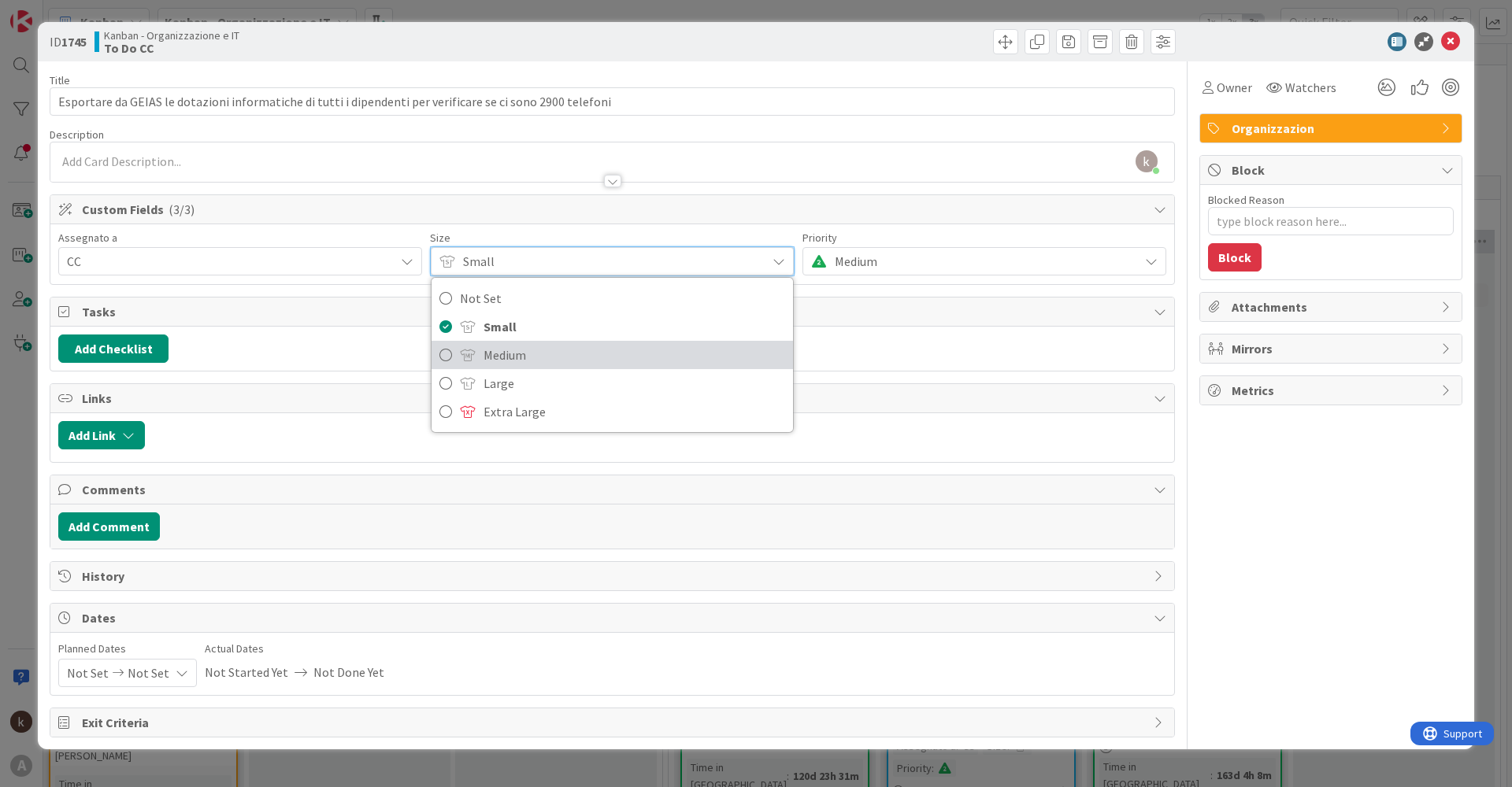
click at [525, 362] on span "Medium" at bounding box center [634, 354] width 301 height 23
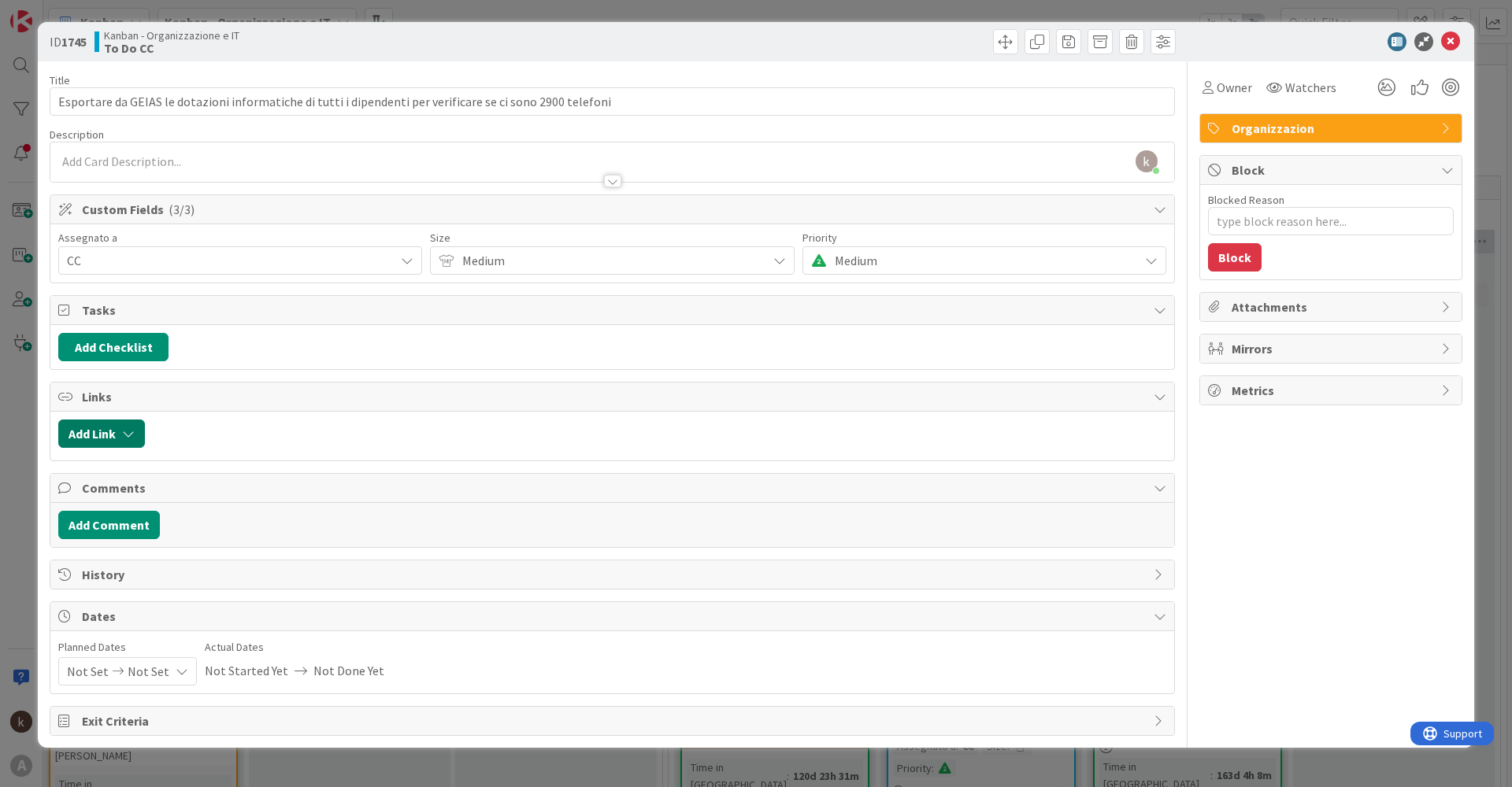
click at [132, 378] on icon "button" at bounding box center [128, 434] width 13 height 13
click at [215, 378] on span "Current Board" at bounding box center [163, 531] width 177 height 22
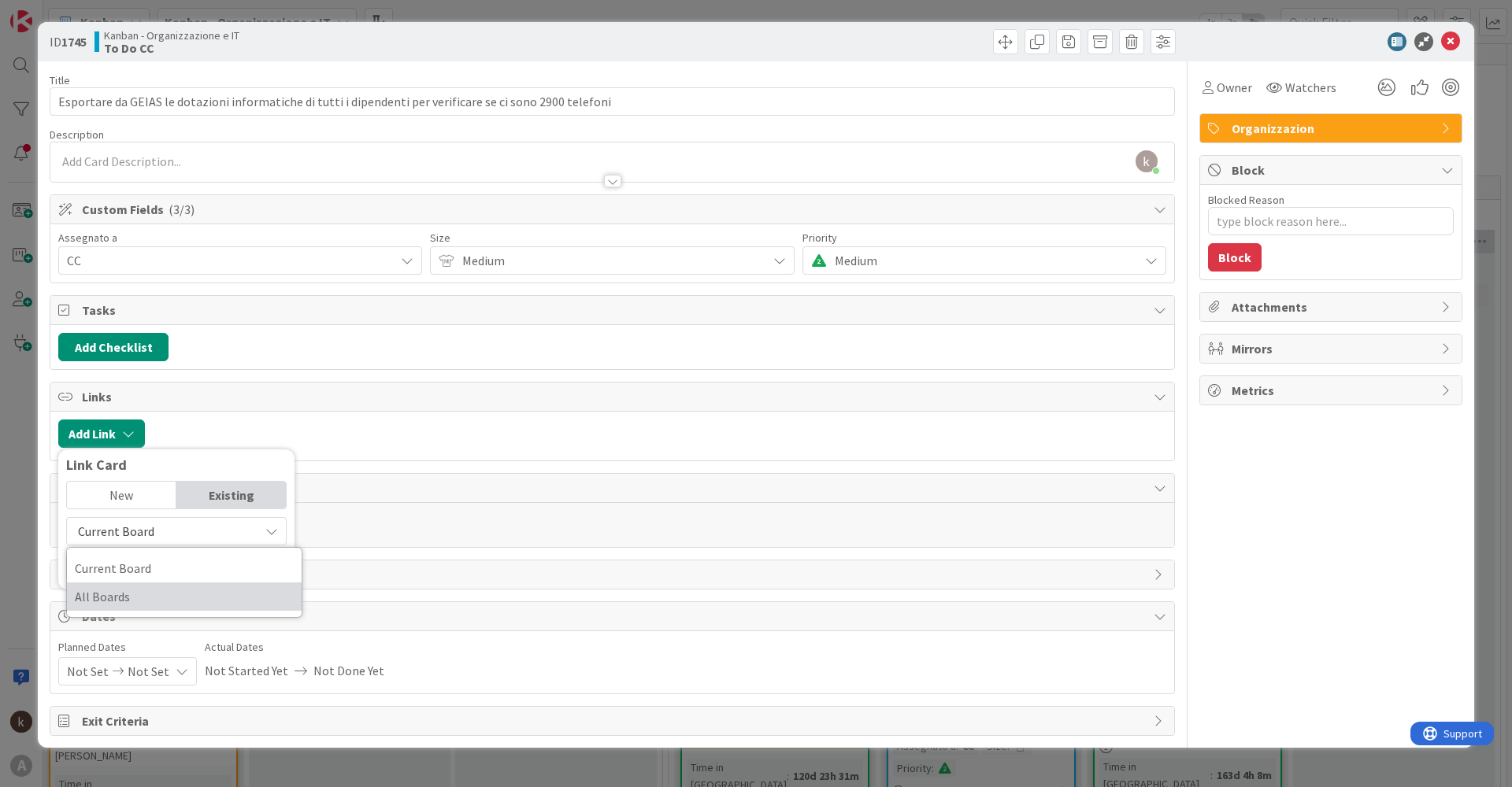
click at [181, 378] on span "All Boards" at bounding box center [183, 596] width 219 height 23
click at [173, 378] on input "text" at bounding box center [176, 567] width 221 height 28
click at [174, 378] on span "All Boards" at bounding box center [163, 531] width 177 height 22
click at [146, 378] on span "Current Board" at bounding box center [183, 567] width 219 height 23
click at [156, 378] on span "Current Board" at bounding box center [163, 531] width 177 height 22
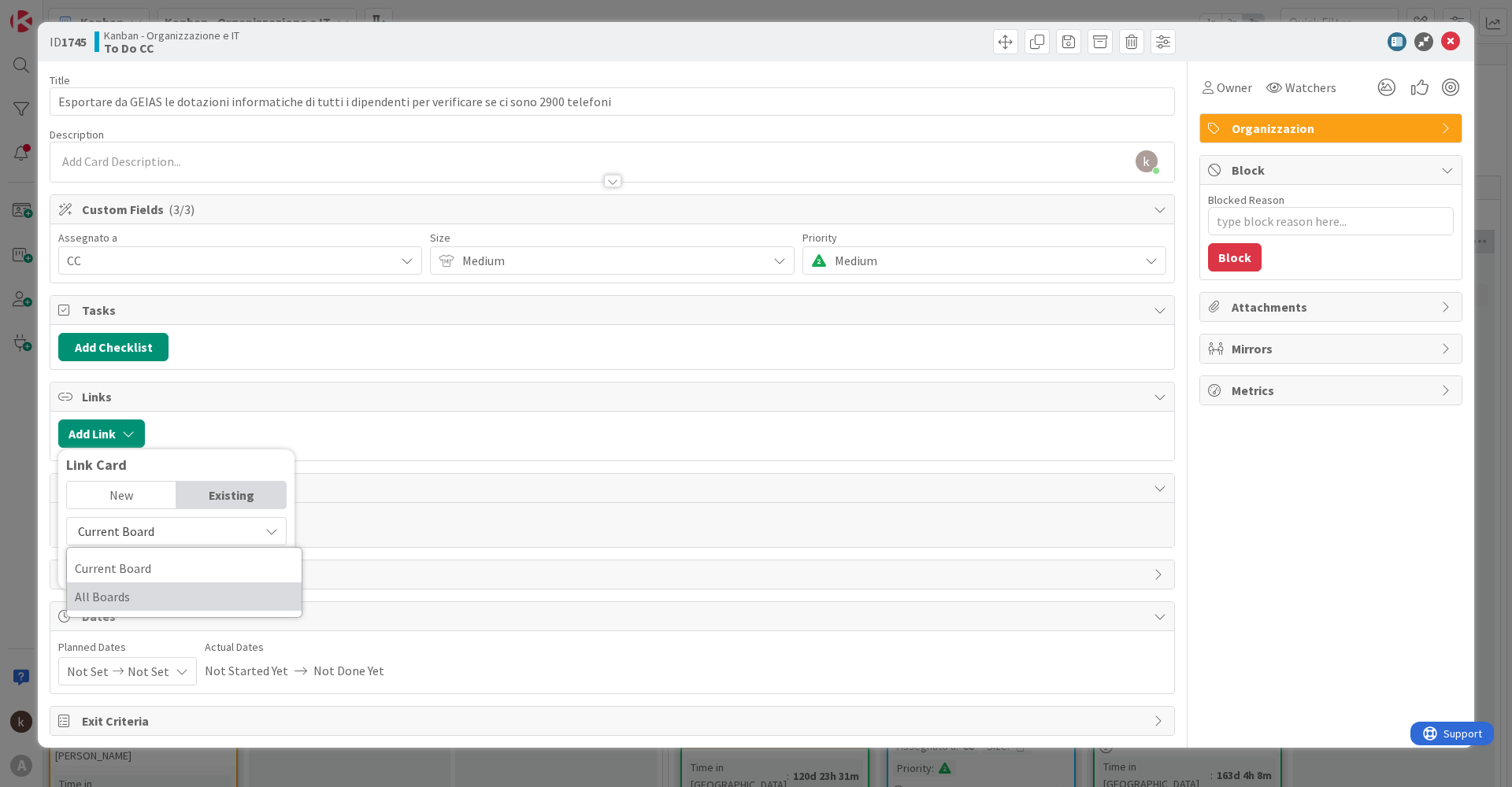
click at [154, 378] on span "All Boards" at bounding box center [183, 596] width 219 height 23
click at [150, 378] on input "attivi" at bounding box center [176, 567] width 221 height 28
click at [99, 378] on span "All Boards" at bounding box center [105, 531] width 55 height 16
click at [119, 378] on span "Current Board" at bounding box center [183, 567] width 219 height 23
click at [126, 378] on span "Current Board" at bounding box center [116, 531] width 76 height 16
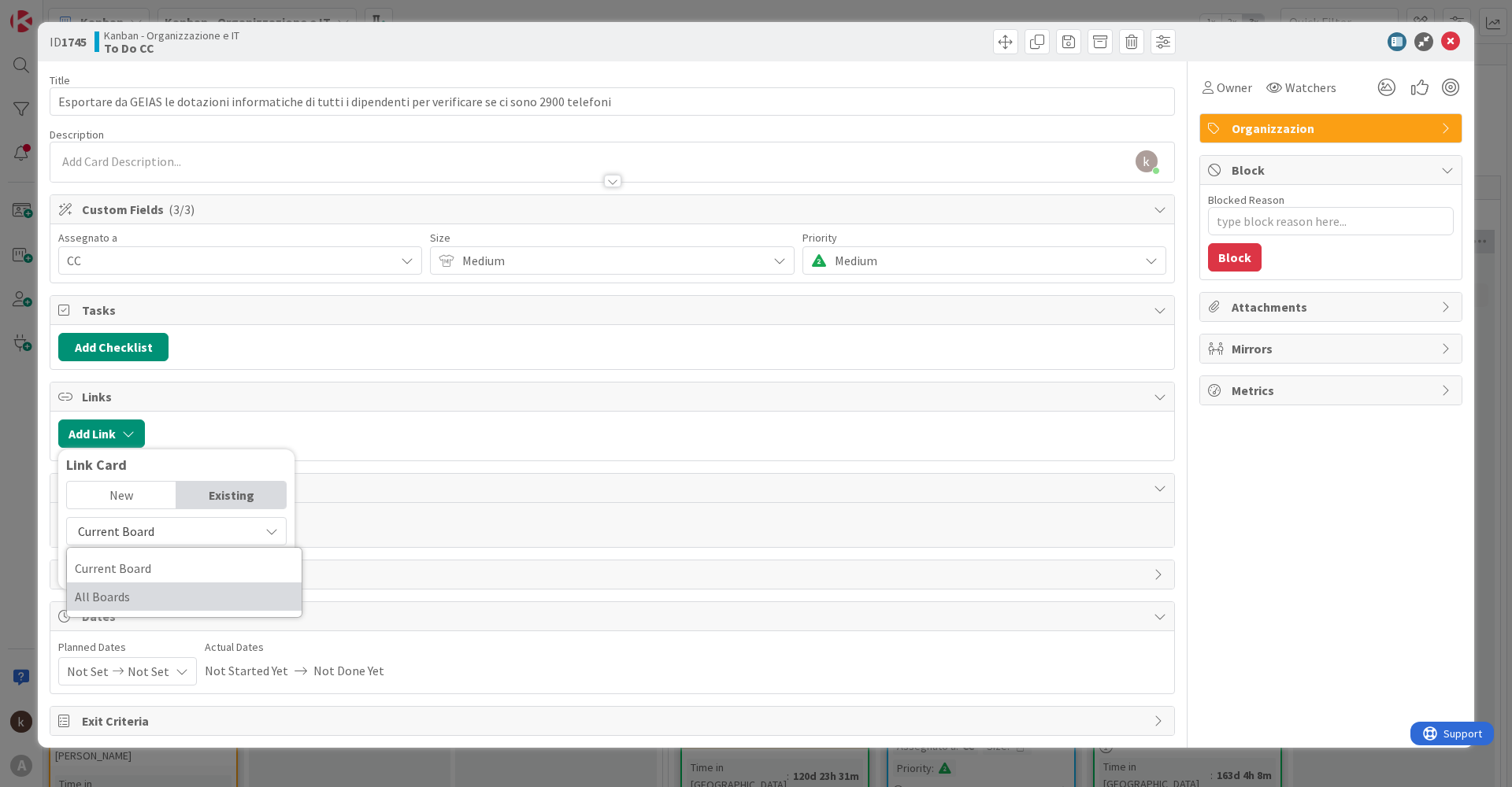
click at [129, 378] on link "All Boards" at bounding box center [184, 596] width 234 height 28
click at [135, 378] on input "attività" at bounding box center [176, 567] width 221 height 28
click at [133, 378] on mark "Attivit" at bounding box center [130, 650] width 40 height 20
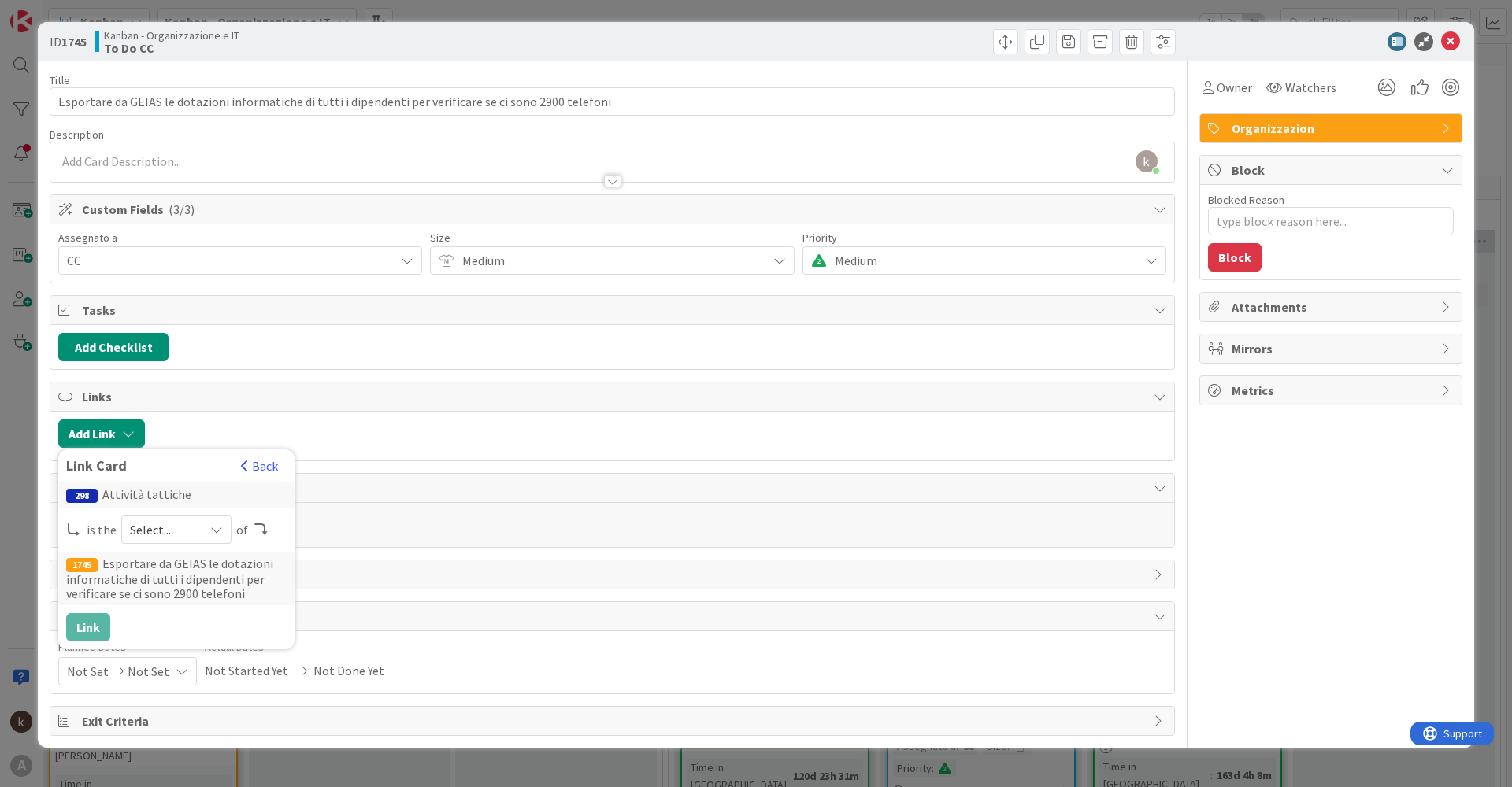
click at [148, 378] on span "Select..." at bounding box center [163, 530] width 66 height 22
click at [156, 378] on span at bounding box center [157, 567] width 13 height 13
click at [92, 378] on button "Link" at bounding box center [87, 627] width 44 height 28
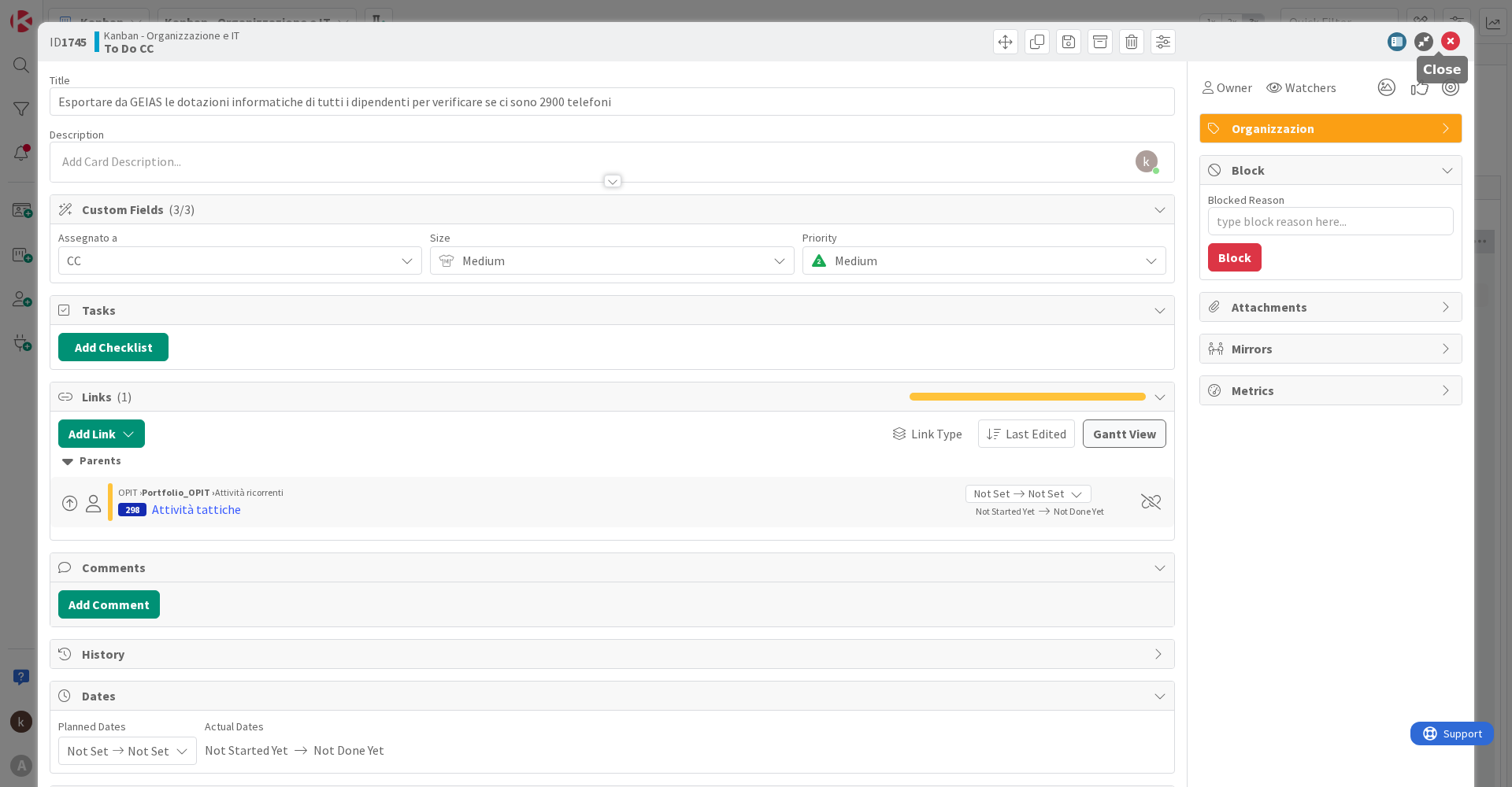
click at [761, 44] on icon at bounding box center [1451, 42] width 19 height 19
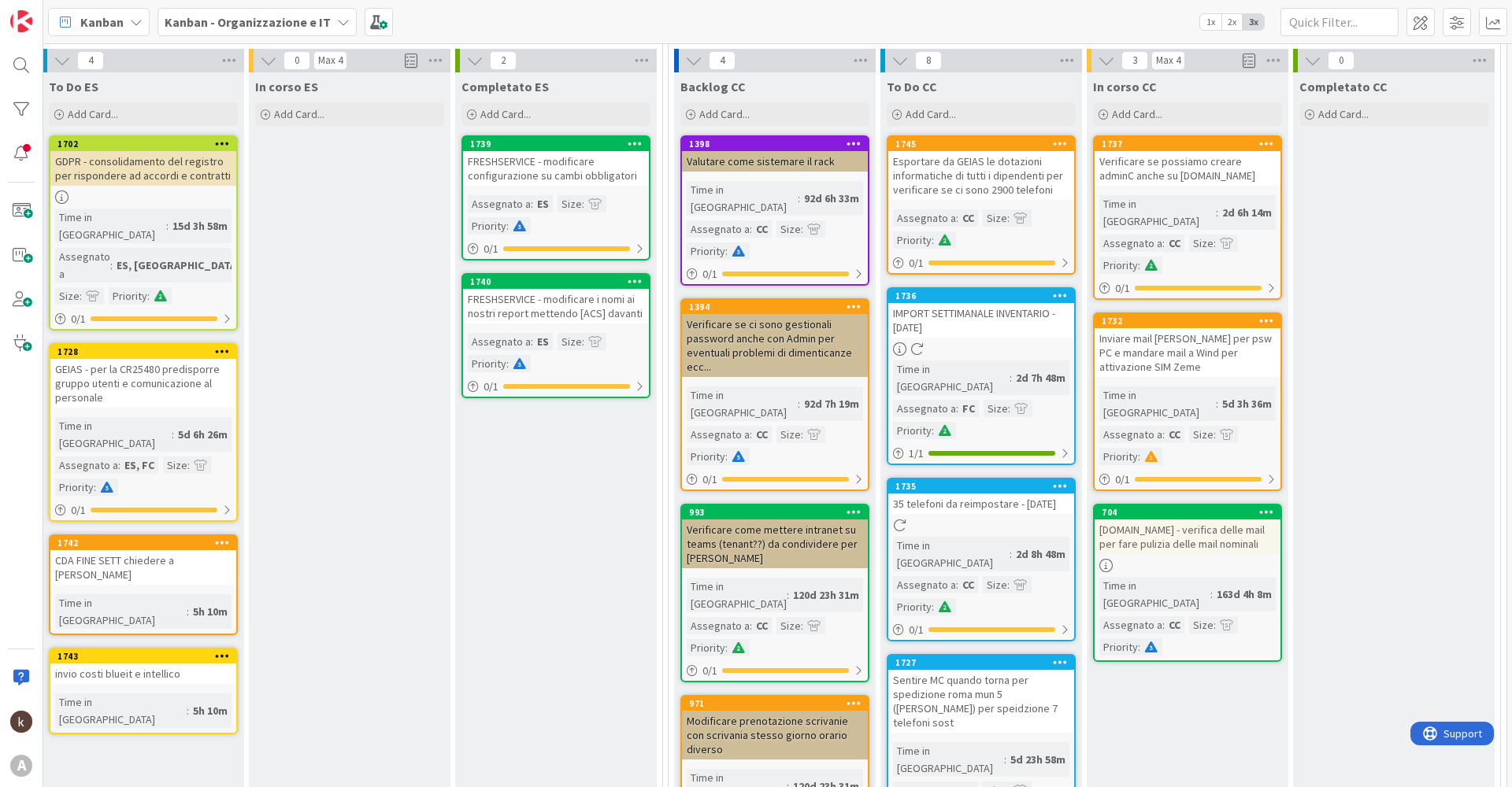
scroll to position [0, 1139]
